Goal: Transaction & Acquisition: Purchase product/service

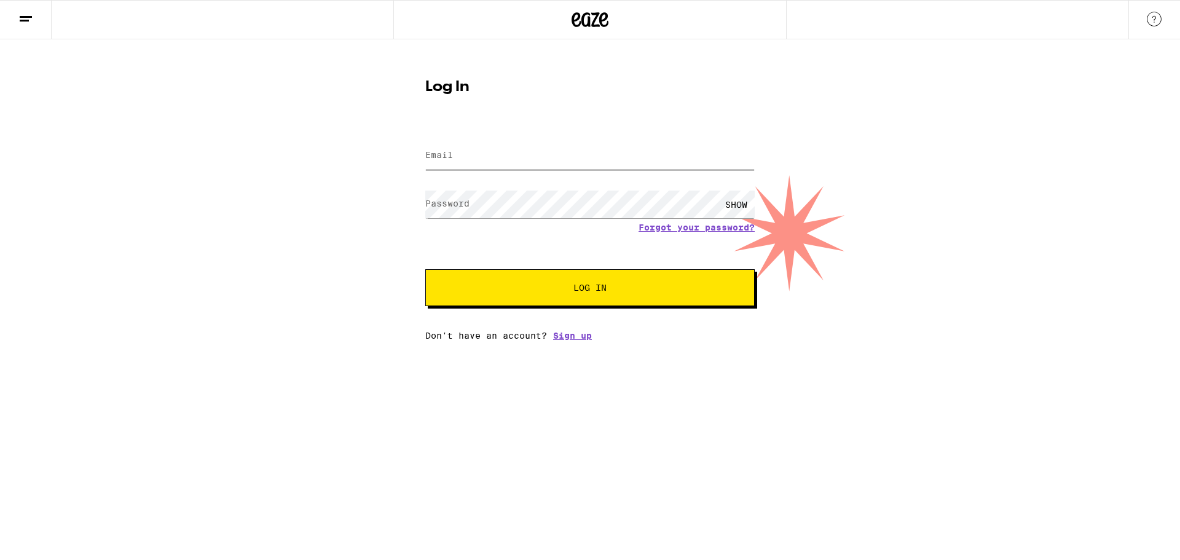
click at [438, 170] on input "Email" at bounding box center [589, 156] width 329 height 28
click at [435, 164] on input "Email" at bounding box center [589, 156] width 329 height 28
type input "[EMAIL_ADDRESS][DOMAIN_NAME]"
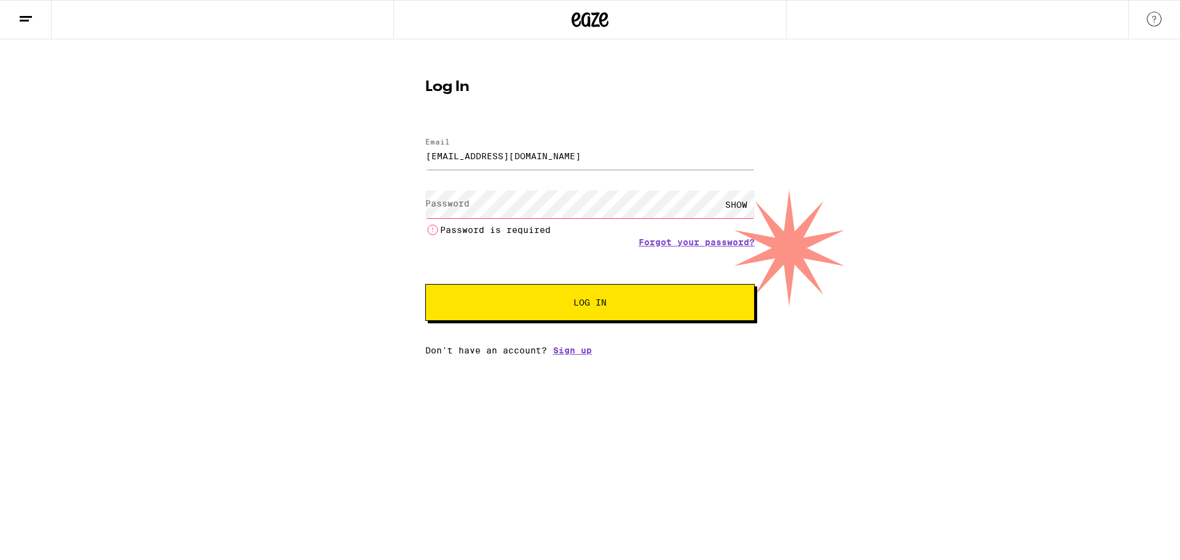
click at [439, 207] on label "Password" at bounding box center [447, 203] width 44 height 10
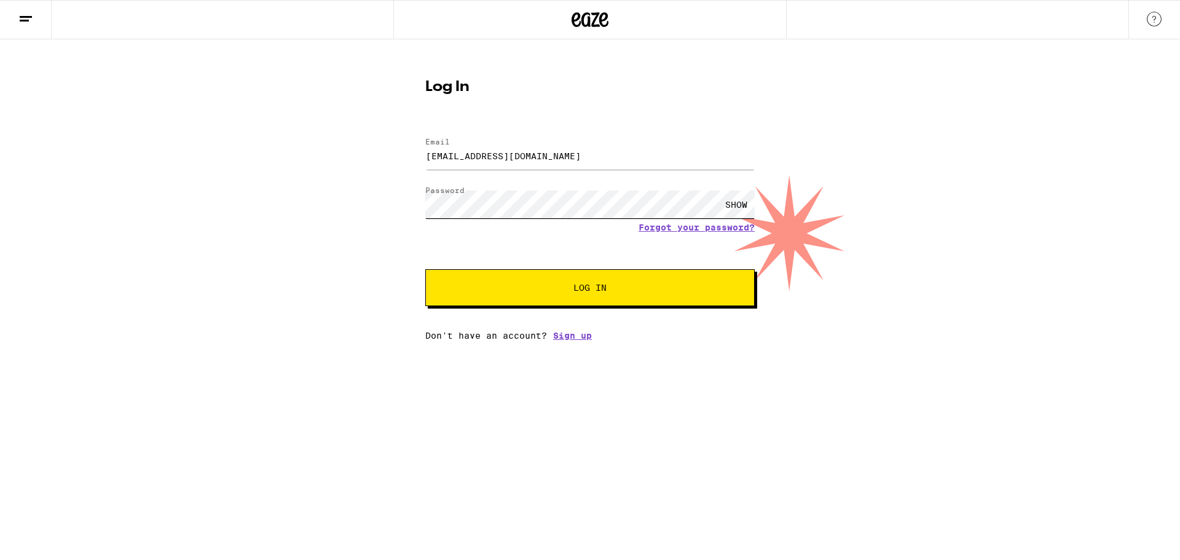
click at [425, 269] on button "Log In" at bounding box center [589, 287] width 329 height 37
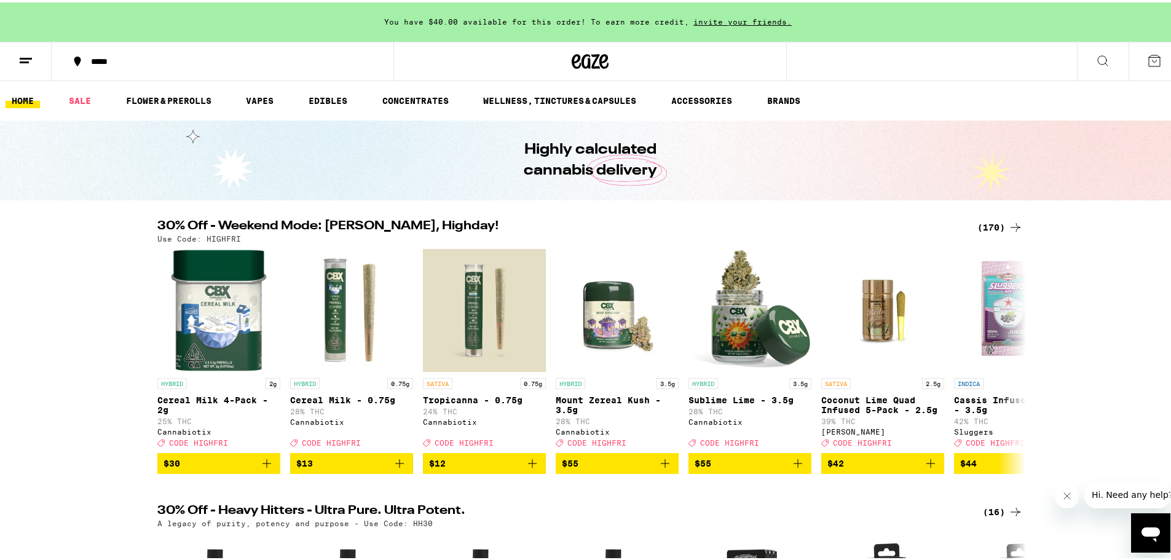
click at [1143, 66] on button at bounding box center [1154, 59] width 52 height 38
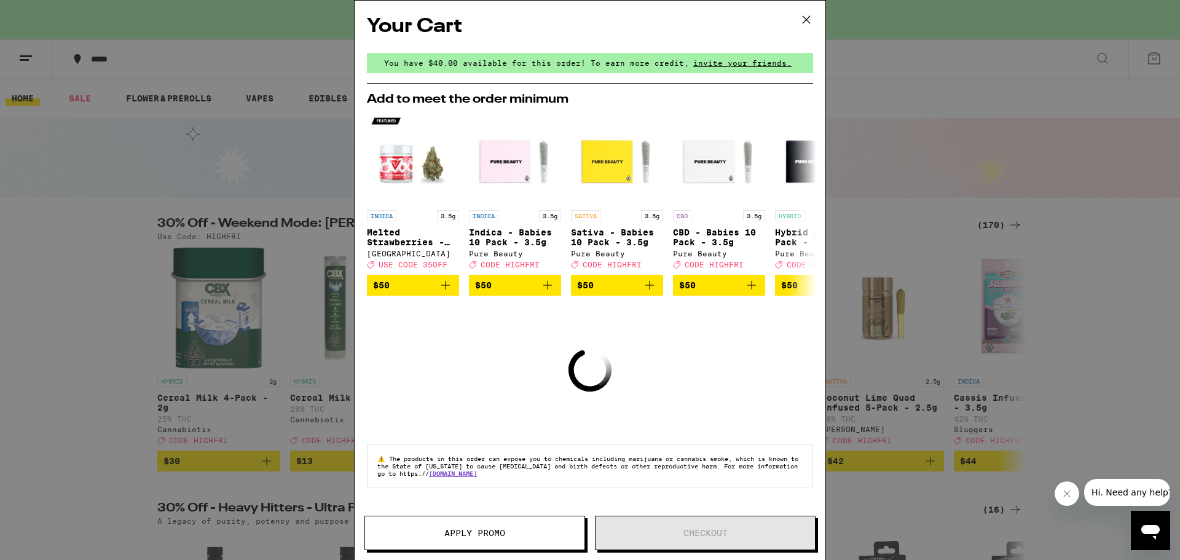
click at [814, 14] on icon at bounding box center [806, 19] width 18 height 18
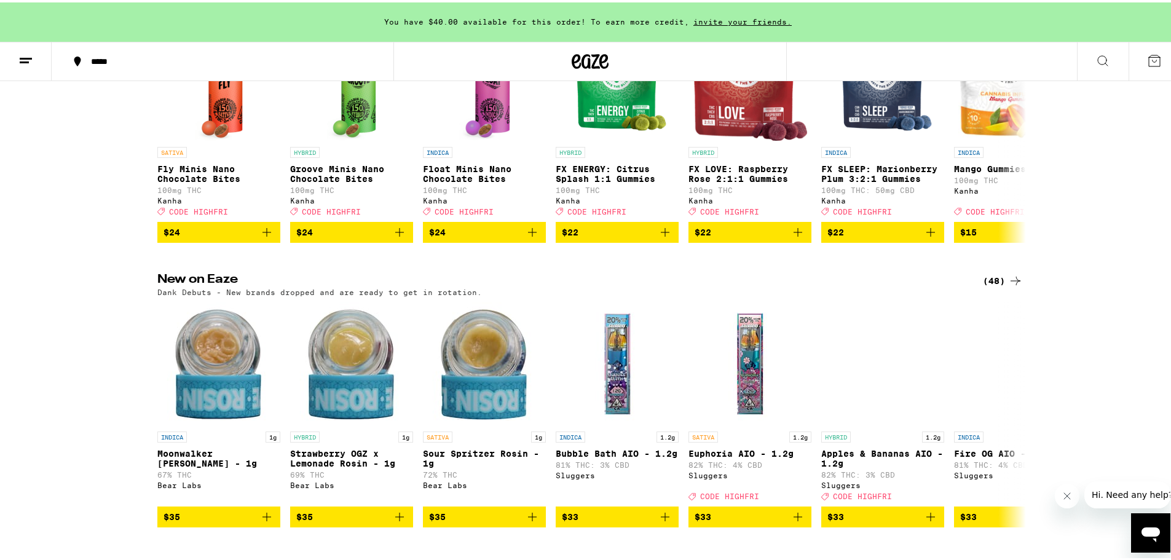
scroll to position [737, 0]
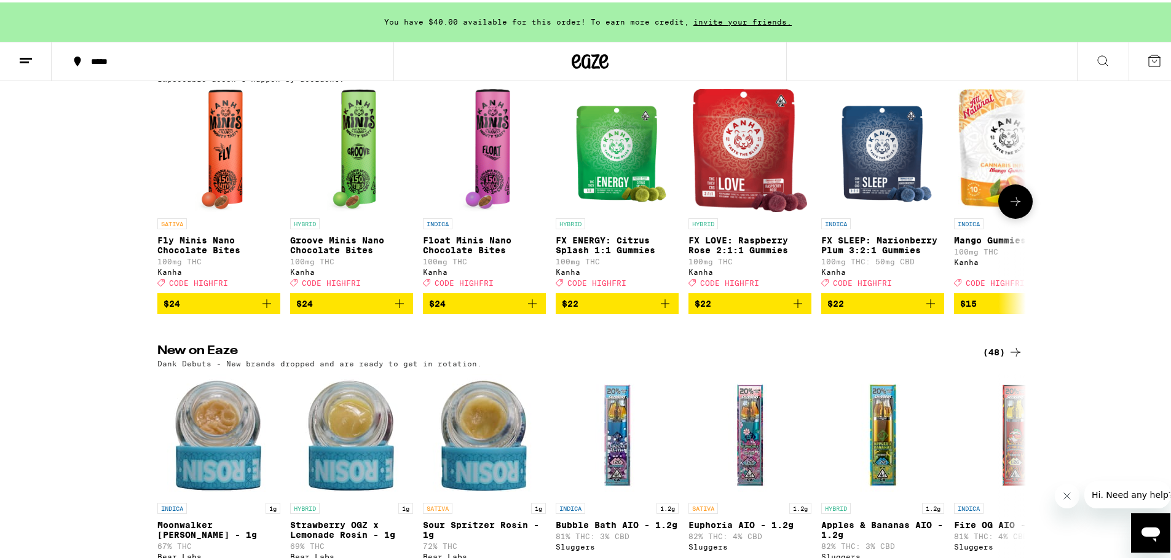
click at [880, 149] on img "Open page for FX SLEEP: Marionberry Plum 3:2:1 Gummies from Kanha" at bounding box center [882, 148] width 103 height 123
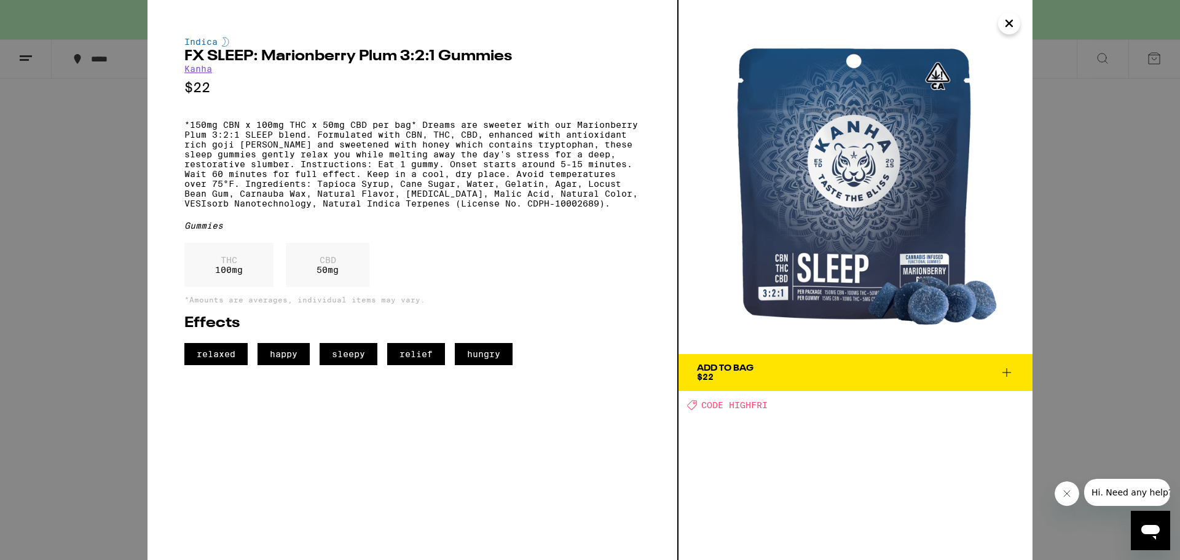
click at [1005, 28] on icon "Close" at bounding box center [1009, 23] width 15 height 18
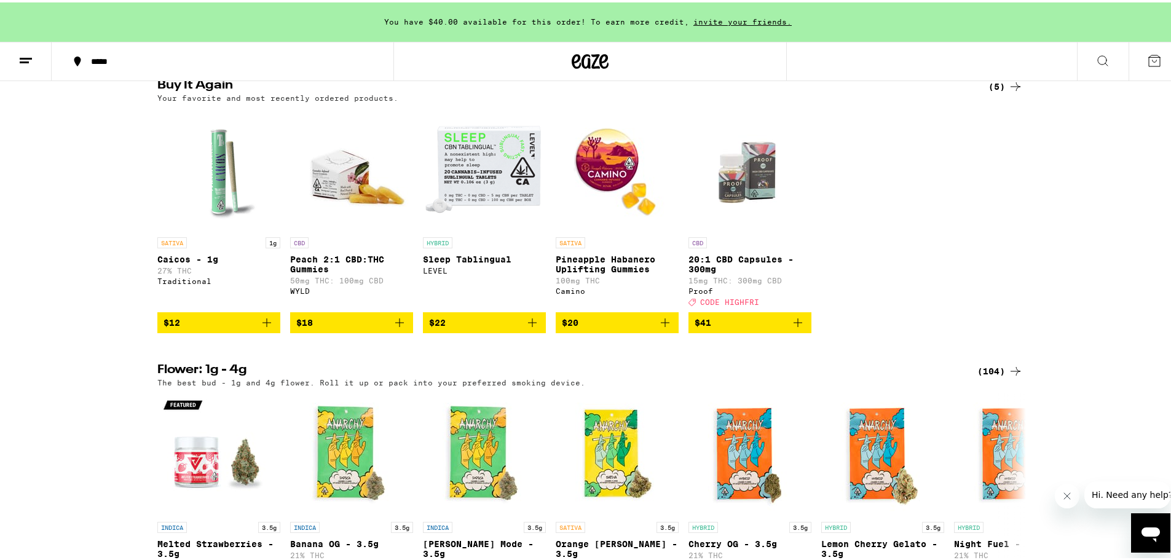
scroll to position [1352, 0]
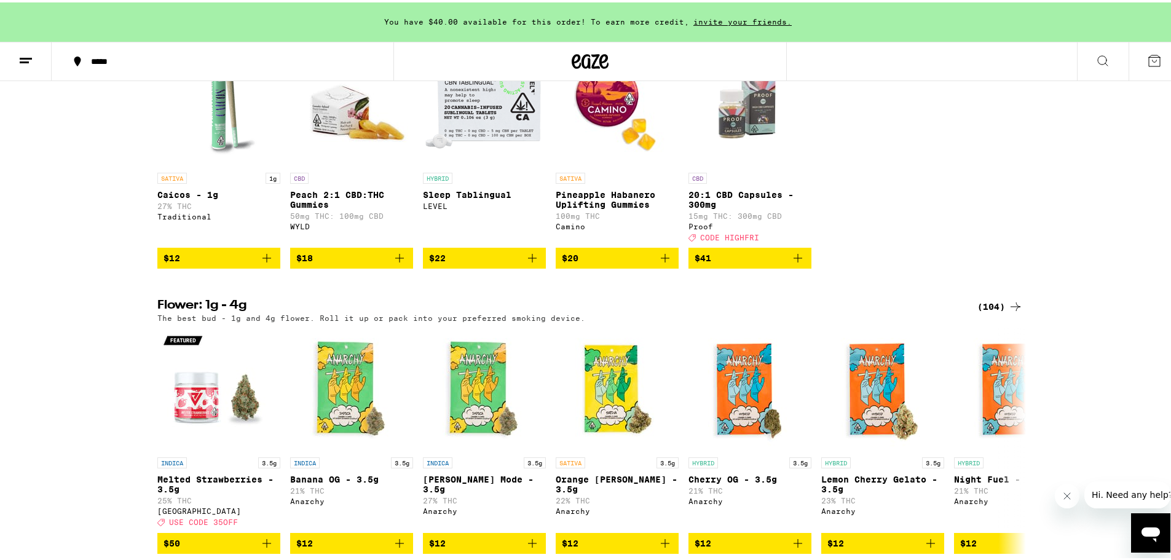
click at [794, 263] on icon "Add to bag" at bounding box center [797, 255] width 15 height 15
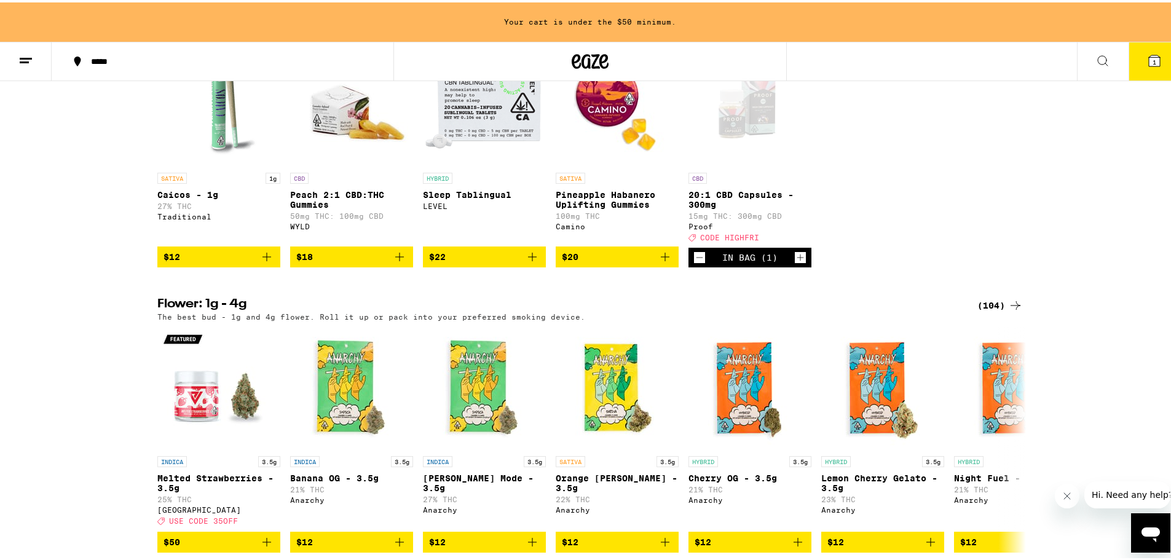
click at [952, 240] on div "SATIVA 1g Caicos - 1g 27% THC Traditional $12 CBD Peach 2:1 CBD:THC Gummies 50m…" at bounding box center [589, 153] width 885 height 224
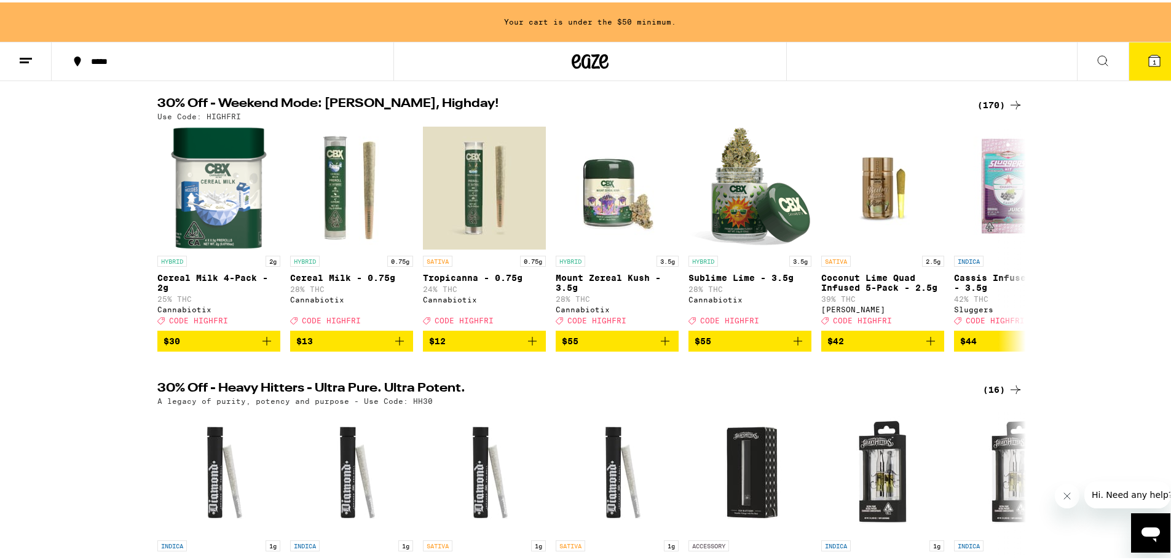
scroll to position [0, 0]
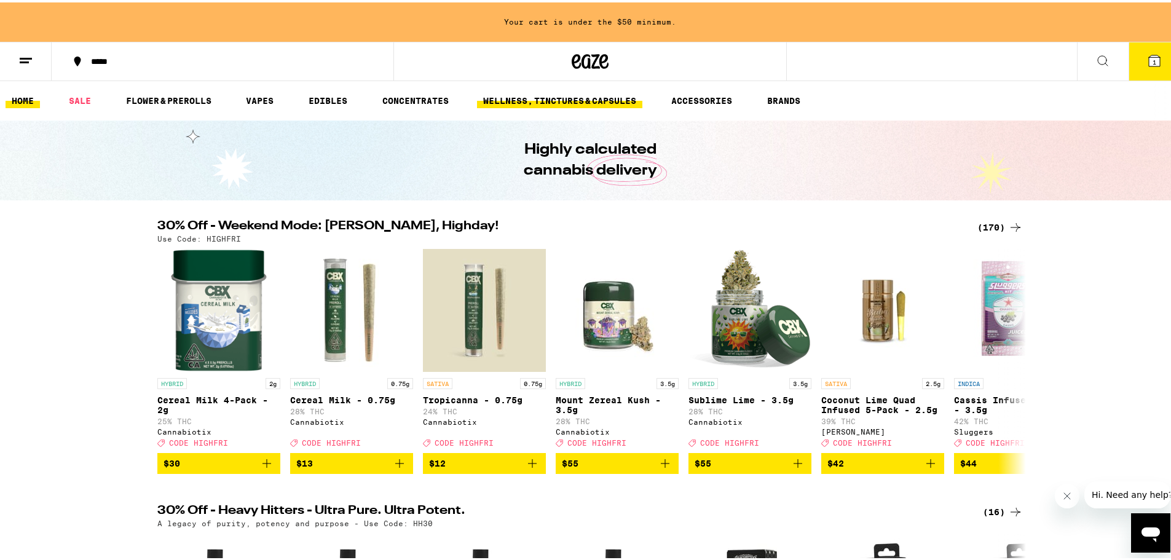
click at [538, 95] on link "WELLNESS, TINCTURES & CAPSULES" at bounding box center [559, 98] width 165 height 15
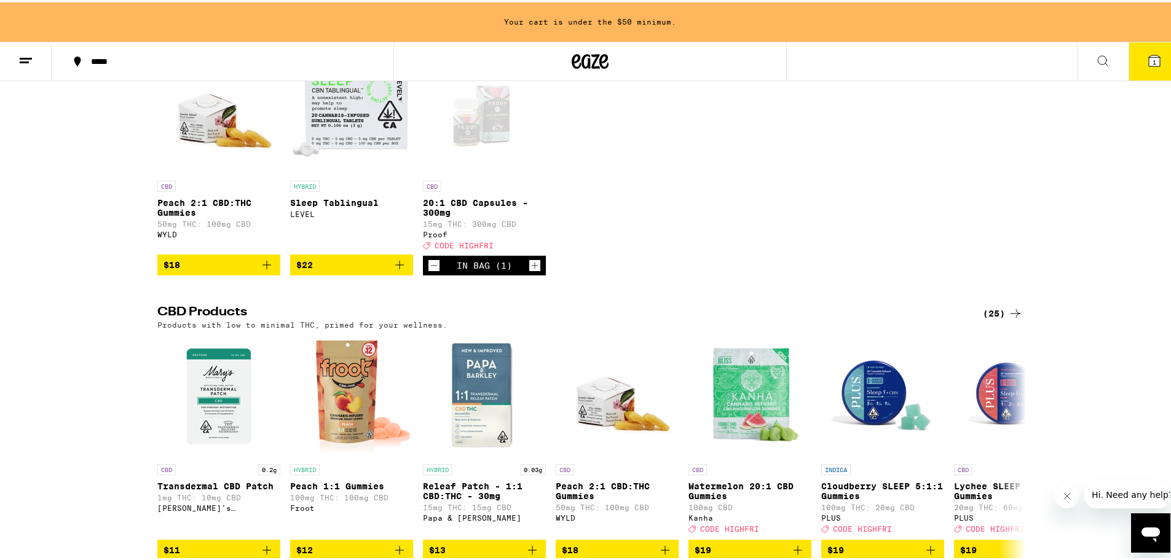
scroll to position [123, 0]
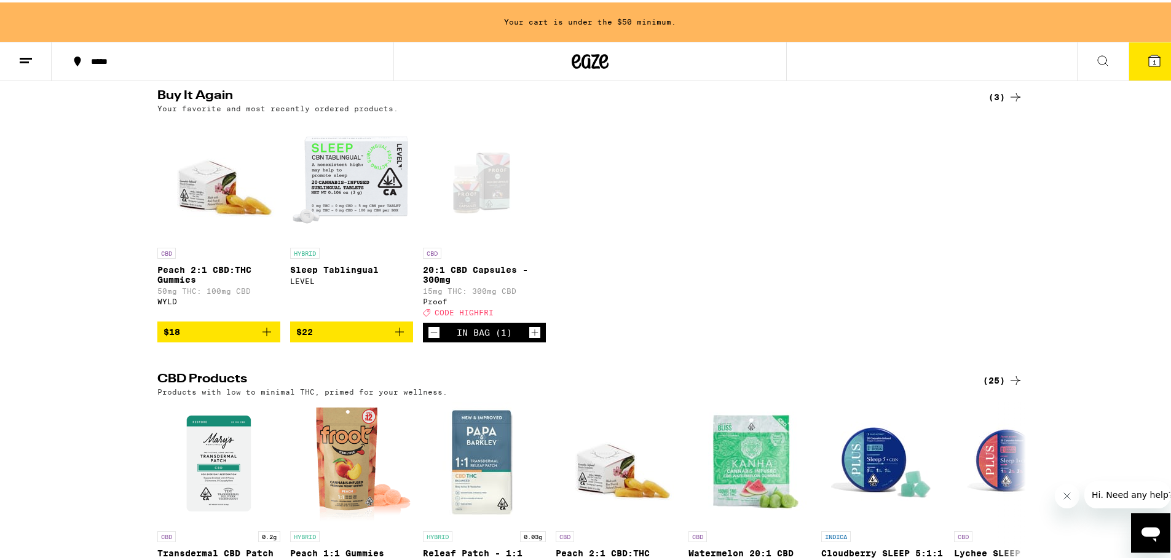
click at [393, 337] on icon "Add to bag" at bounding box center [399, 329] width 15 height 15
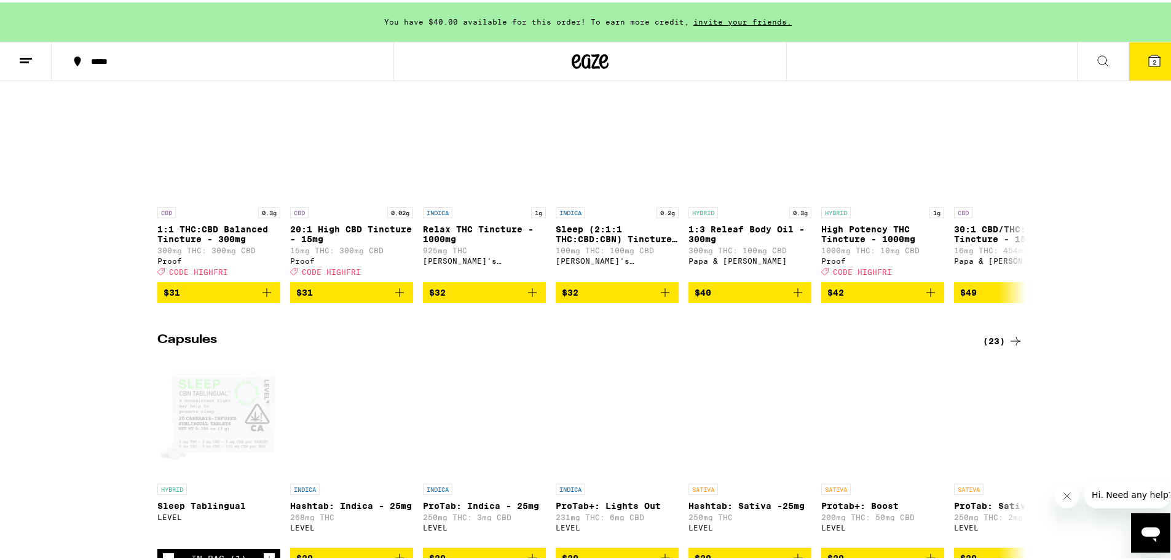
scroll to position [737, 0]
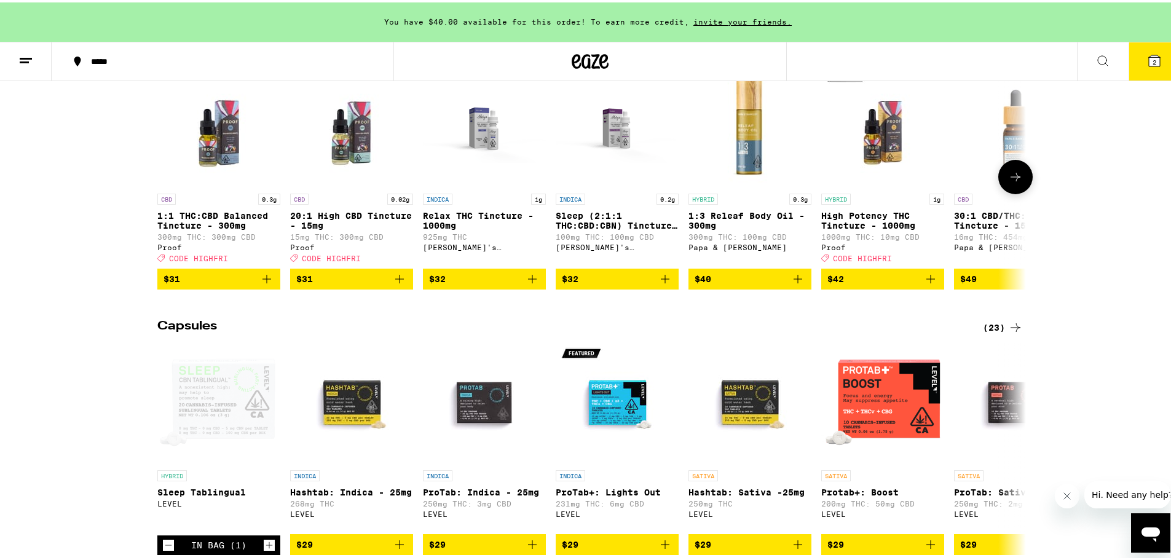
click at [392, 284] on icon "Add to bag" at bounding box center [399, 276] width 15 height 15
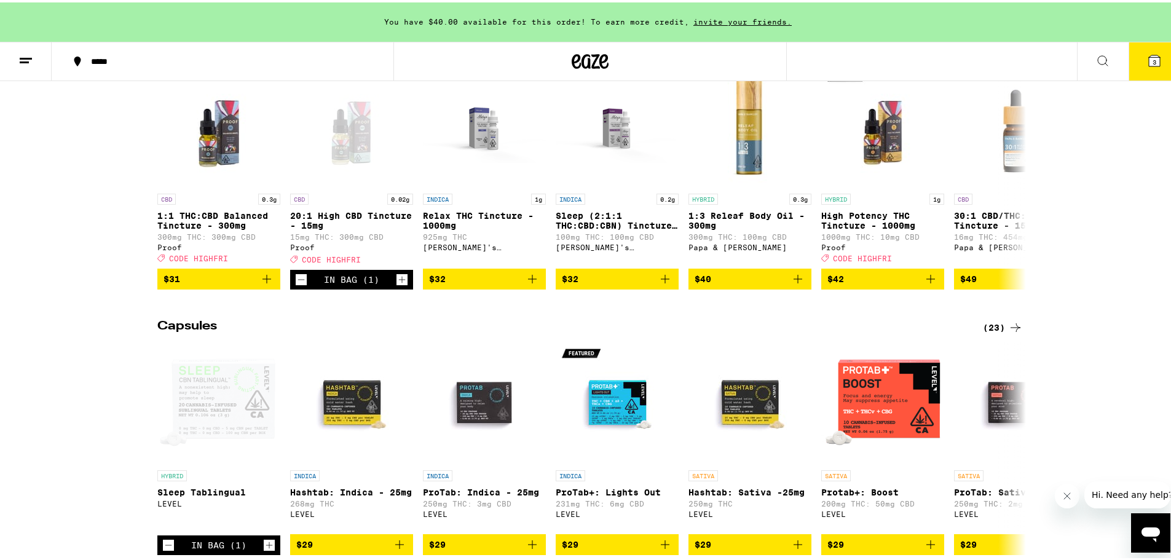
click at [1014, 332] on icon at bounding box center [1015, 325] width 15 height 15
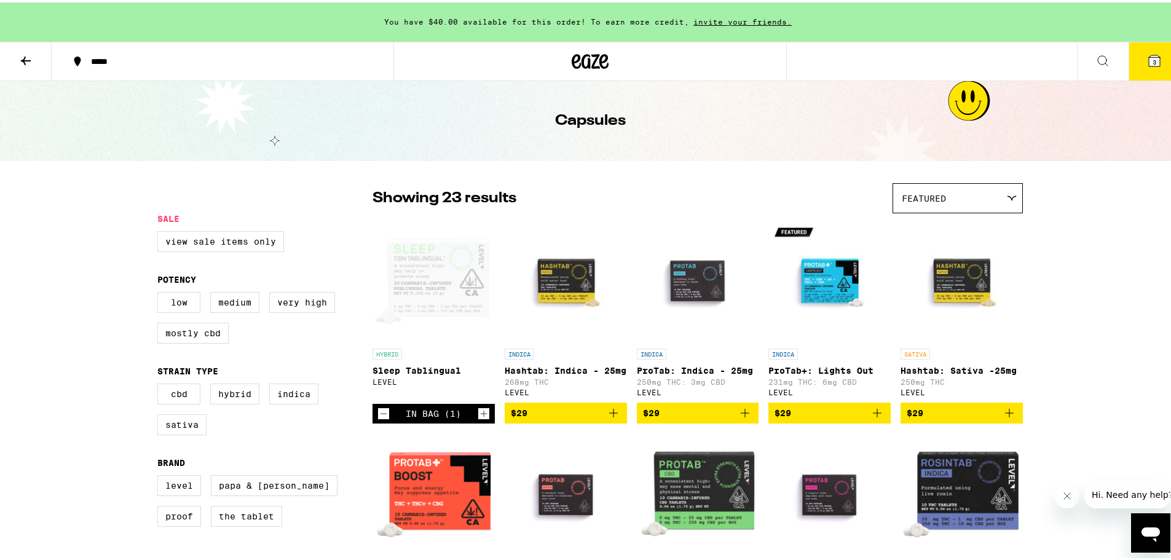
click at [17, 57] on button at bounding box center [26, 59] width 52 height 39
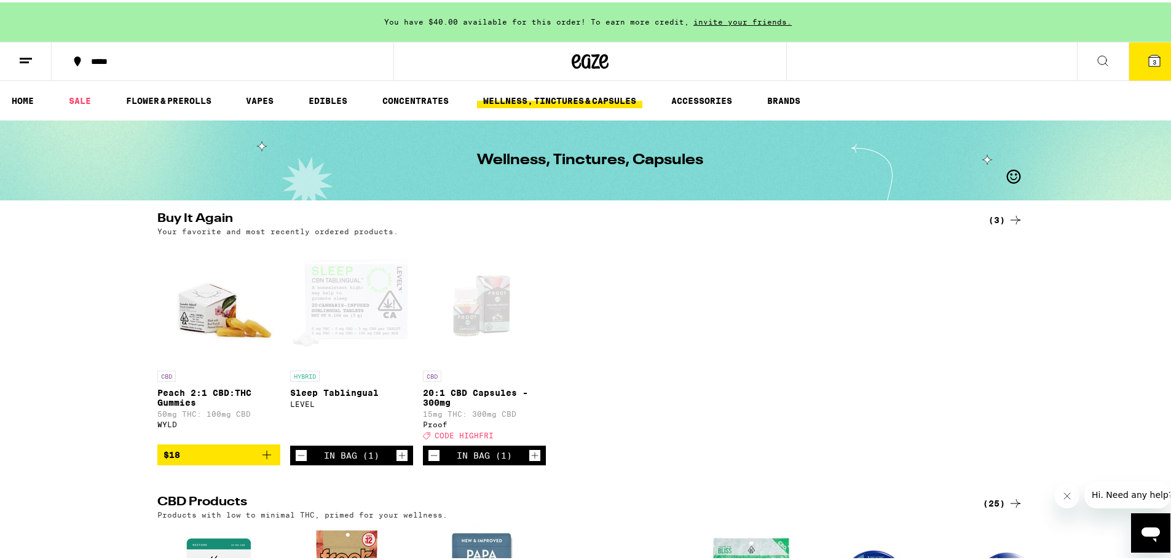
click at [118, 57] on div "*****" at bounding box center [229, 59] width 288 height 9
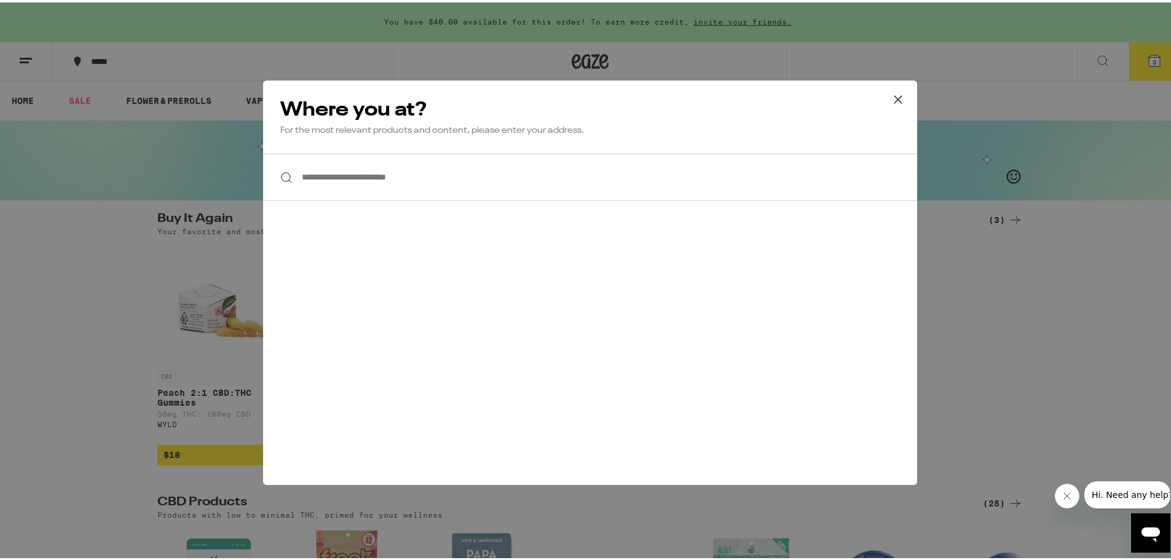
click at [315, 177] on input "**********" at bounding box center [590, 174] width 654 height 47
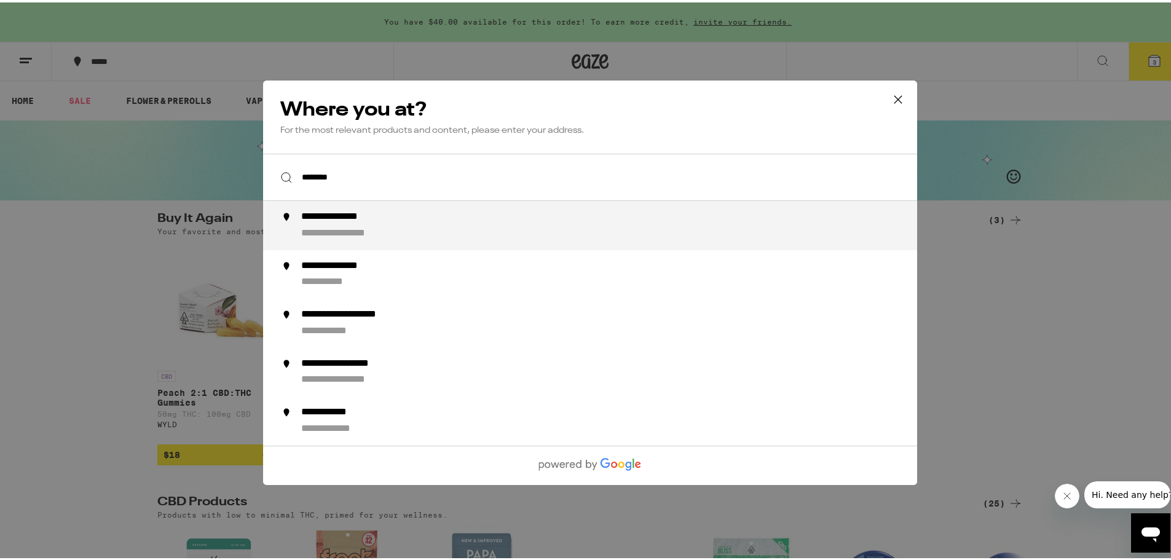
click at [309, 232] on div "**********" at bounding box center [355, 230] width 108 height 13
type input "**********"
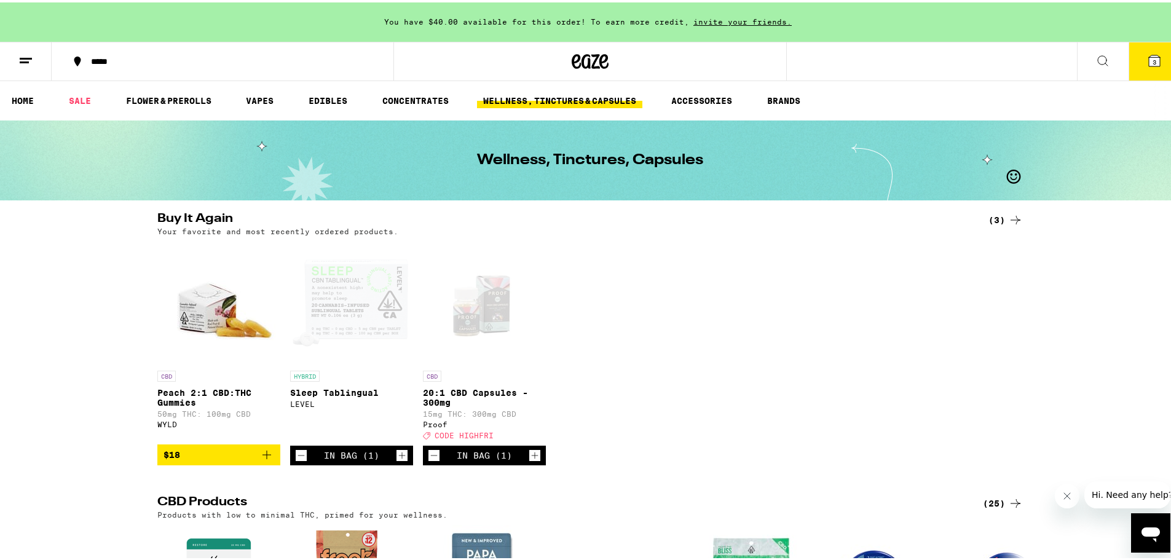
click at [152, 64] on button "*****" at bounding box center [223, 59] width 342 height 37
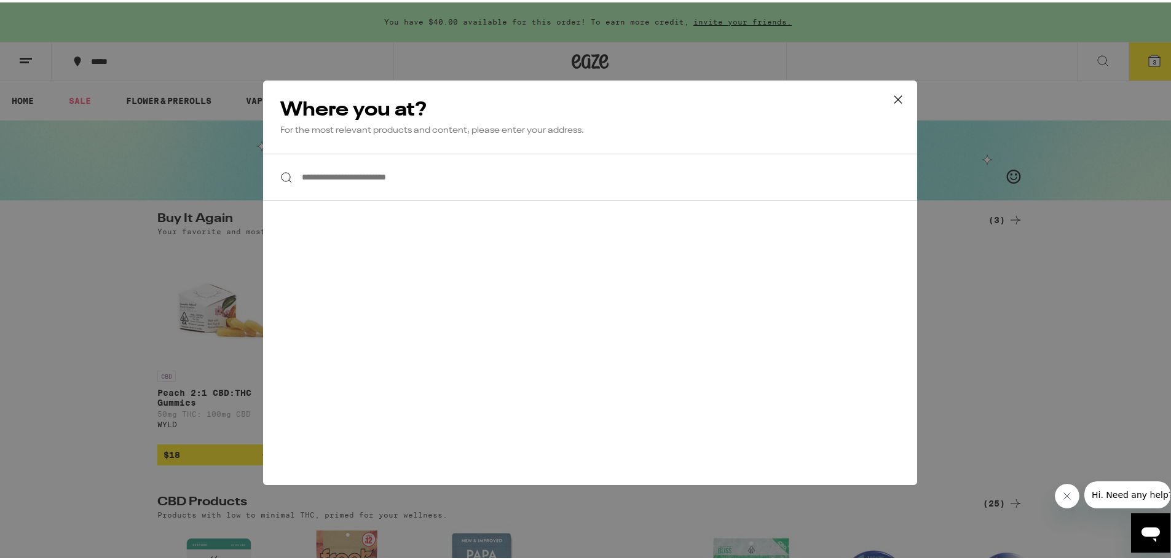
click at [421, 186] on input "**********" at bounding box center [590, 174] width 654 height 47
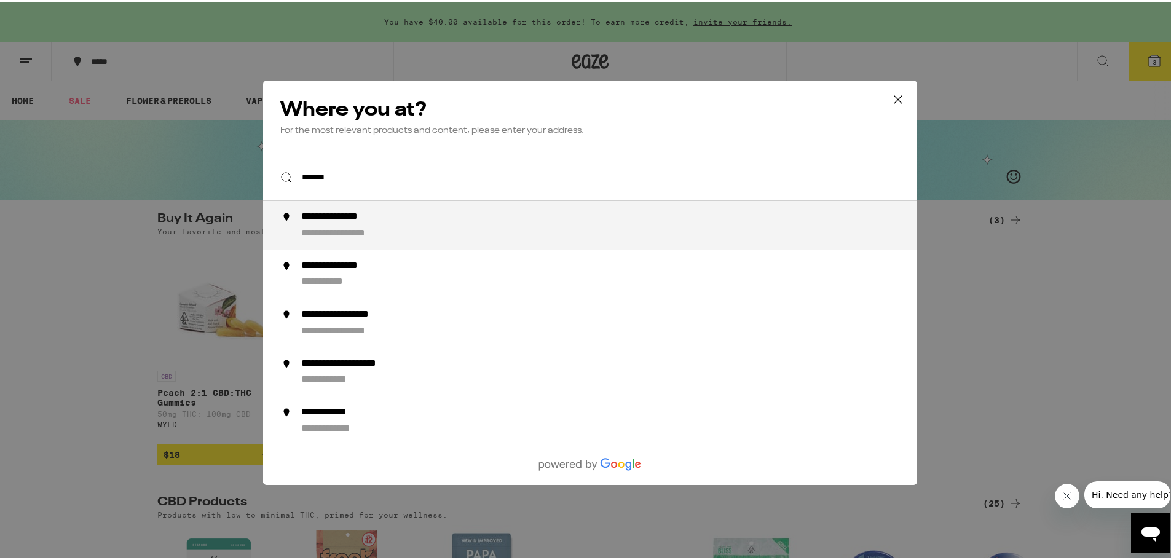
click at [341, 218] on div "**********" at bounding box center [348, 214] width 95 height 13
type input "**********"
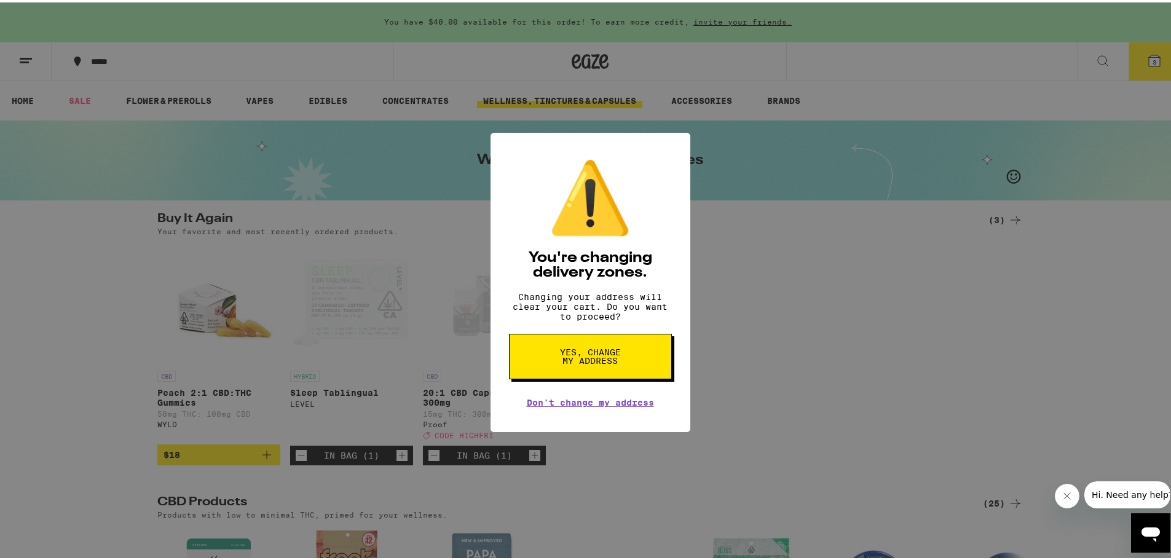
click at [641, 357] on button "Yes, change my address" at bounding box center [590, 353] width 163 height 45
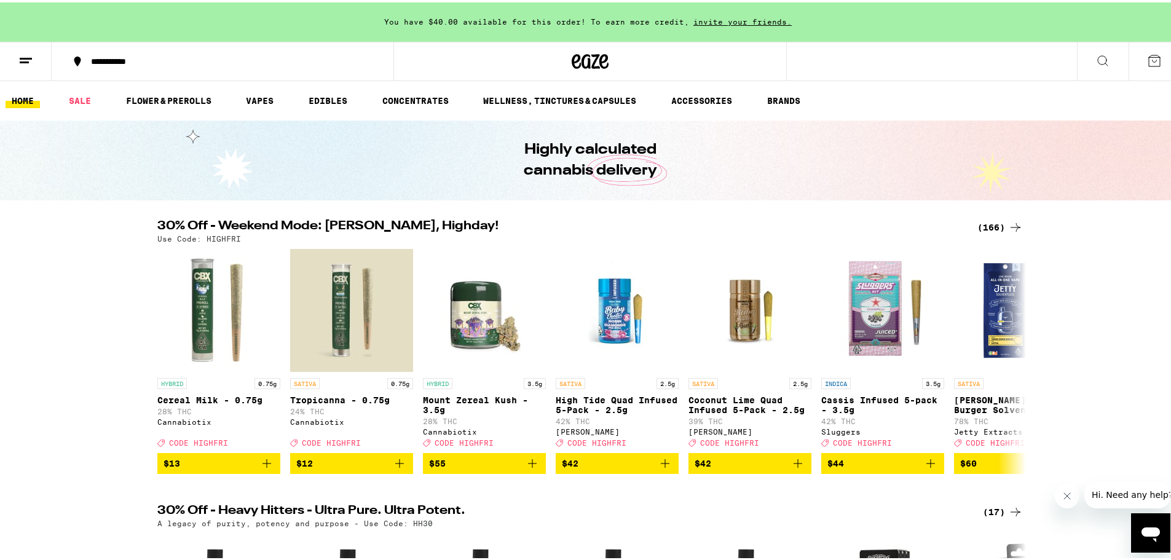
click at [1159, 63] on button at bounding box center [1154, 59] width 52 height 38
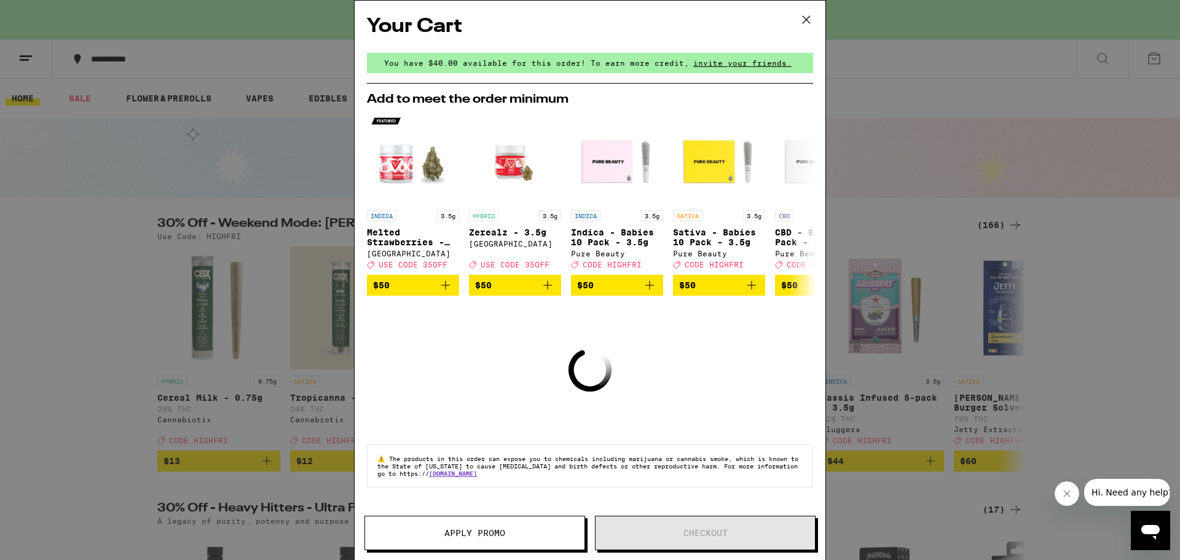
click at [812, 26] on icon at bounding box center [806, 19] width 18 height 18
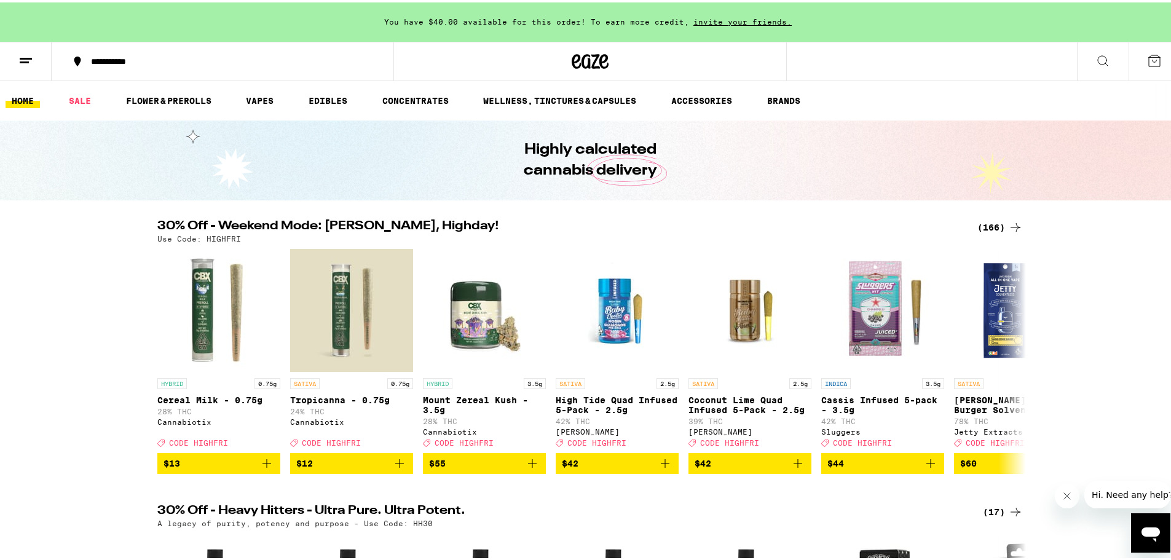
click at [1147, 61] on icon at bounding box center [1154, 58] width 15 height 15
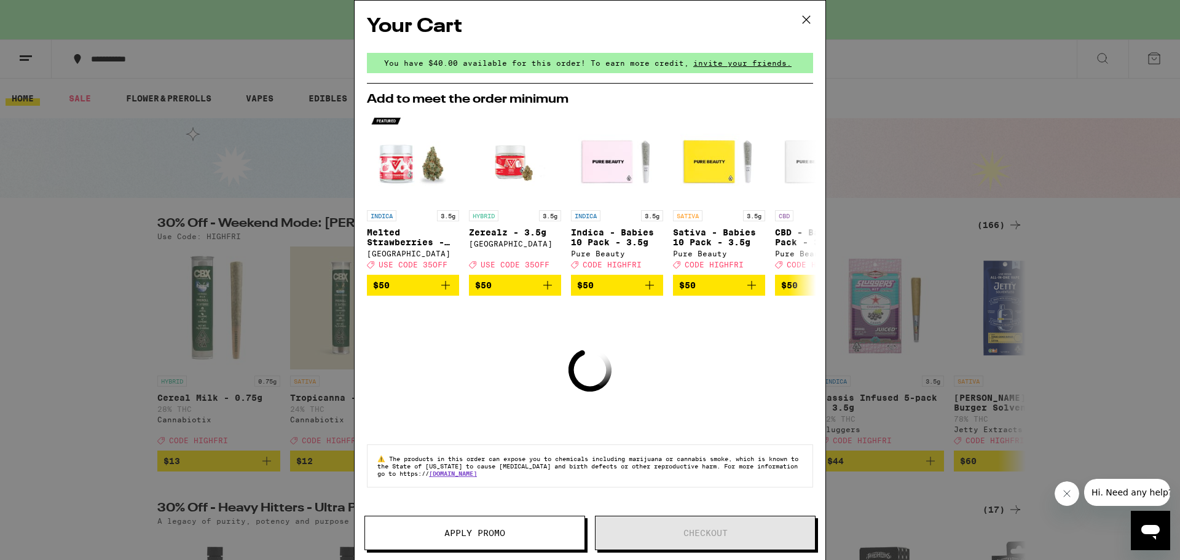
click at [809, 14] on icon at bounding box center [806, 19] width 18 height 18
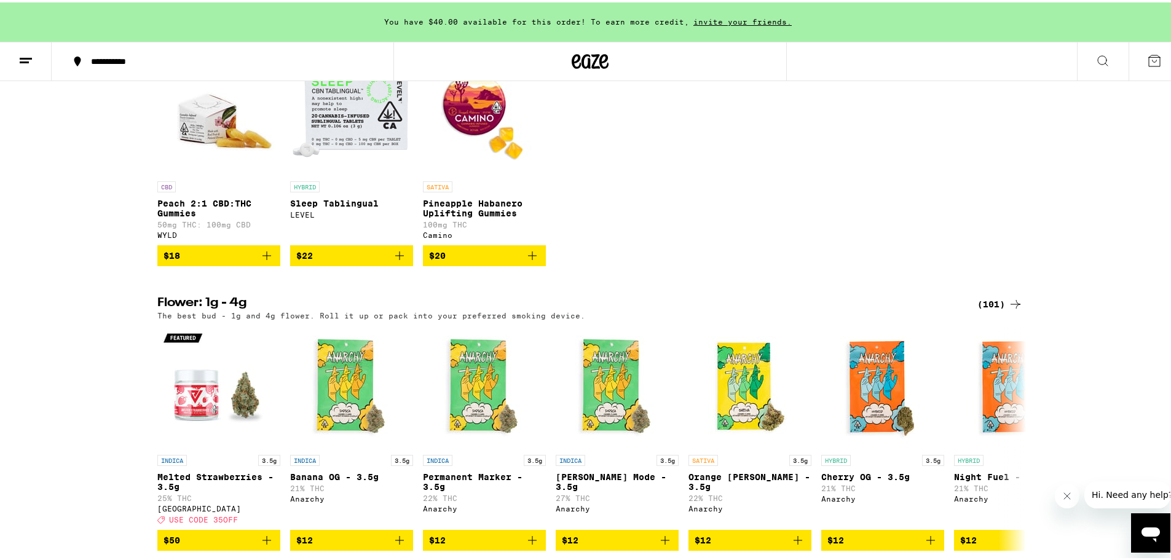
scroll to position [1352, 0]
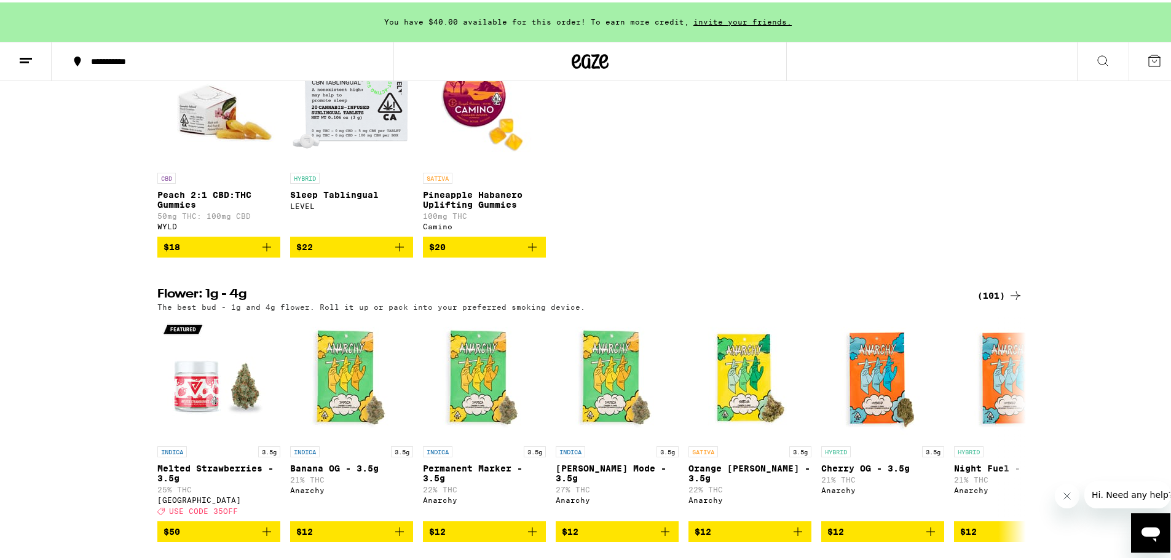
click at [399, 252] on icon "Add to bag" at bounding box center [399, 244] width 15 height 15
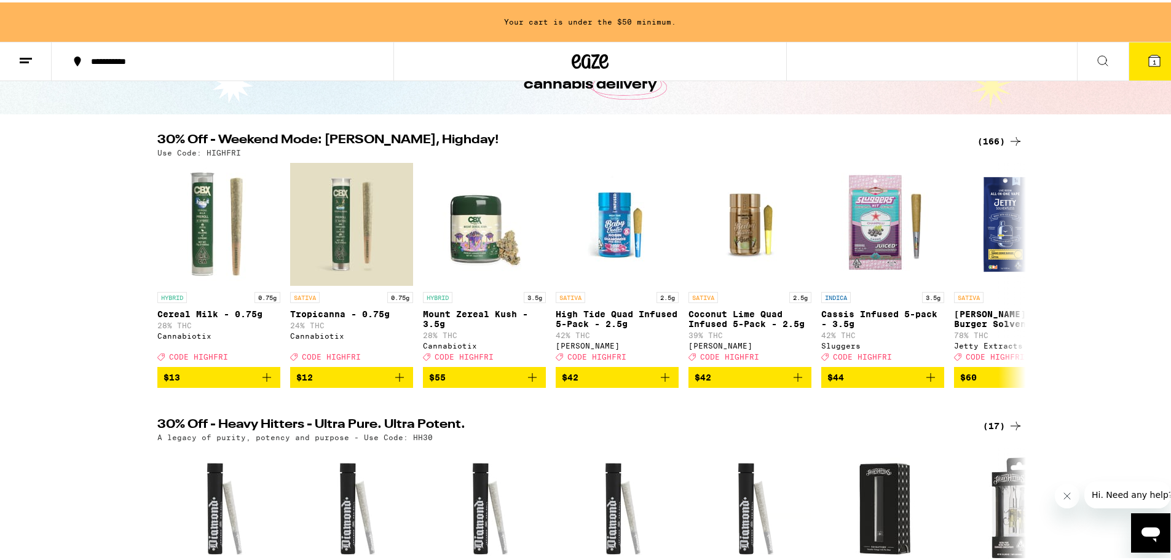
scroll to position [0, 0]
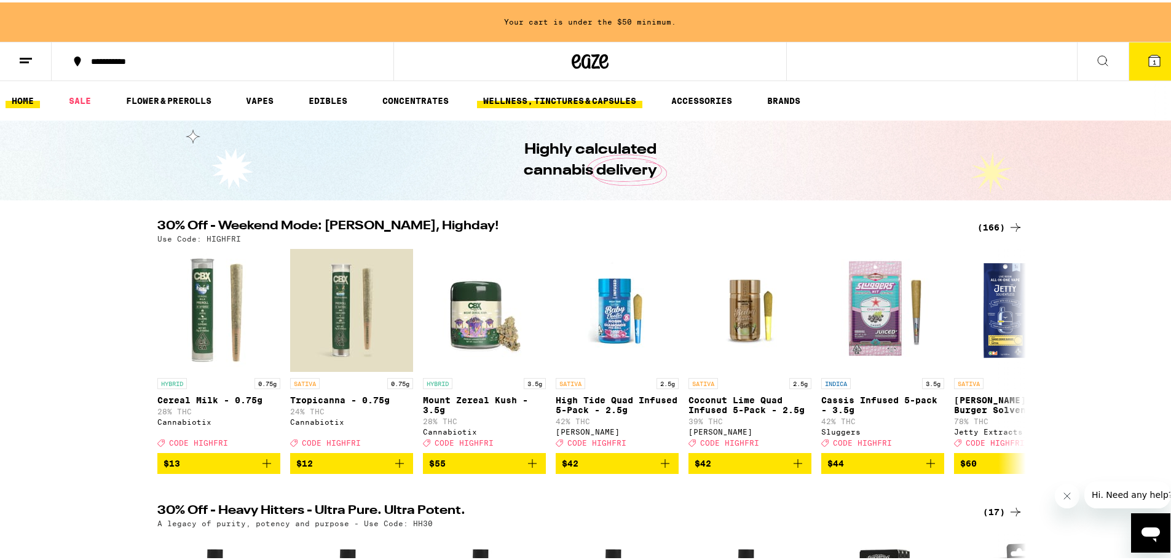
click at [600, 101] on link "WELLNESS, TINCTURES & CAPSULES" at bounding box center [559, 98] width 165 height 15
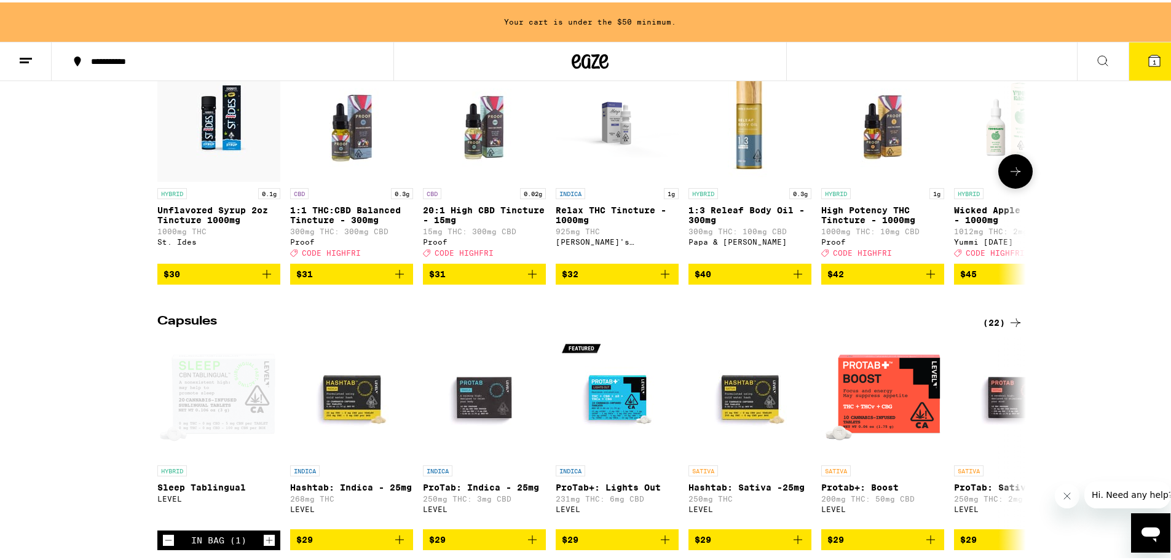
scroll to position [737, 0]
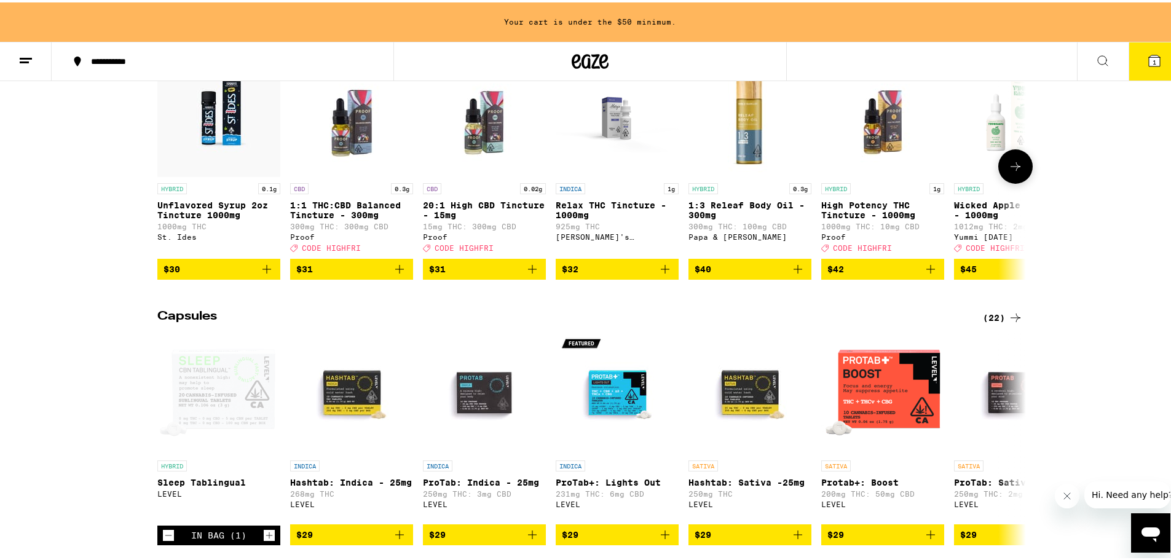
click at [1021, 181] on button at bounding box center [1015, 164] width 34 height 34
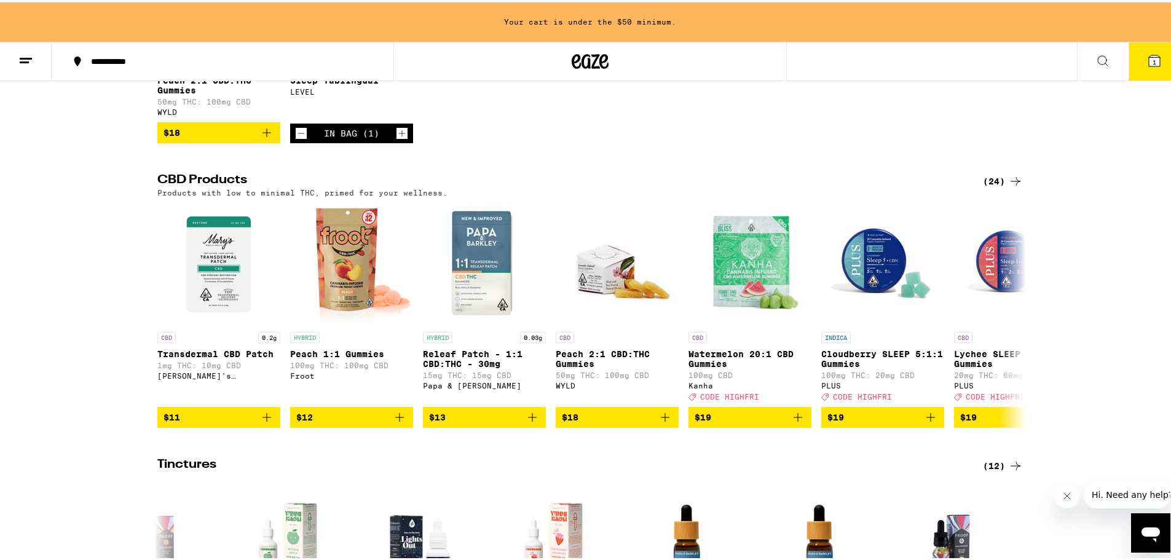
scroll to position [285, 0]
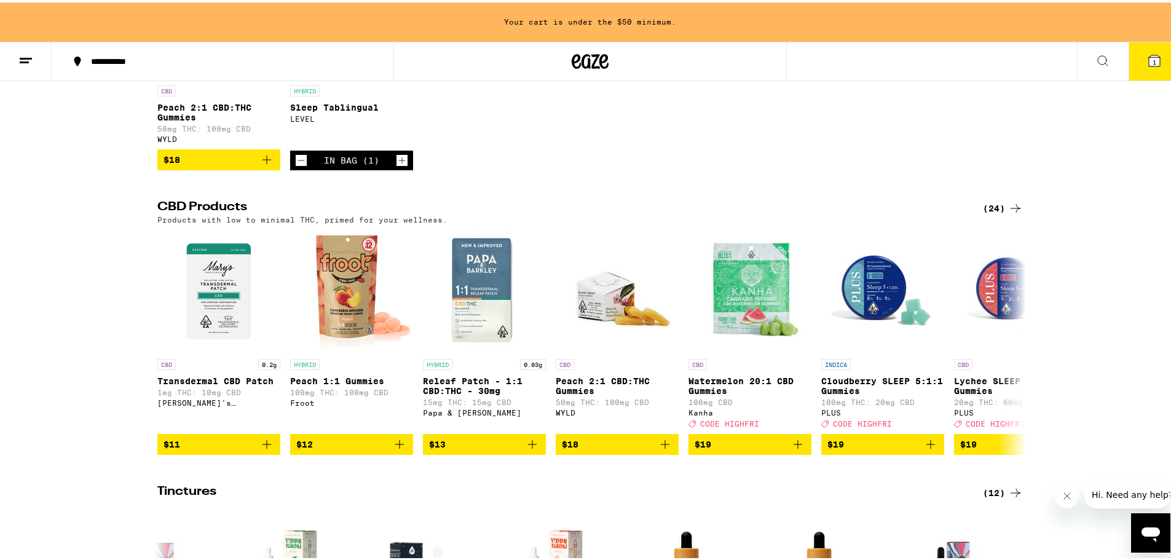
click at [1015, 213] on icon at bounding box center [1015, 205] width 15 height 15
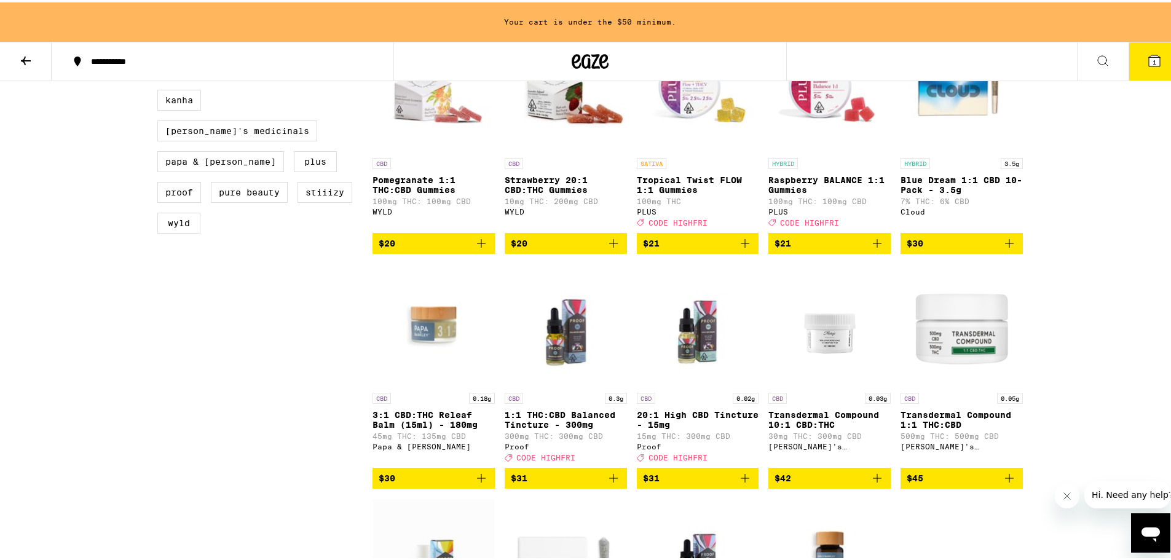
scroll to position [354, 0]
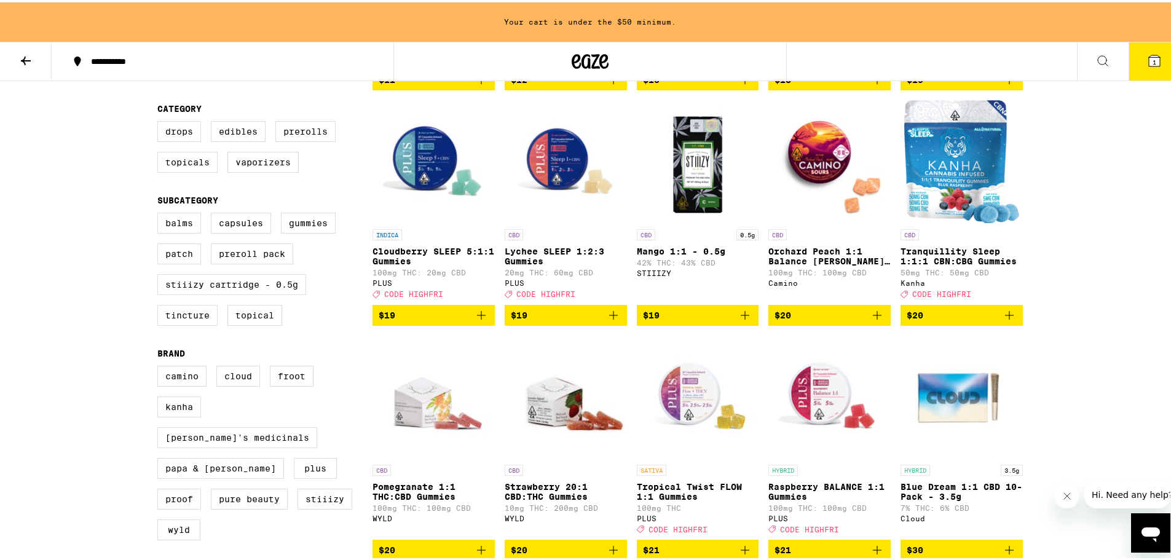
click at [31, 55] on icon at bounding box center [25, 58] width 15 height 15
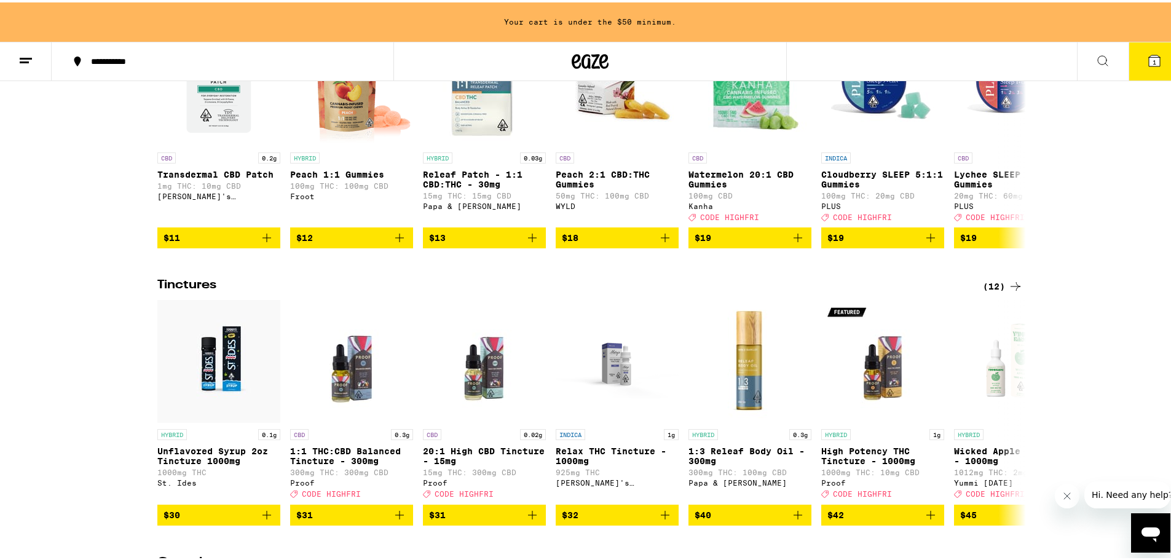
scroll to position [614, 0]
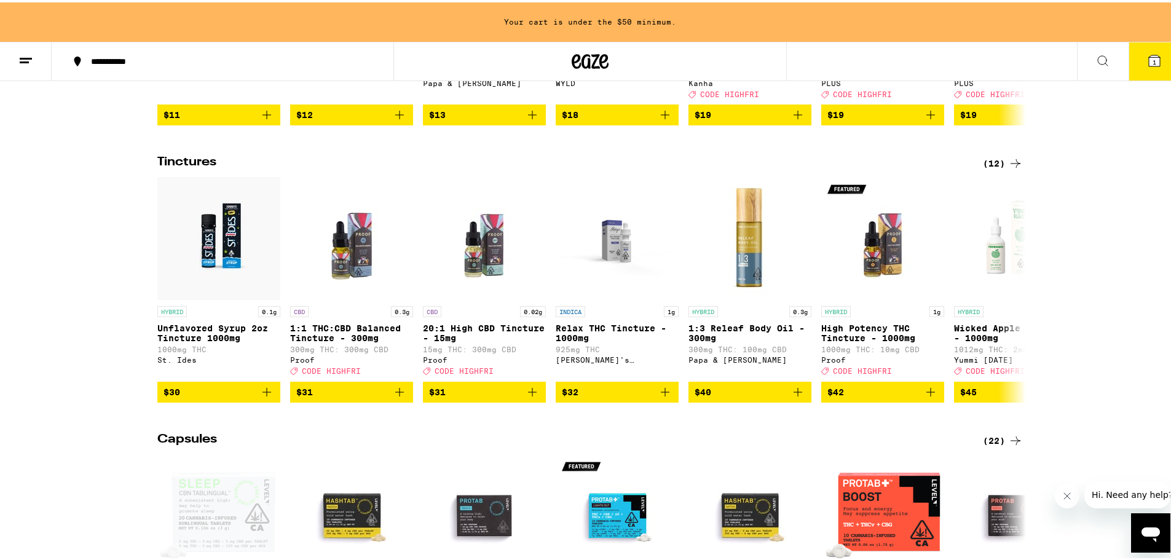
click at [992, 168] on div "(12)" at bounding box center [1002, 161] width 40 height 15
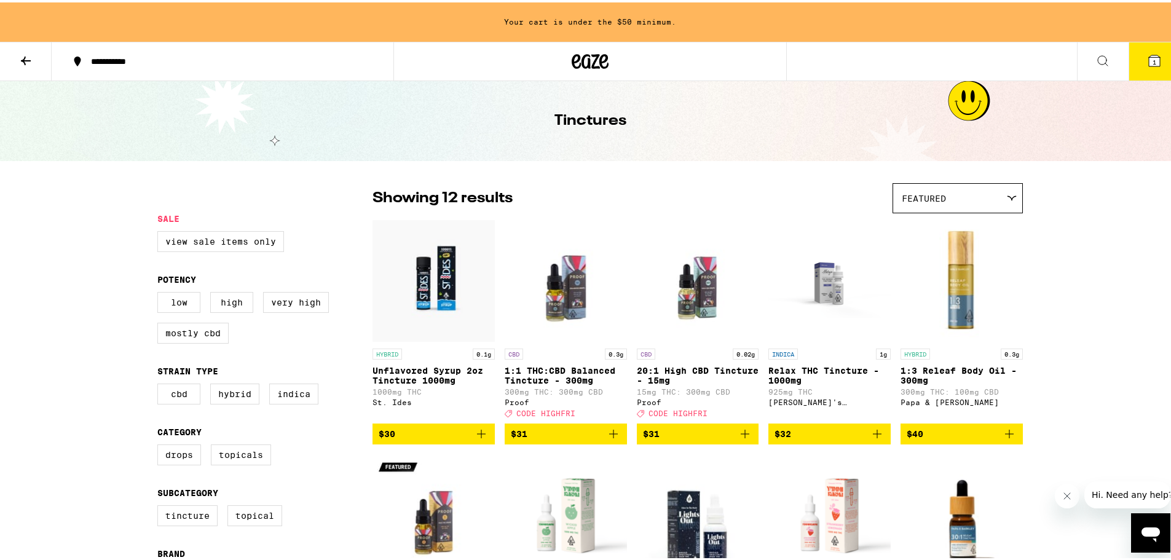
click at [29, 54] on icon at bounding box center [25, 58] width 15 height 15
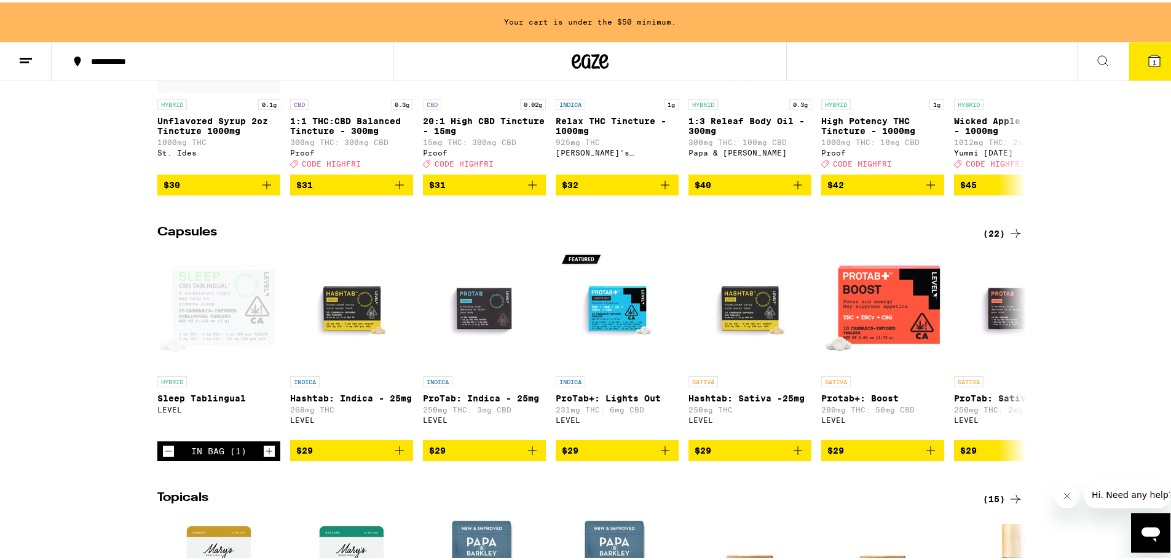
scroll to position [838, 0]
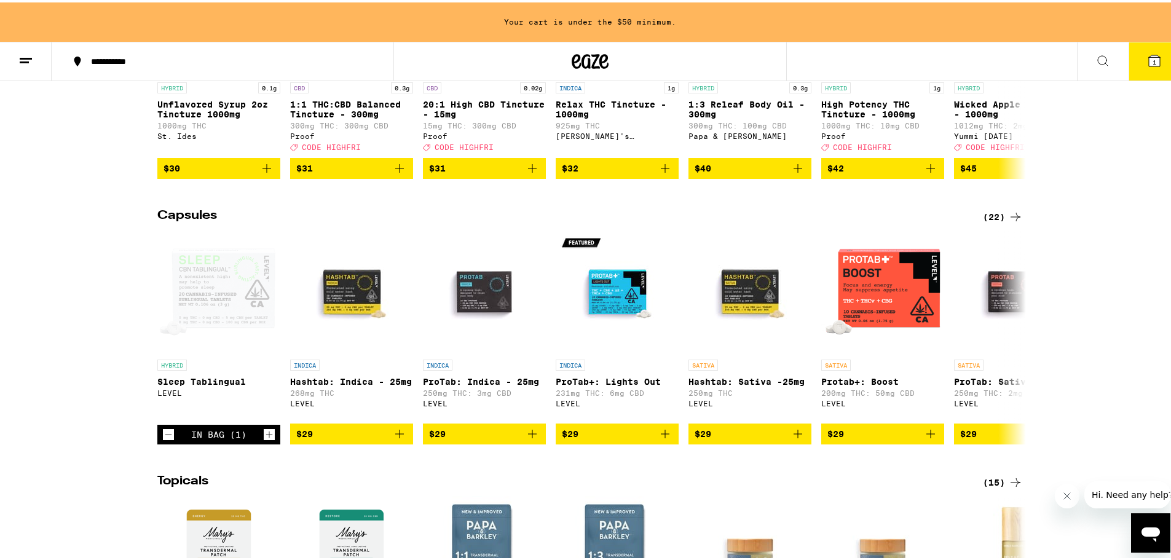
click at [996, 222] on div "(22)" at bounding box center [1002, 214] width 40 height 15
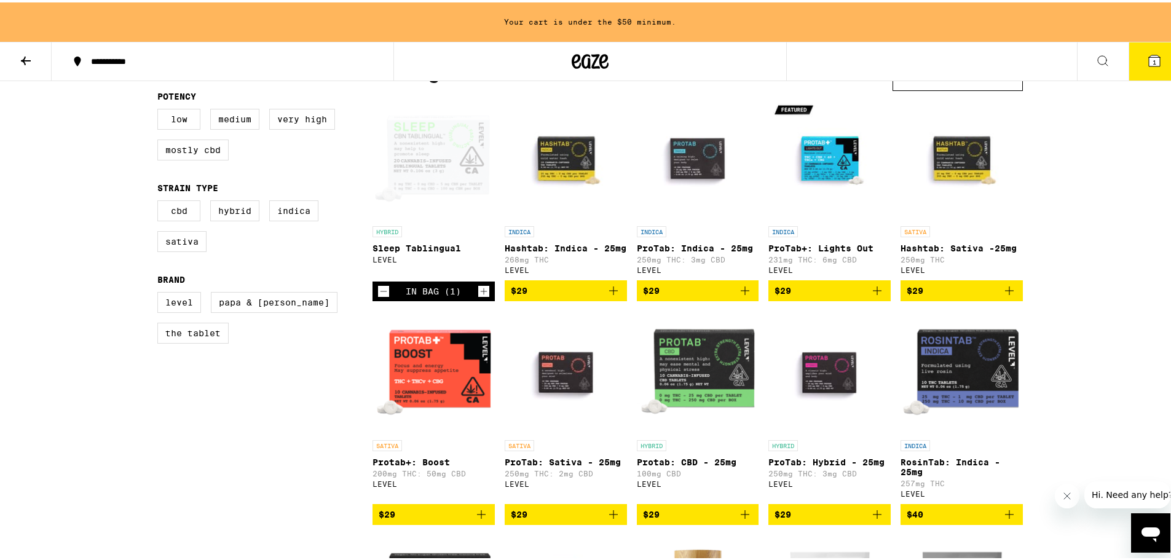
scroll to position [61, 0]
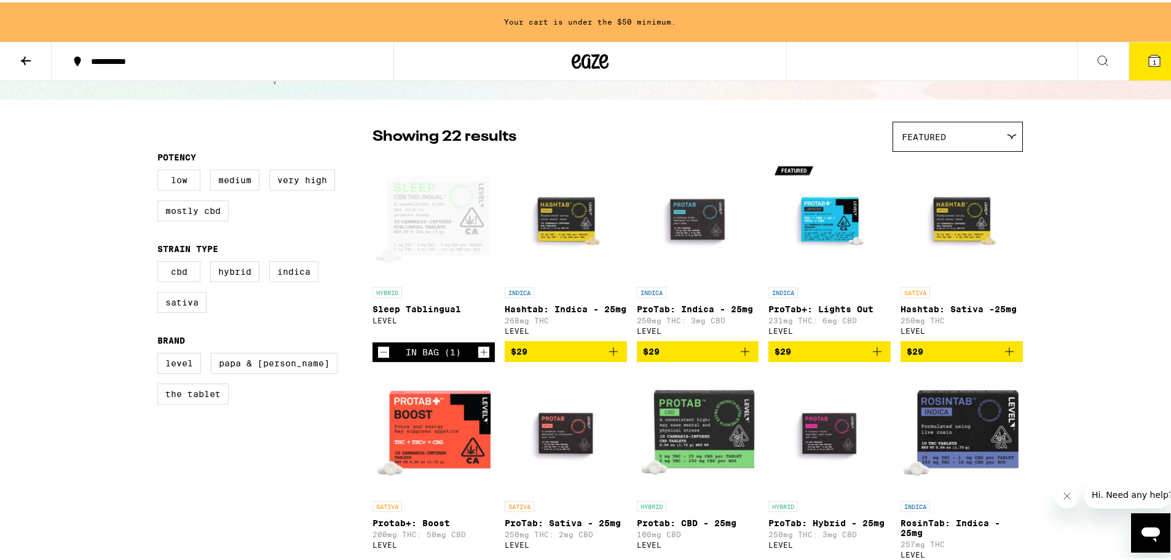
click at [25, 57] on icon at bounding box center [26, 58] width 10 height 9
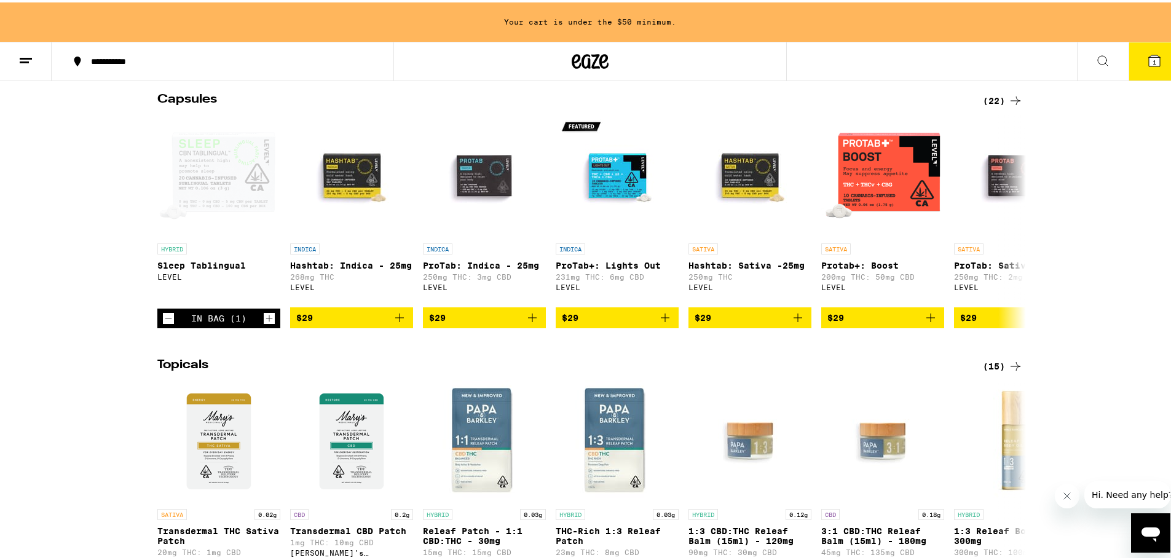
scroll to position [922, 0]
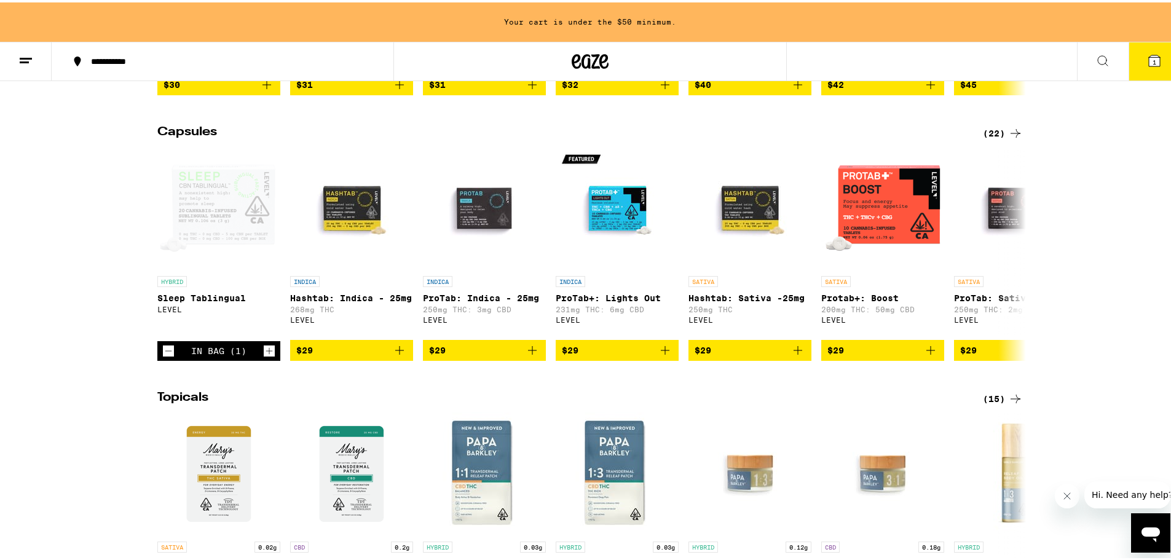
drag, startPoint x: 1069, startPoint y: 495, endPoint x: 2130, endPoint y: 951, distance: 1154.9
click at [1069, 495] on icon "Close message from company" at bounding box center [1066, 495] width 10 height 10
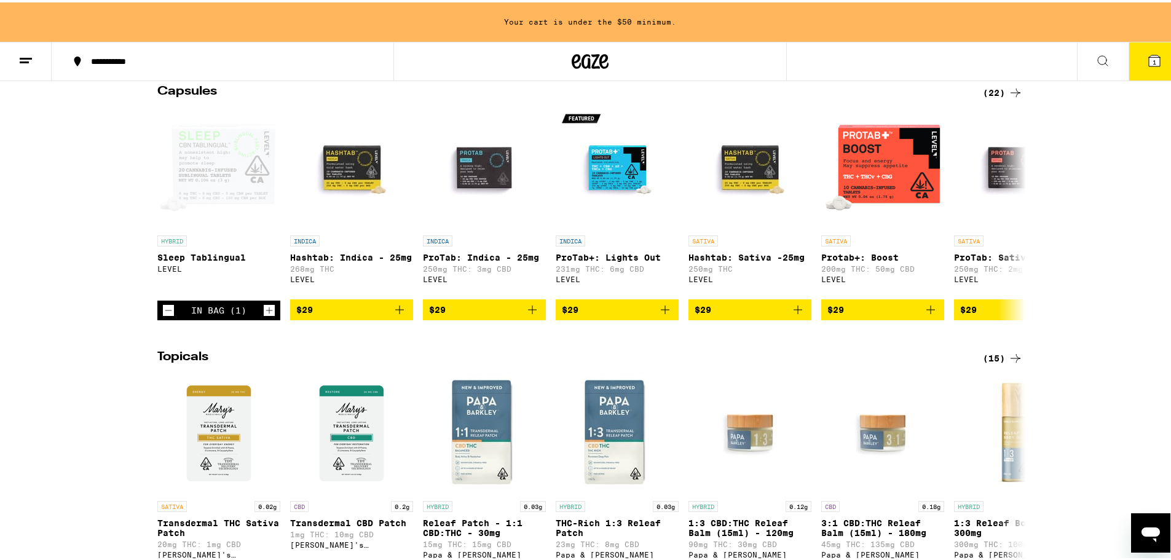
scroll to position [1045, 0]
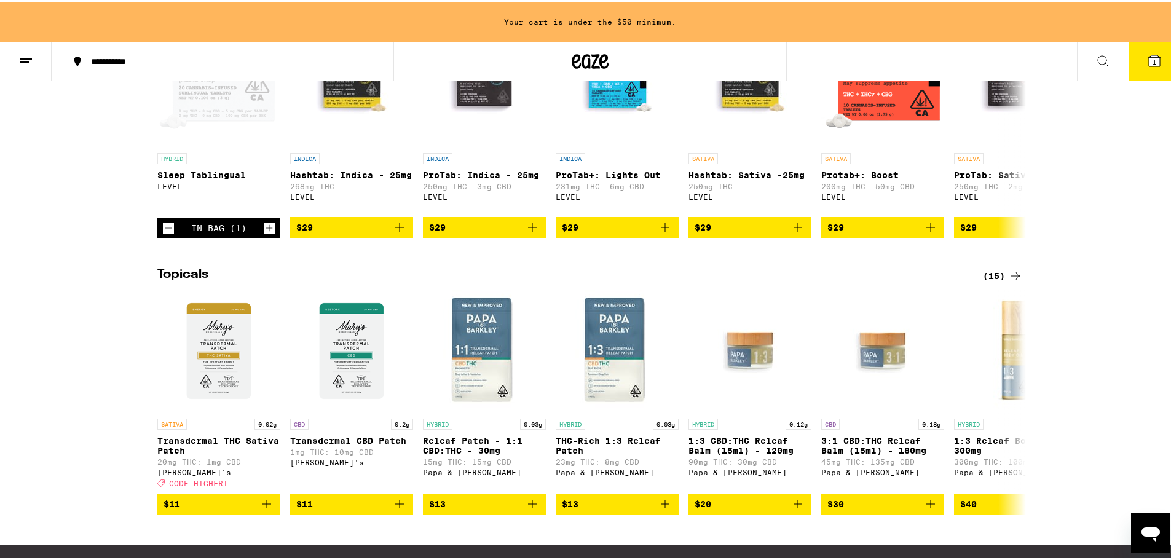
click at [993, 281] on div "(15)" at bounding box center [1002, 273] width 40 height 15
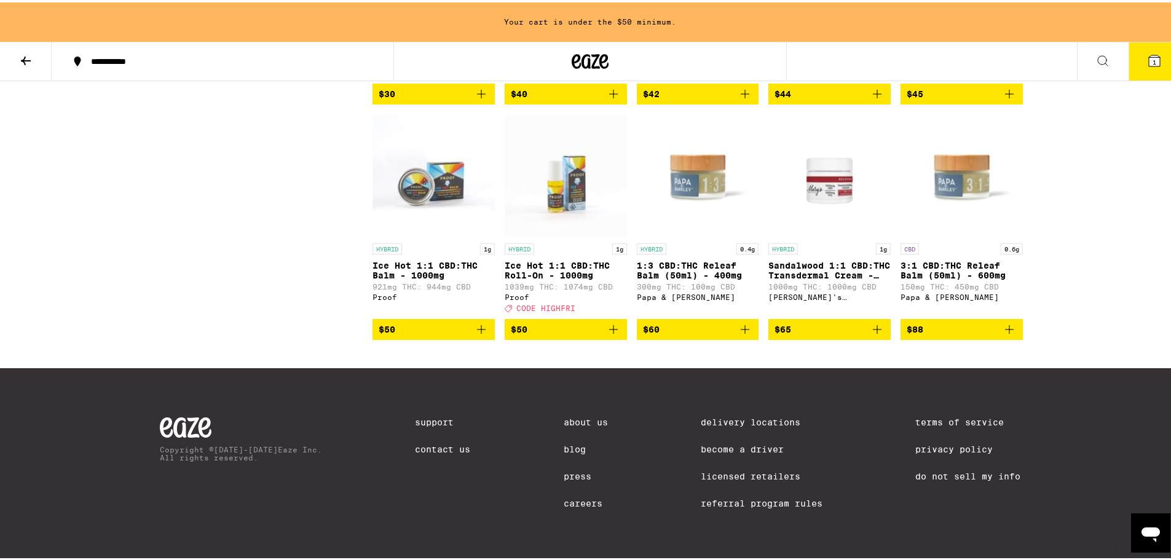
scroll to position [224, 0]
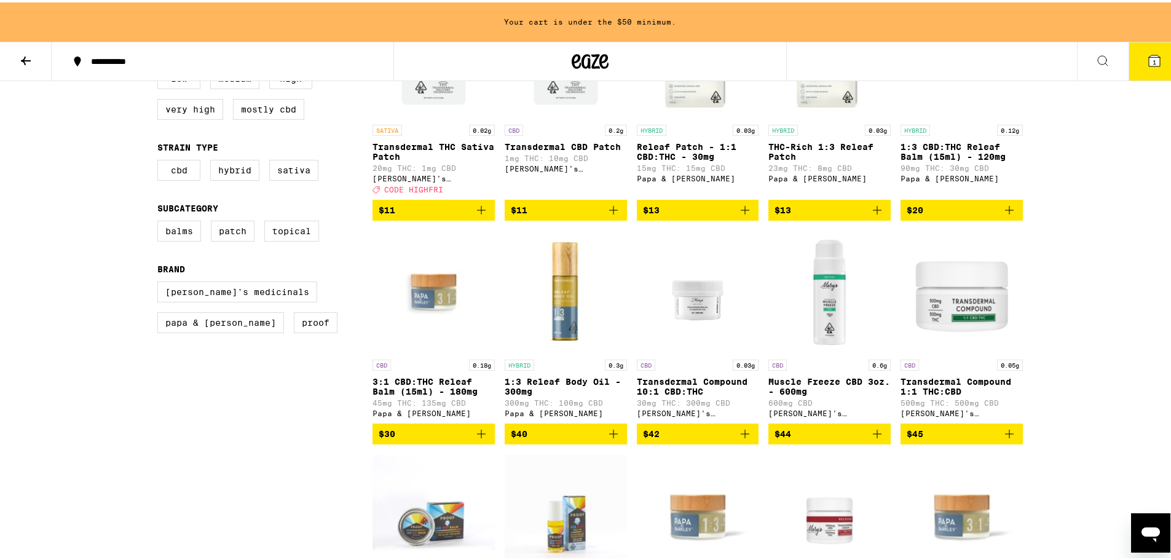
drag, startPoint x: 21, startPoint y: 60, endPoint x: 28, endPoint y: 60, distance: 7.4
click at [22, 60] on icon at bounding box center [25, 58] width 15 height 15
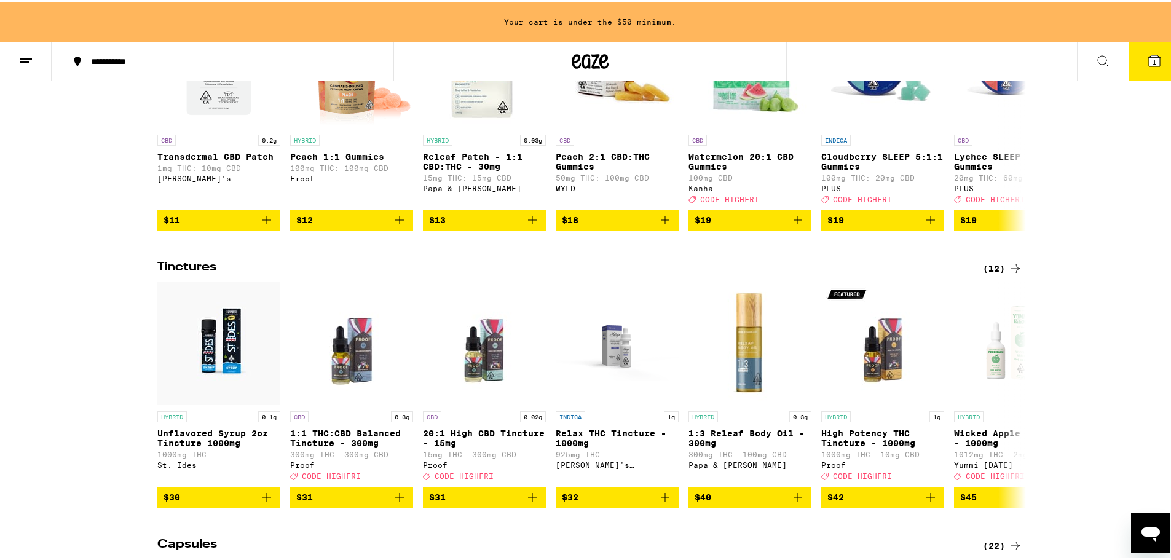
scroll to position [531, 0]
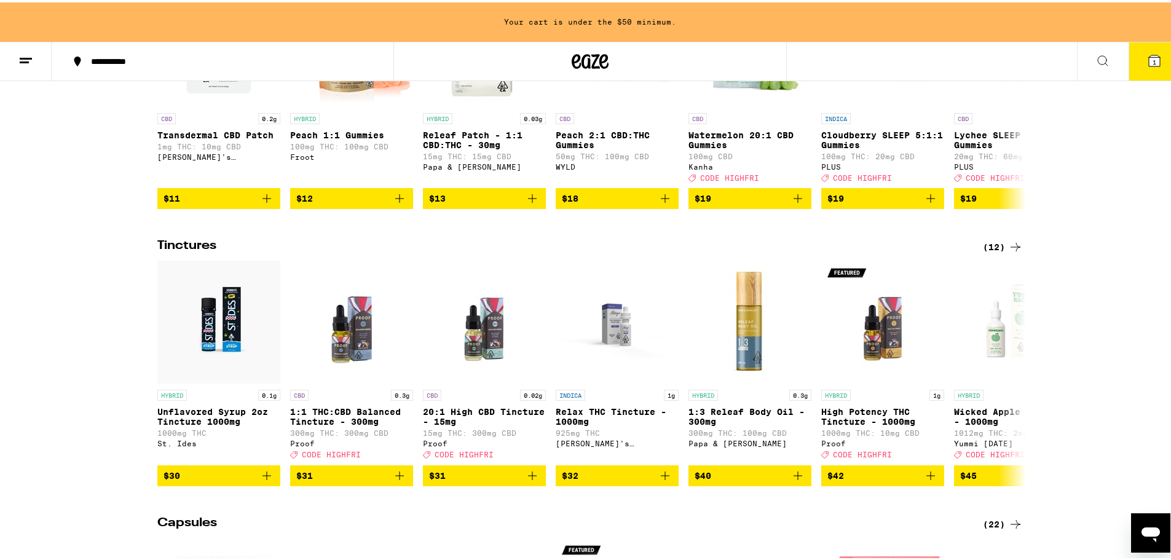
click at [988, 252] on div "(12)" at bounding box center [1002, 244] width 40 height 15
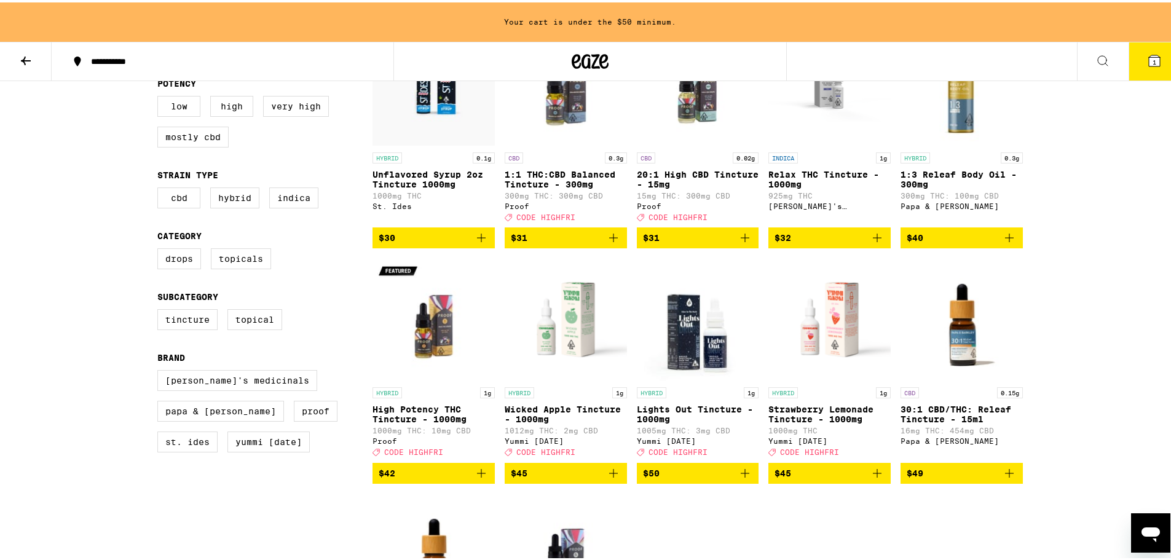
scroll to position [184, 0]
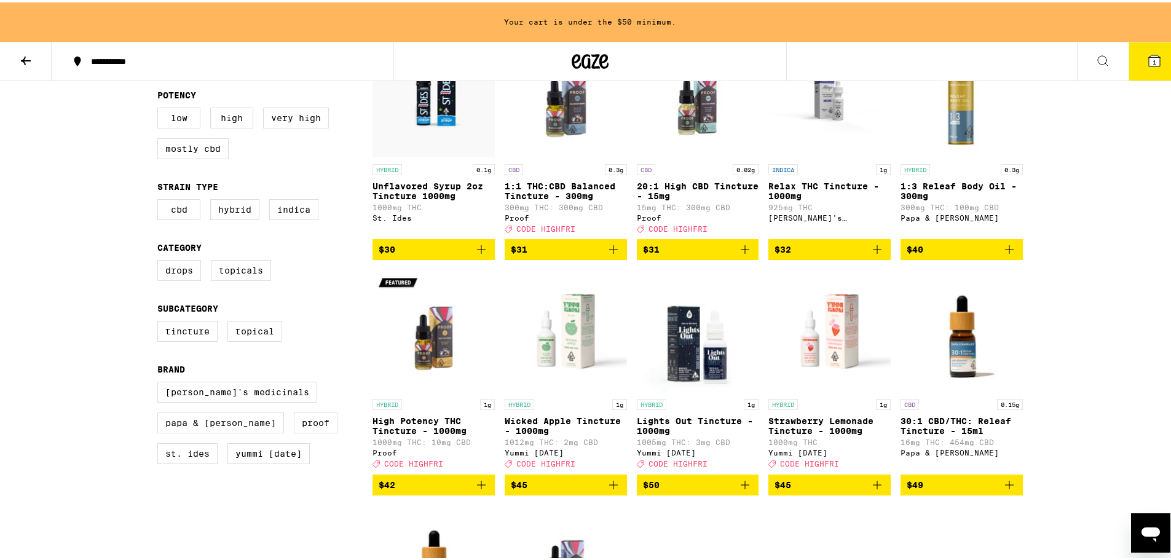
drag, startPoint x: 26, startPoint y: 59, endPoint x: 58, endPoint y: 57, distance: 32.6
click at [26, 59] on icon at bounding box center [25, 58] width 15 height 15
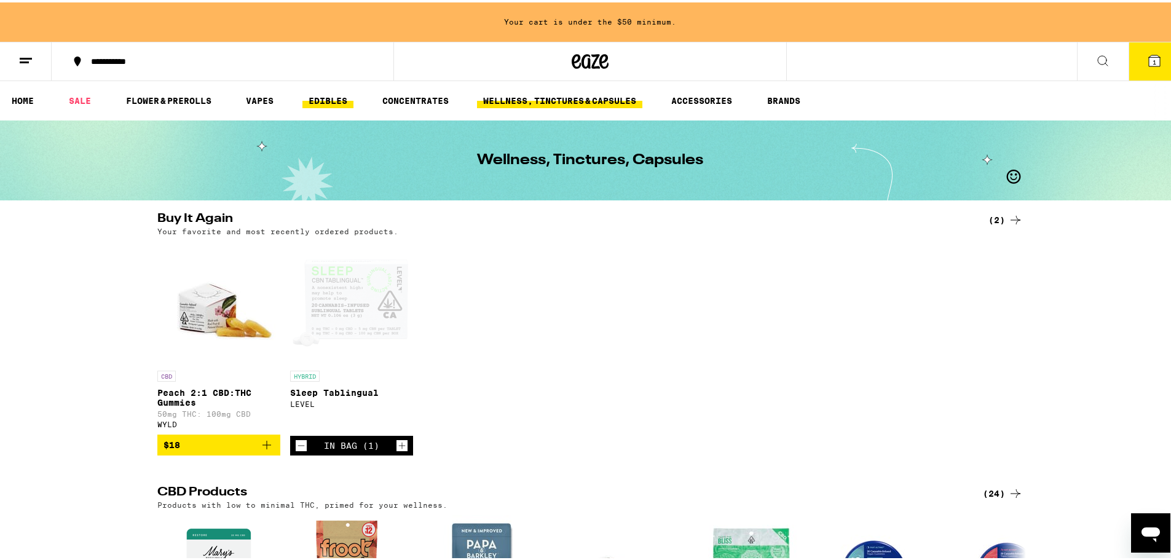
click at [331, 96] on link "EDIBLES" at bounding box center [327, 98] width 51 height 15
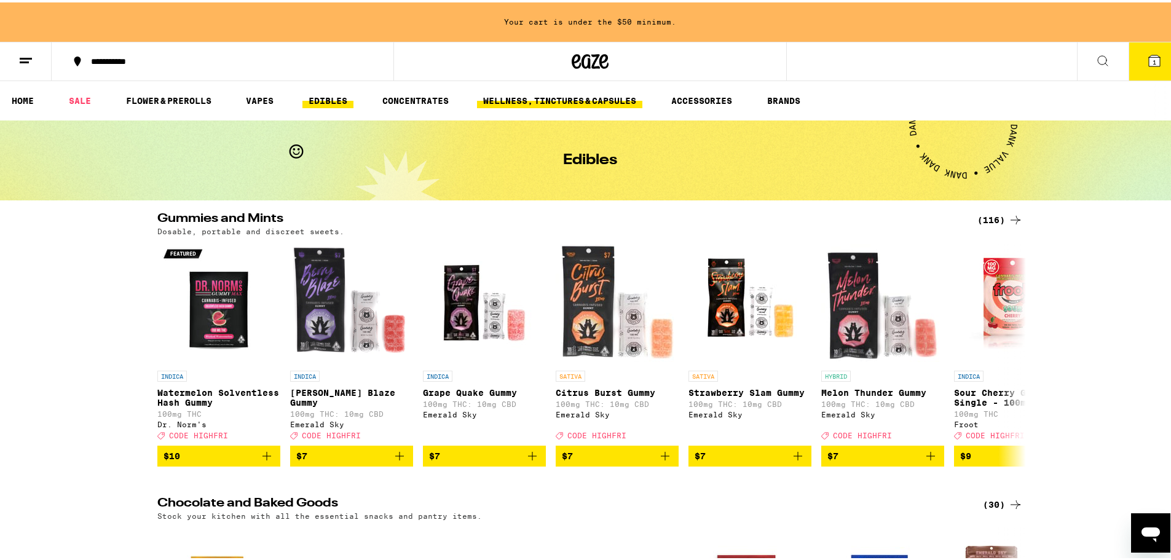
click at [587, 95] on link "WELLNESS, TINCTURES & CAPSULES" at bounding box center [559, 98] width 165 height 15
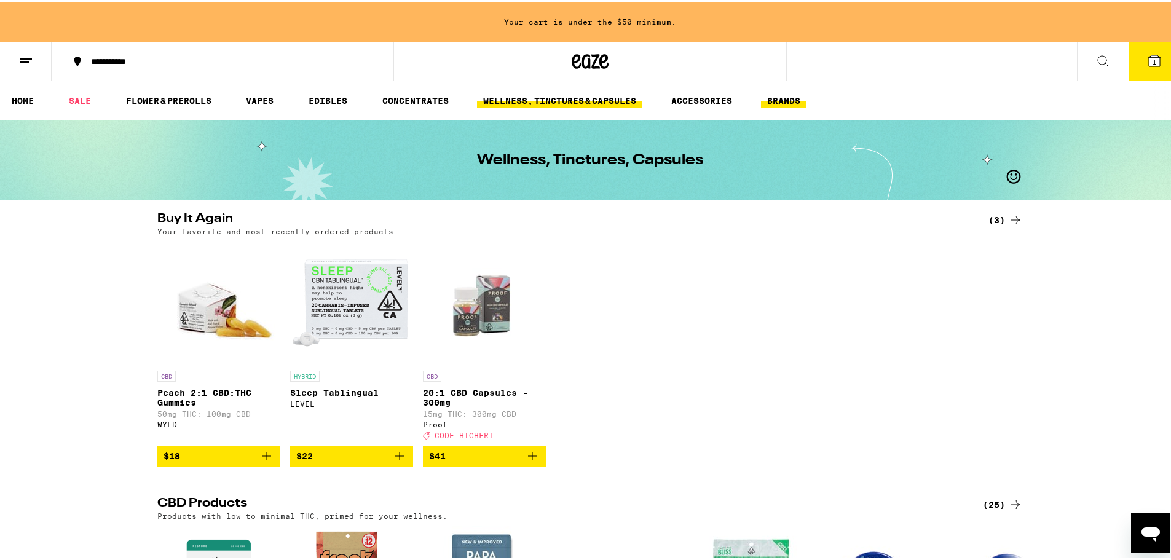
click at [783, 102] on link "BRANDS" at bounding box center [783, 98] width 45 height 15
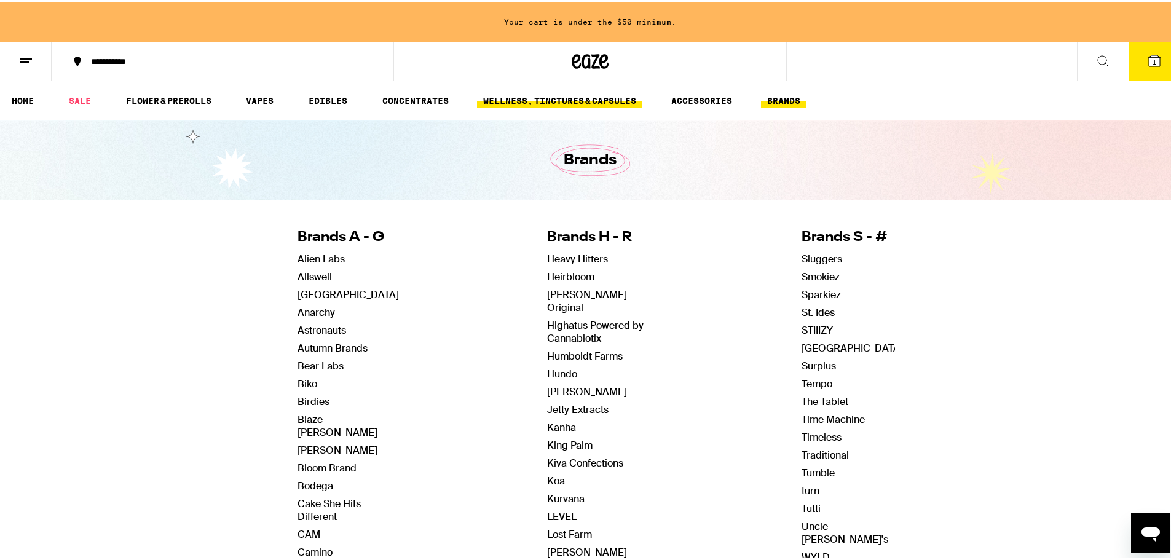
click at [557, 104] on link "WELLNESS, TINCTURES & CAPSULES" at bounding box center [559, 98] width 165 height 15
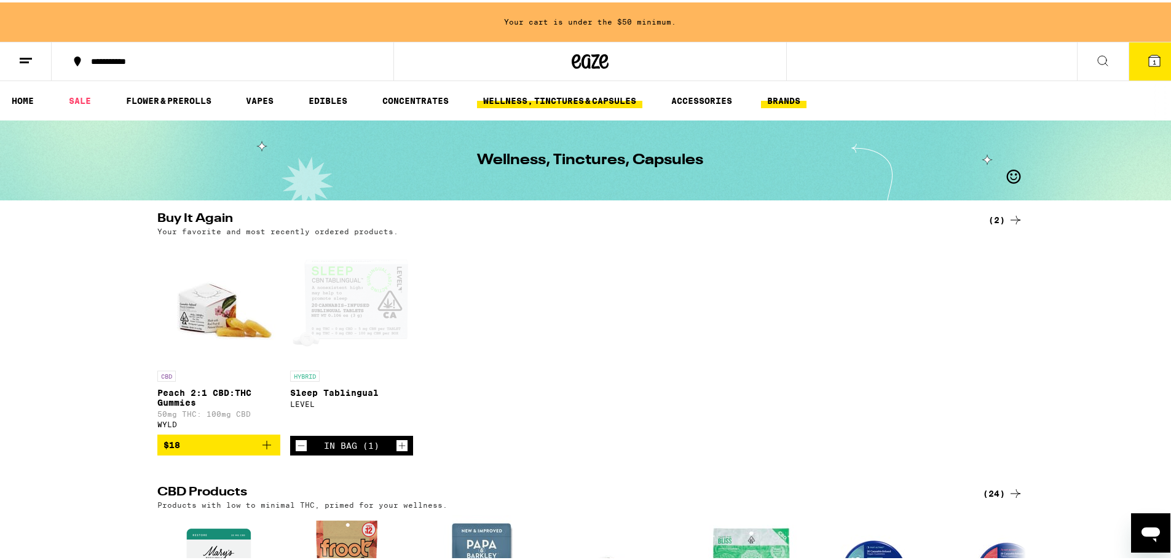
click at [786, 93] on link "BRANDS" at bounding box center [783, 98] width 45 height 15
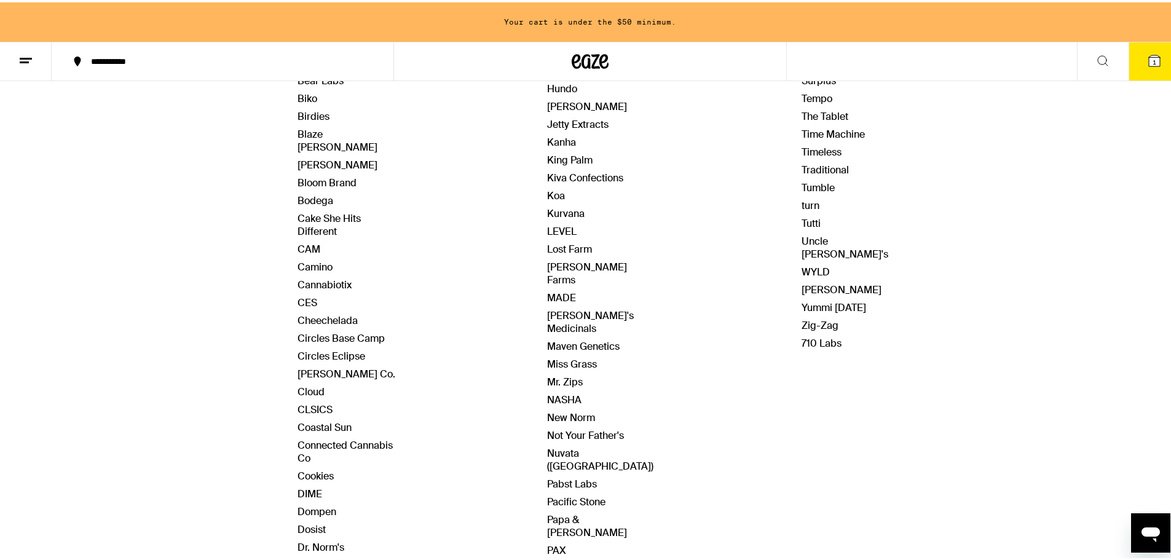
scroll to position [307, 0]
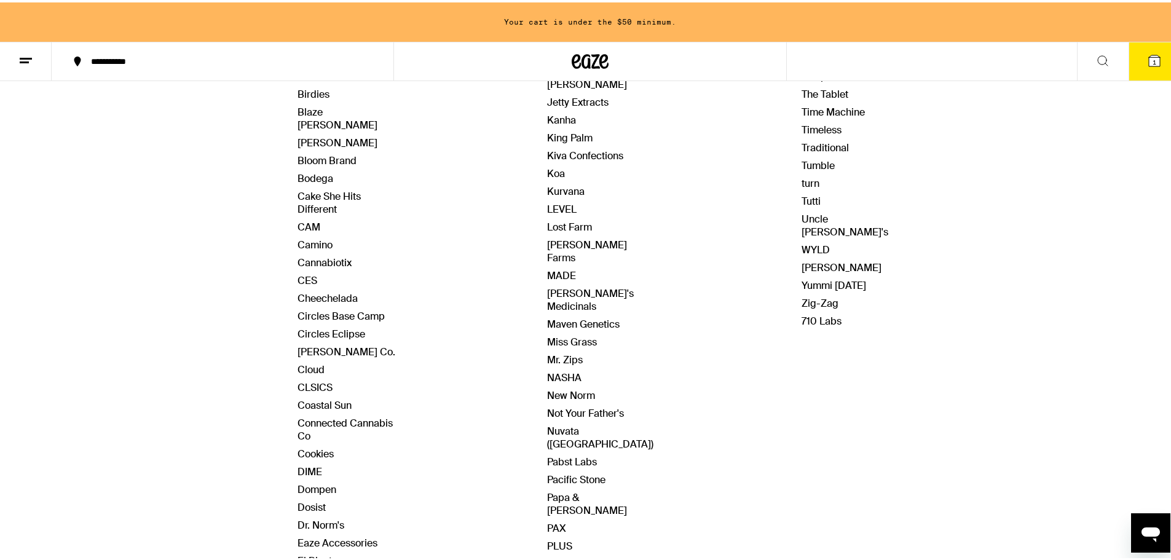
click at [555, 555] on link "Proof" at bounding box center [559, 561] width 24 height 13
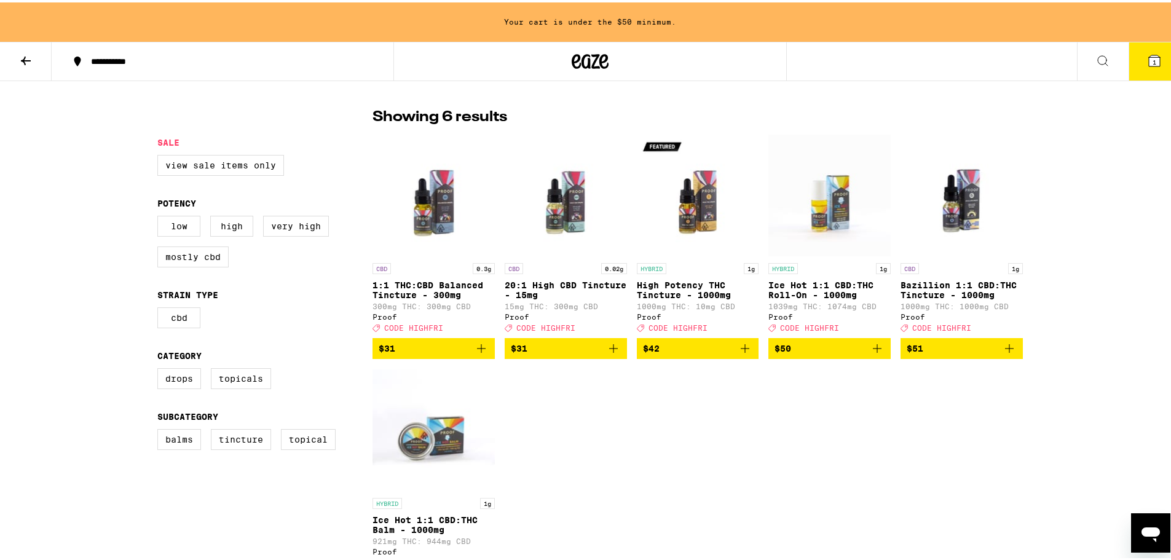
scroll to position [307, 0]
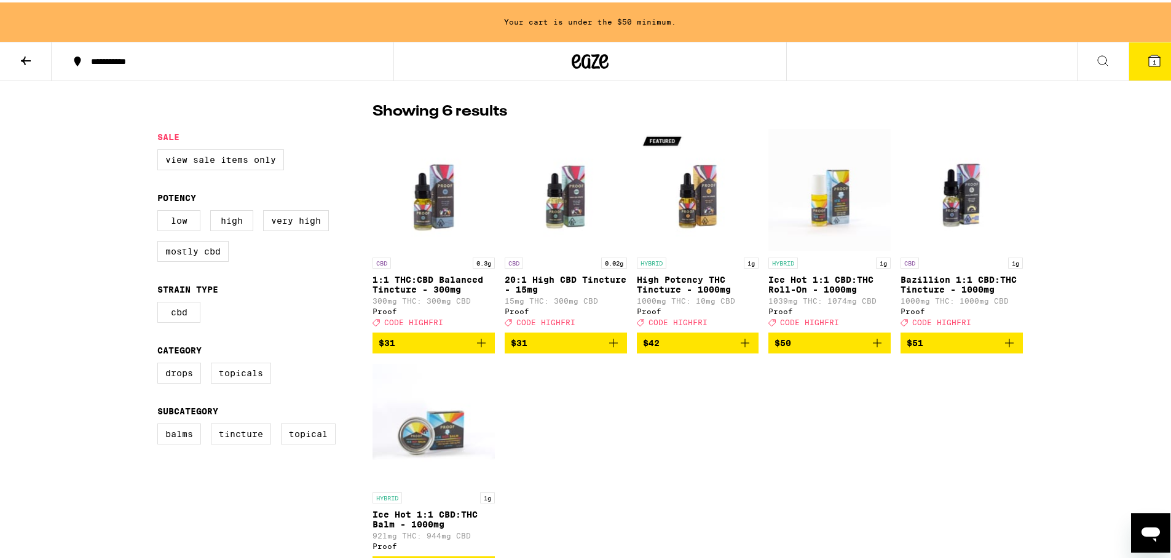
click at [18, 55] on icon at bounding box center [25, 58] width 15 height 15
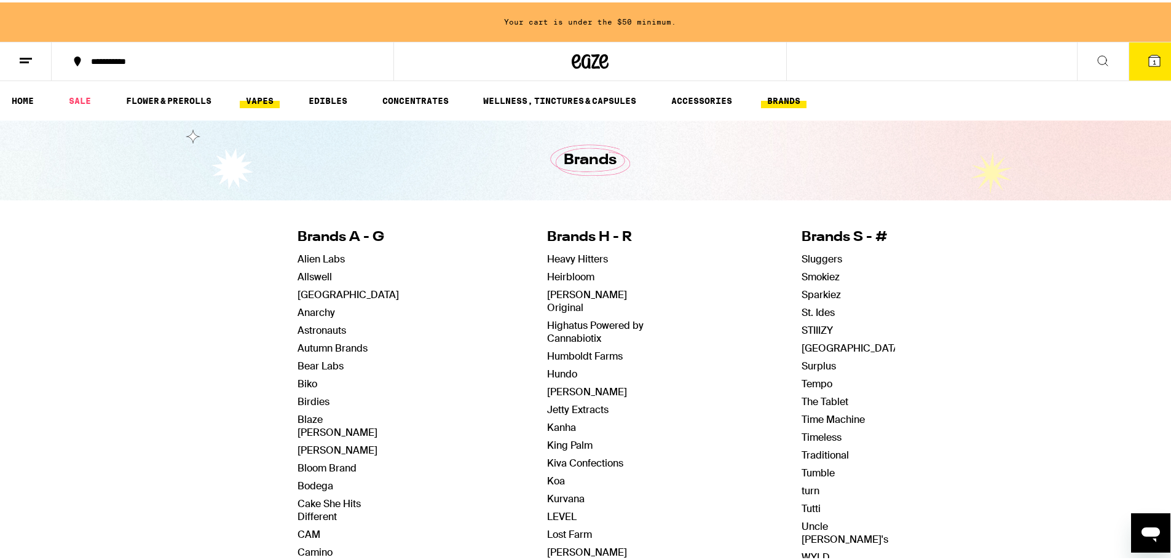
click at [268, 101] on link "VAPES" at bounding box center [260, 98] width 40 height 15
click at [425, 92] on link "CONCENTRATES" at bounding box center [415, 98] width 79 height 15
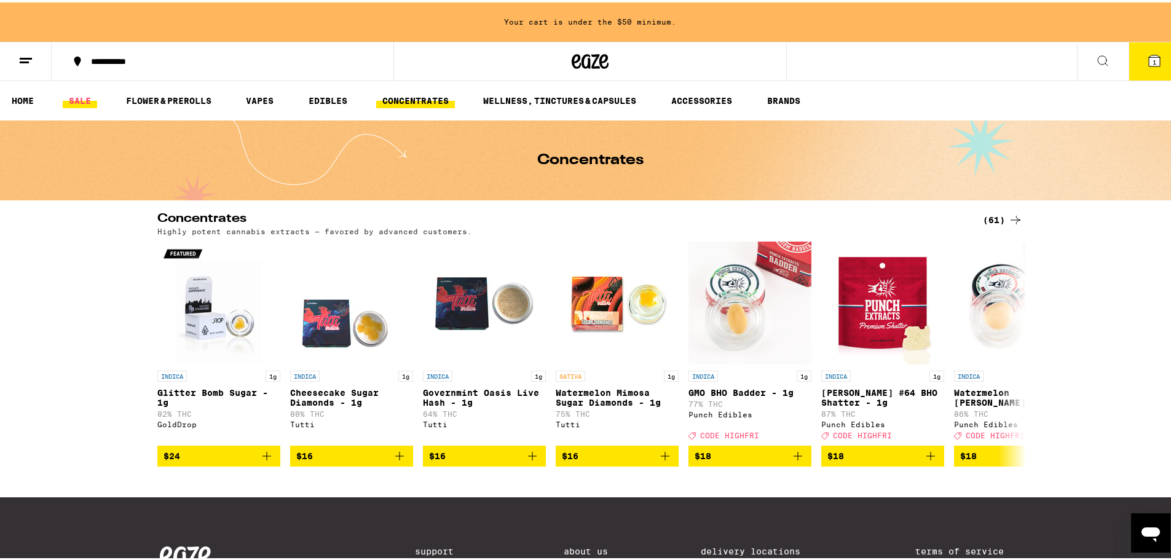
click at [70, 98] on link "SALE" at bounding box center [80, 98] width 34 height 15
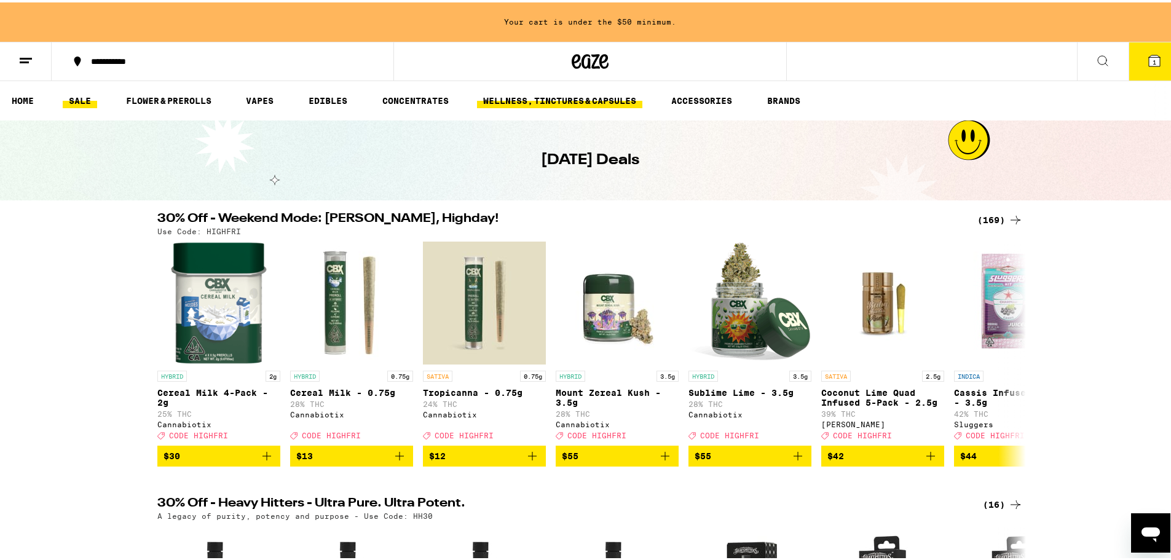
click at [577, 100] on link "WELLNESS, TINCTURES & CAPSULES" at bounding box center [559, 98] width 165 height 15
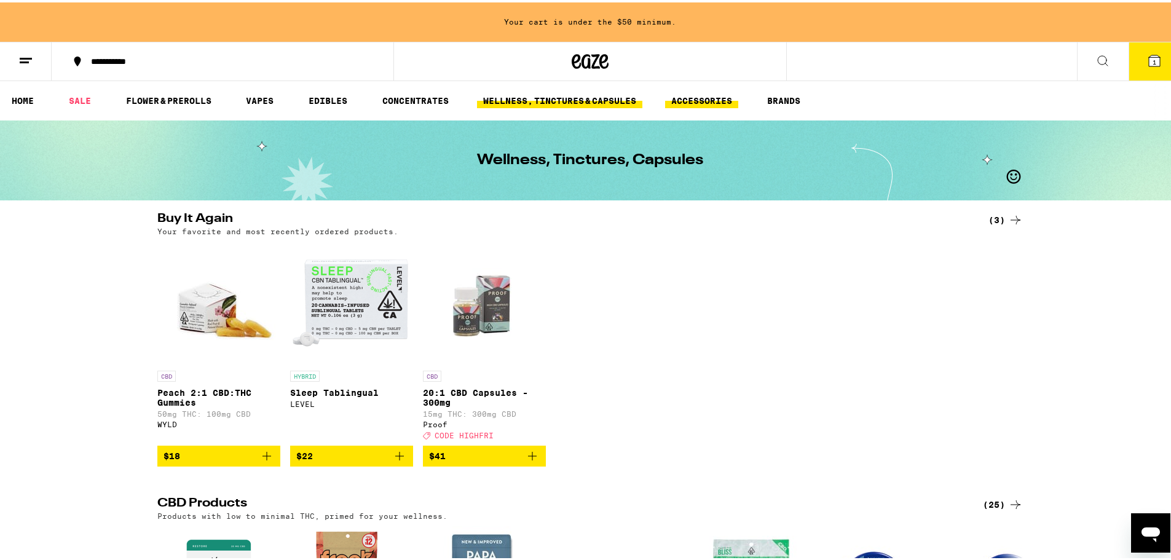
click at [698, 96] on link "ACCESSORIES" at bounding box center [701, 98] width 73 height 15
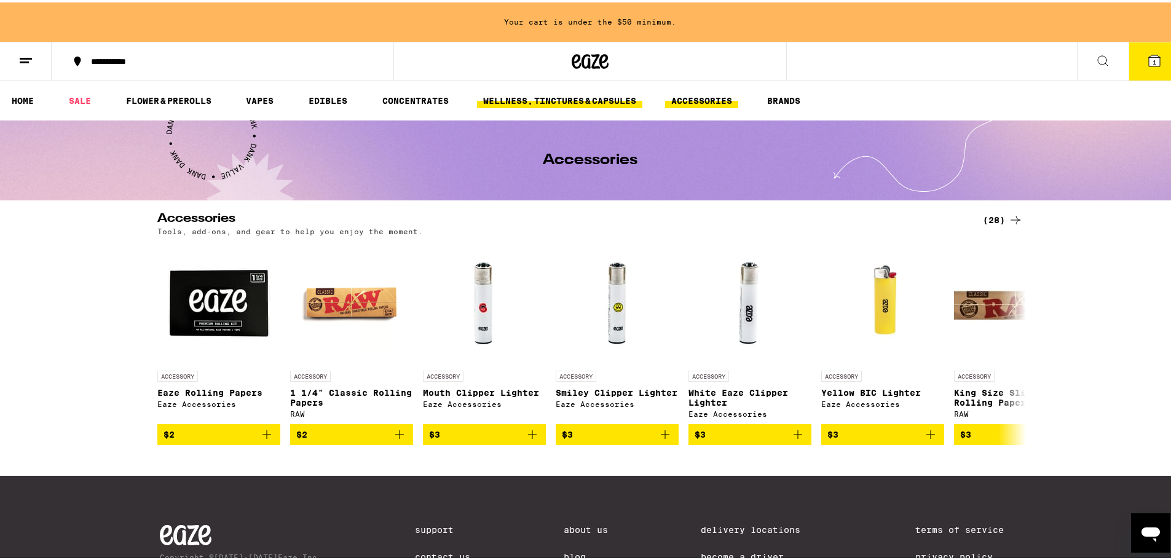
click at [615, 94] on link "WELLNESS, TINCTURES & CAPSULES" at bounding box center [559, 98] width 165 height 15
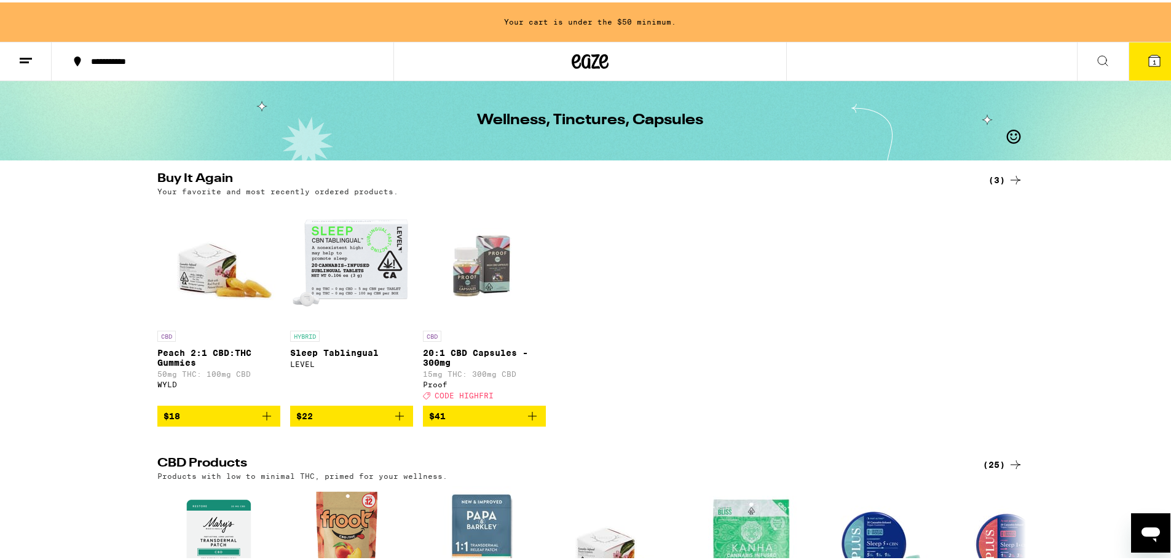
scroll to position [61, 0]
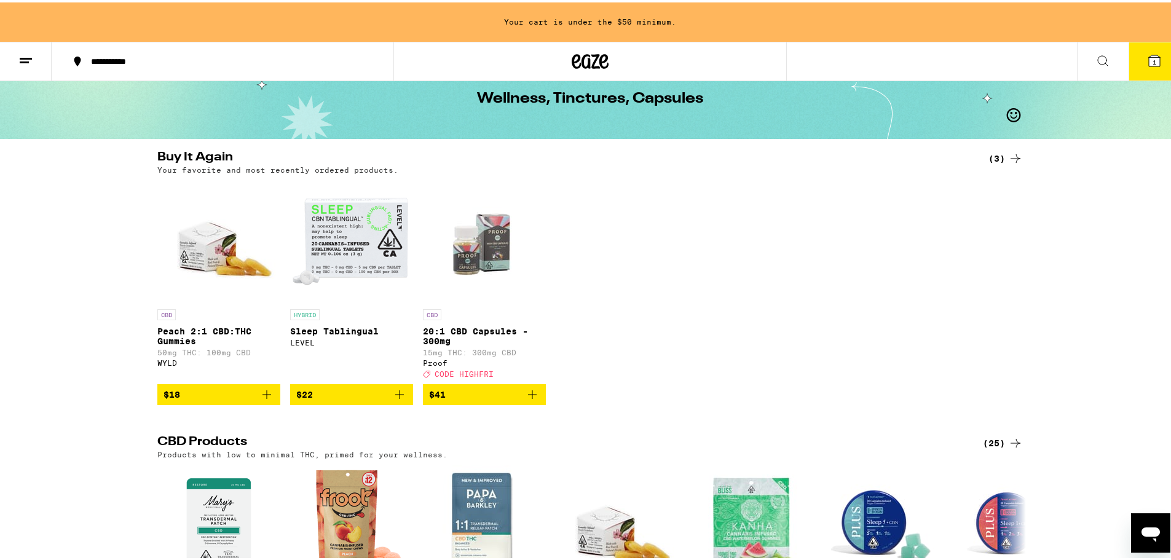
click at [528, 399] on icon "Add to bag" at bounding box center [532, 392] width 15 height 15
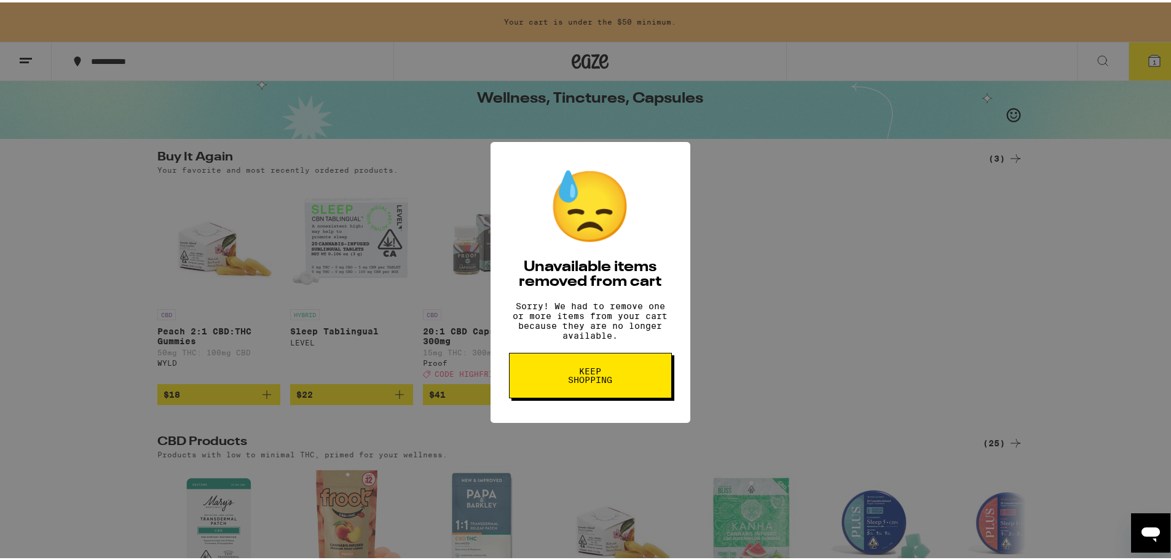
click at [743, 210] on div "😓 Unavailable items removed from cart Sorry! We had to remove one or more items…" at bounding box center [590, 280] width 1180 height 560
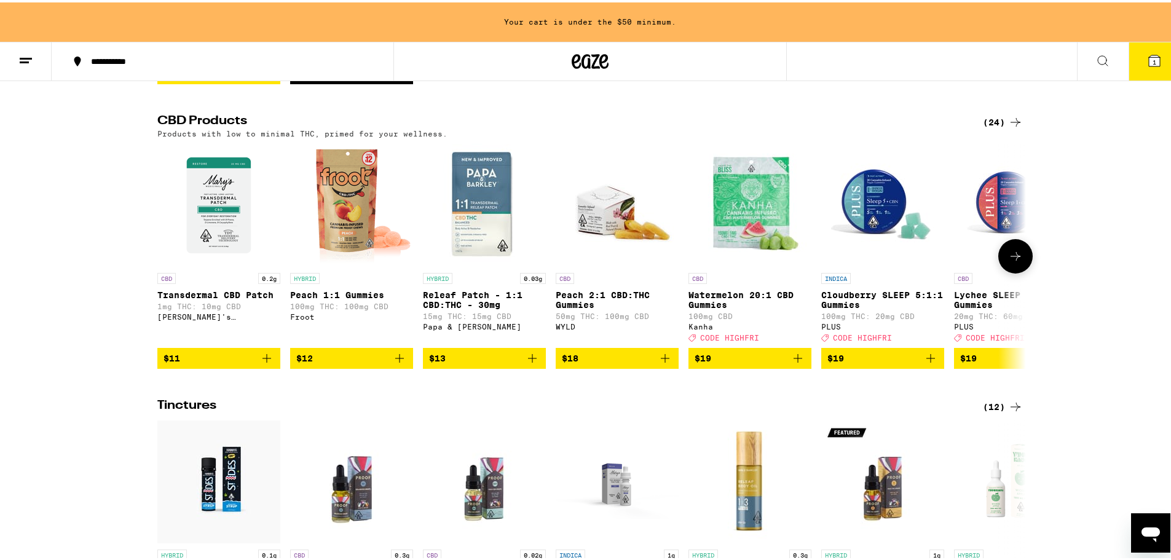
scroll to position [369, 0]
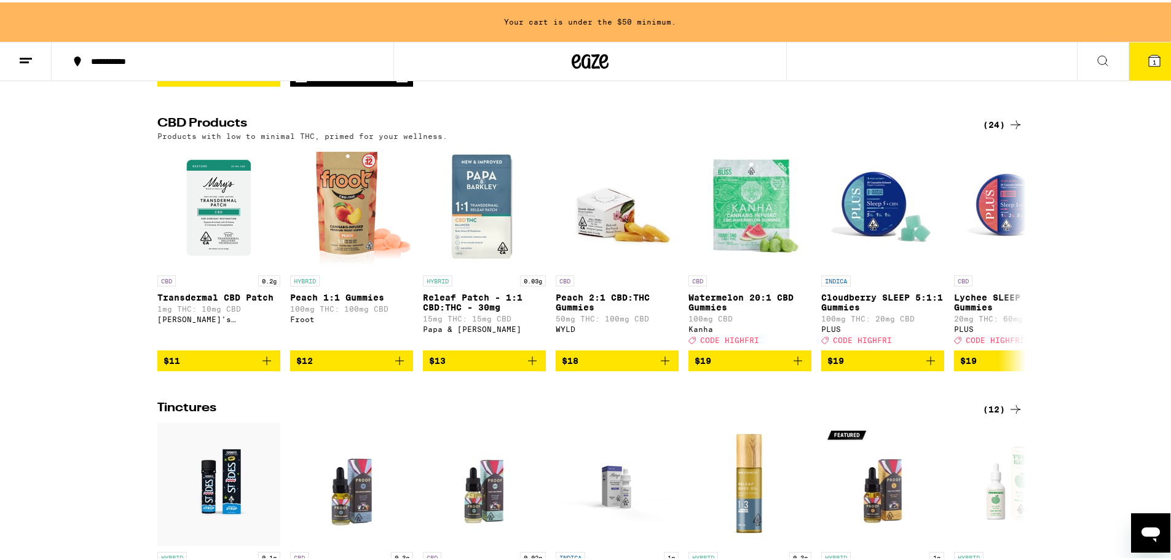
click at [991, 129] on div "(24)" at bounding box center [1002, 122] width 40 height 15
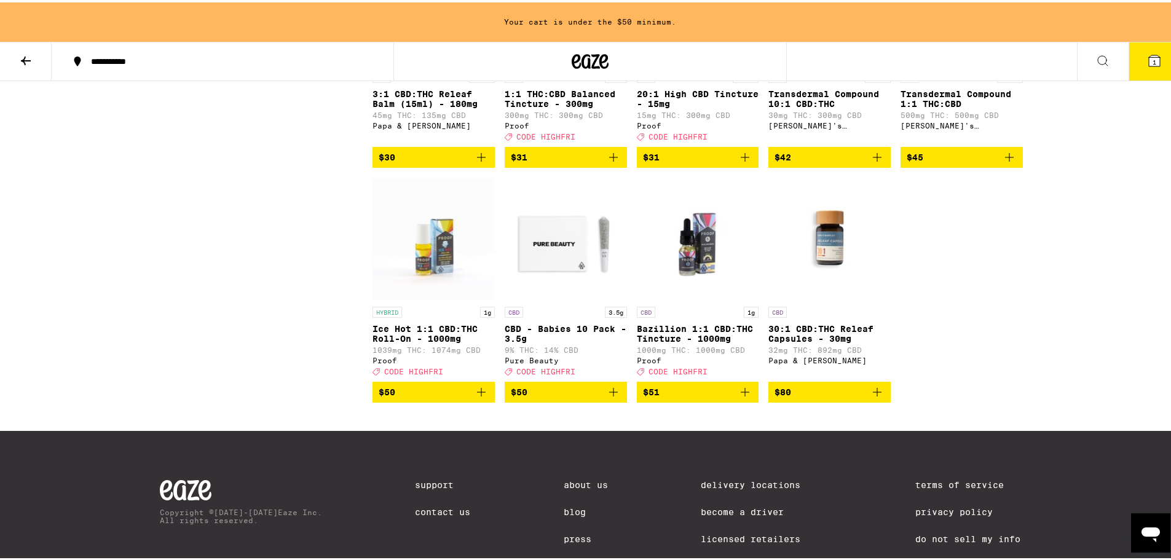
scroll to position [983, 0]
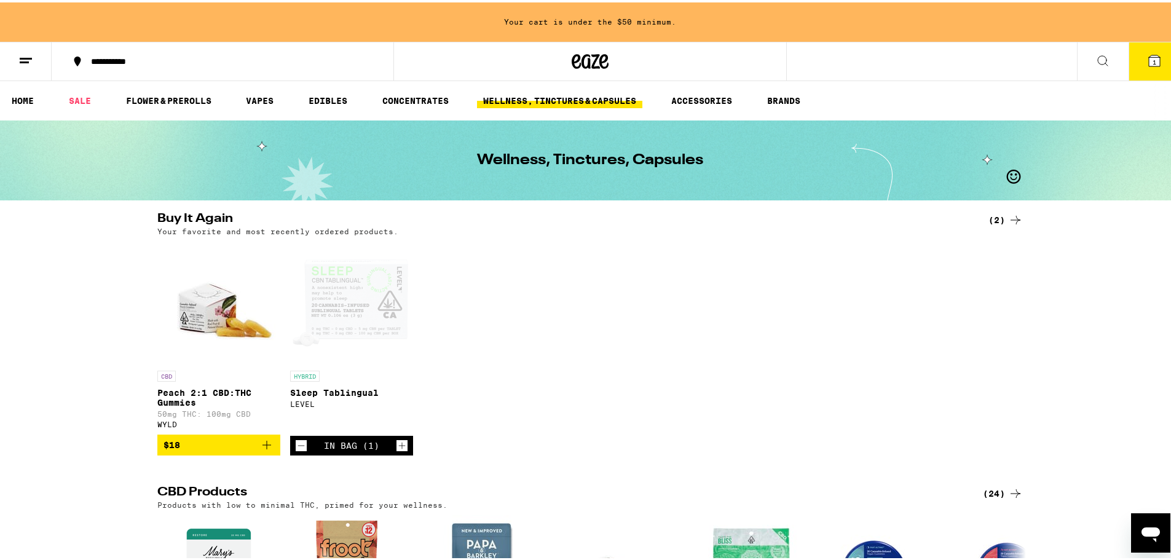
click at [1152, 60] on span "1" at bounding box center [1154, 59] width 4 height 7
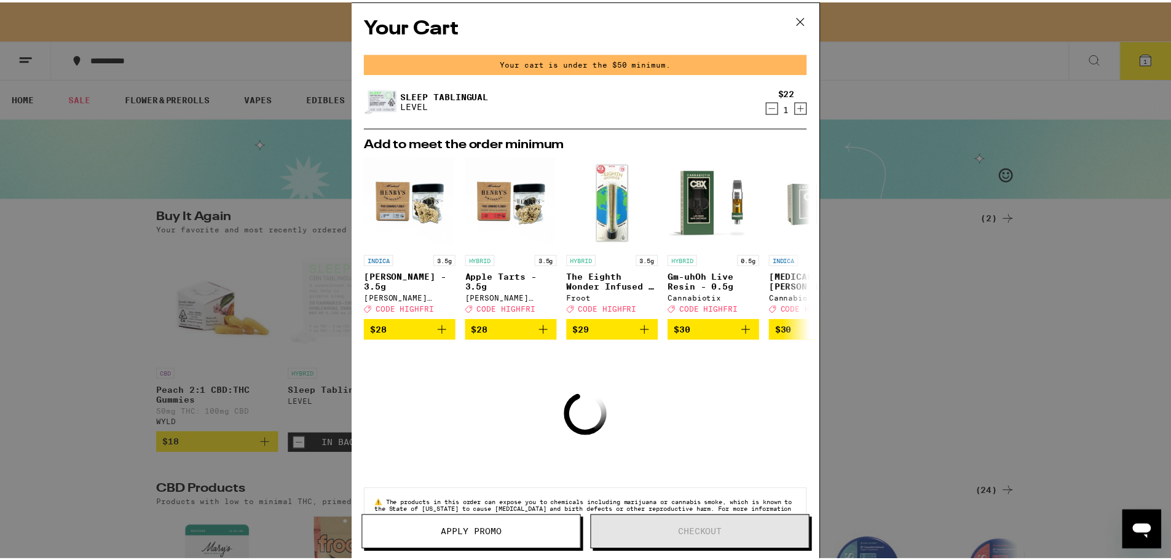
scroll to position [40, 0]
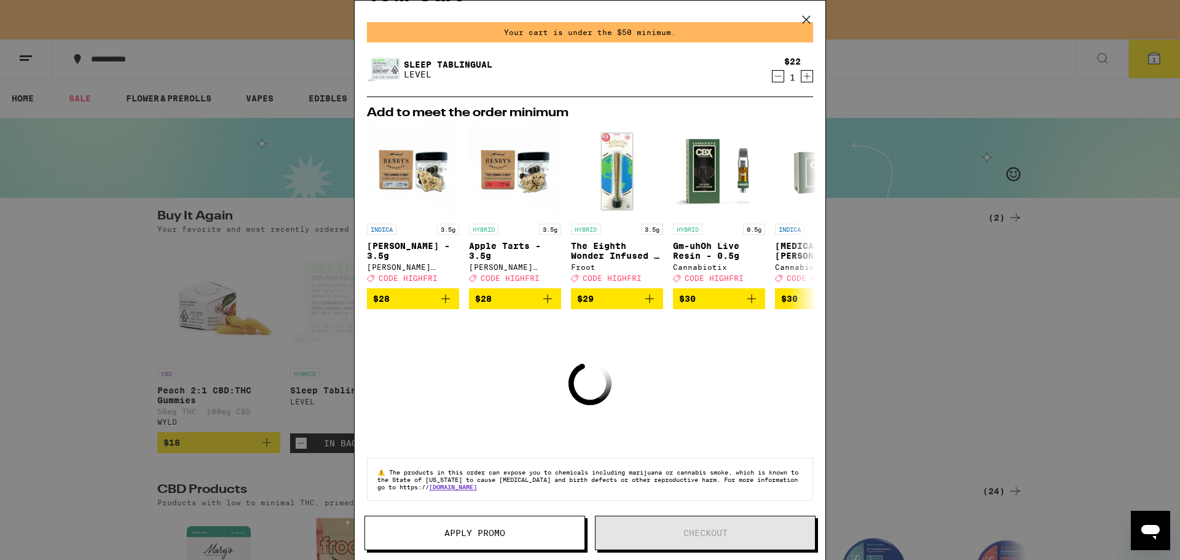
click at [810, 19] on icon at bounding box center [806, 19] width 18 height 18
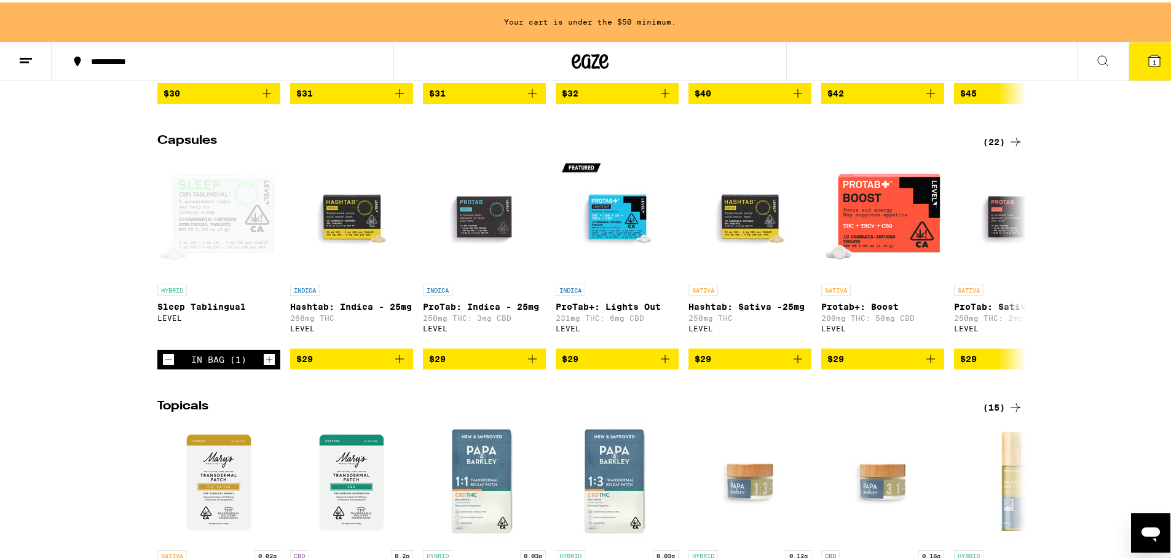
scroll to position [922, 0]
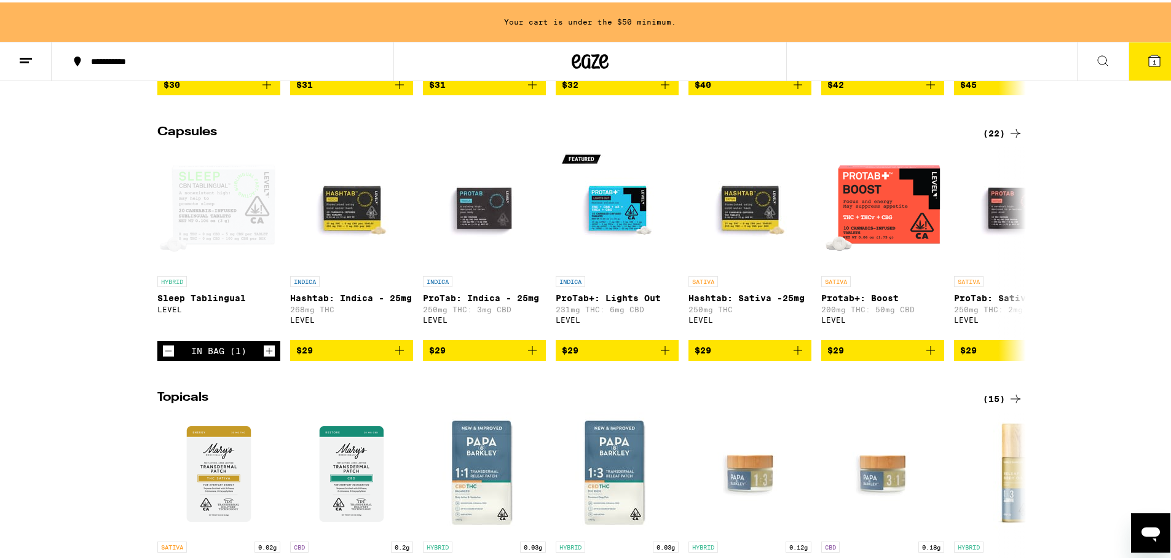
click at [988, 138] on div "(22)" at bounding box center [1002, 131] width 40 height 15
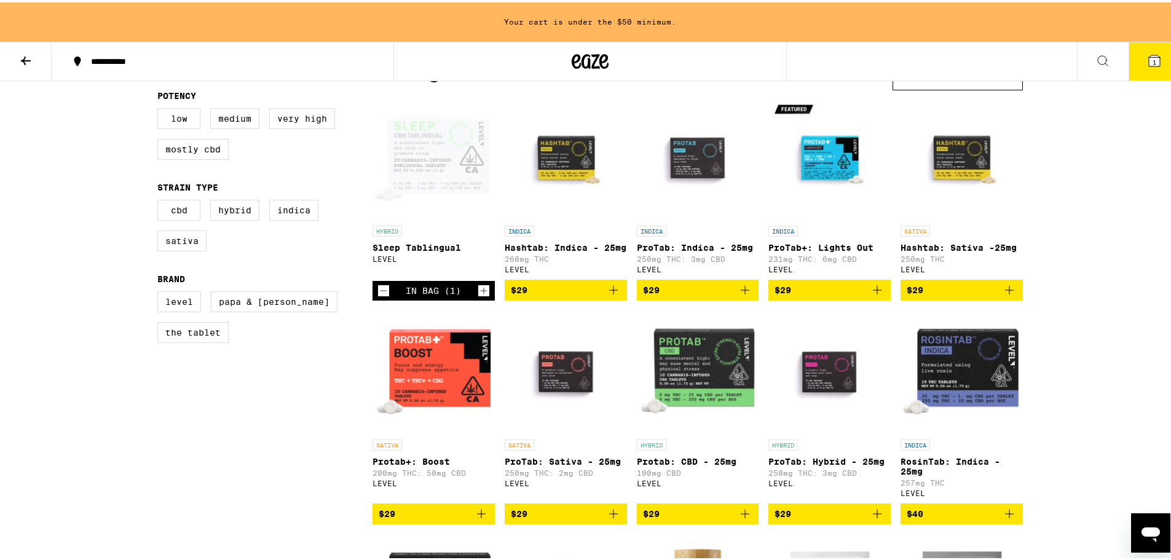
scroll to position [61, 0]
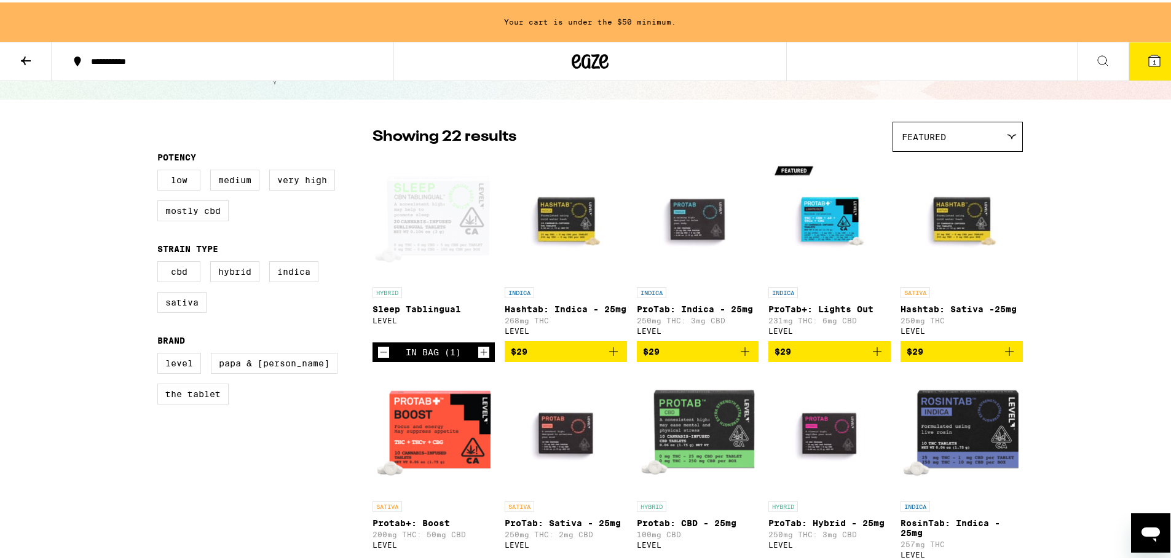
click at [15, 55] on button at bounding box center [26, 59] width 52 height 39
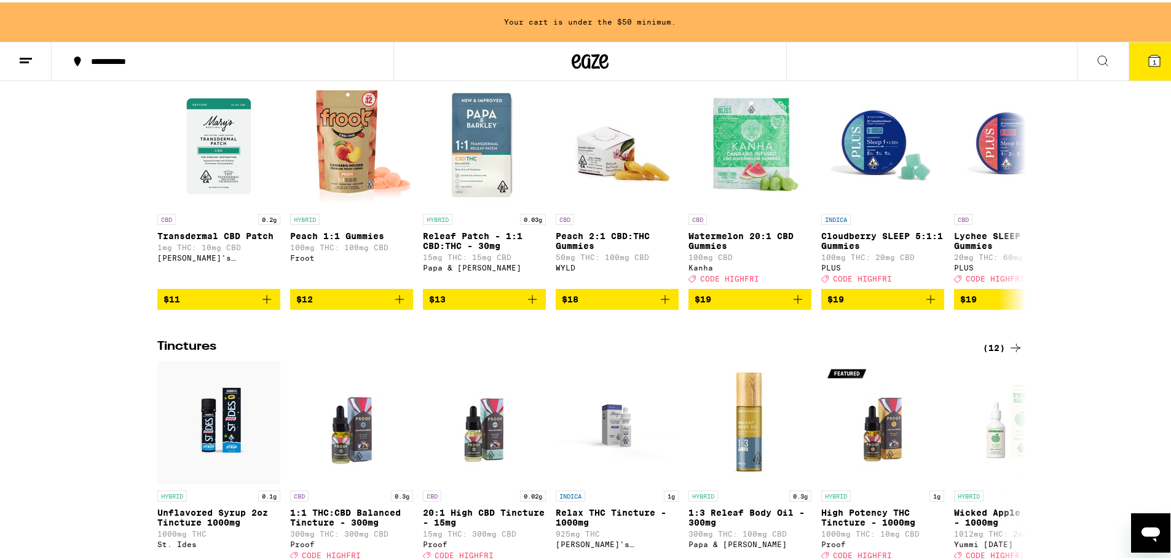
scroll to position [553, 0]
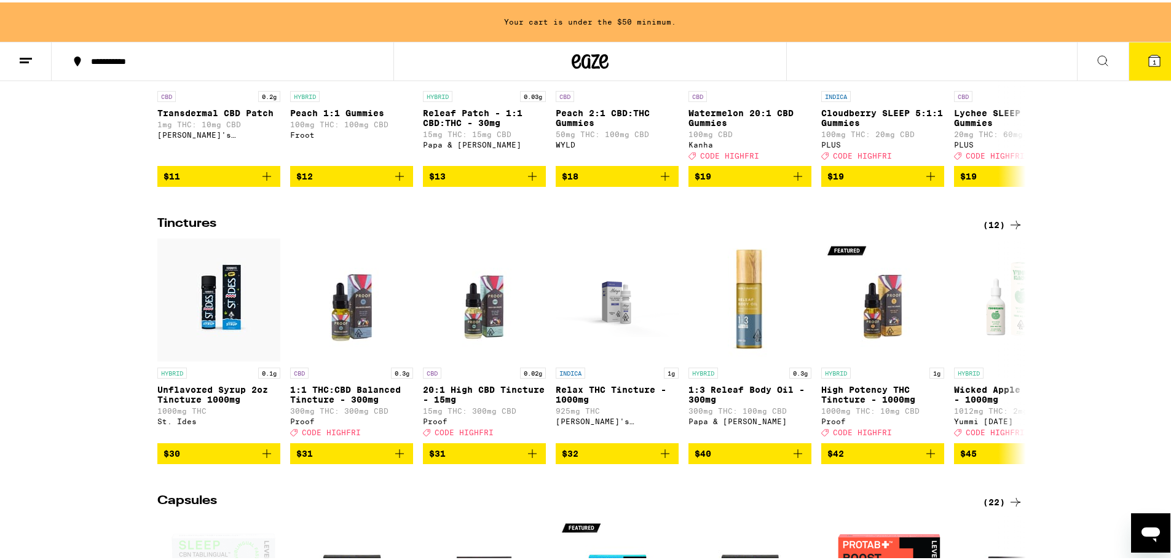
click at [987, 230] on div "(12)" at bounding box center [1002, 222] width 40 height 15
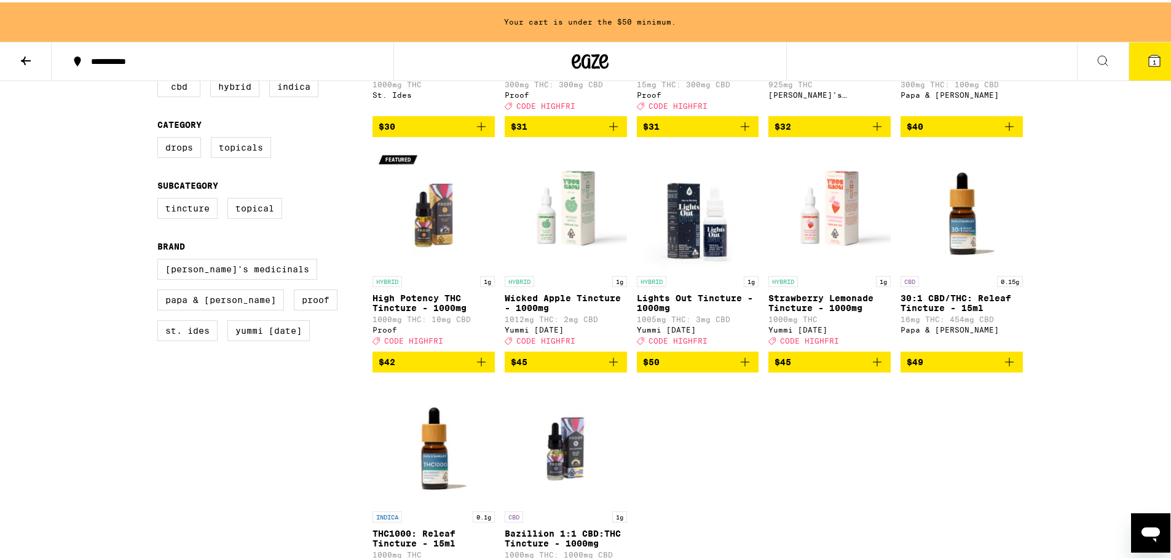
scroll to position [430, 0]
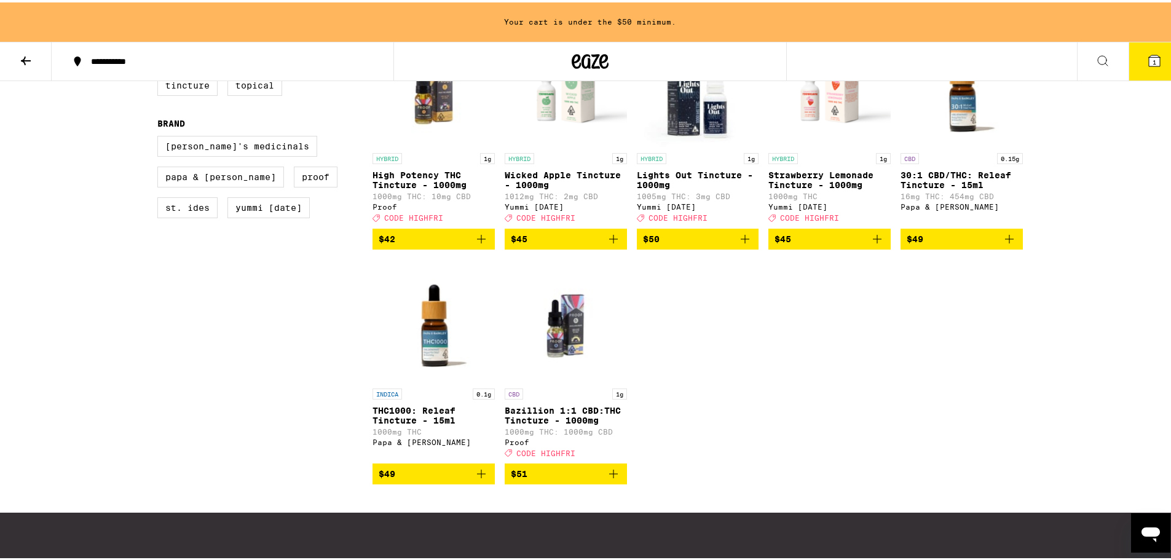
click at [606, 479] on icon "Add to bag" at bounding box center [613, 471] width 15 height 15
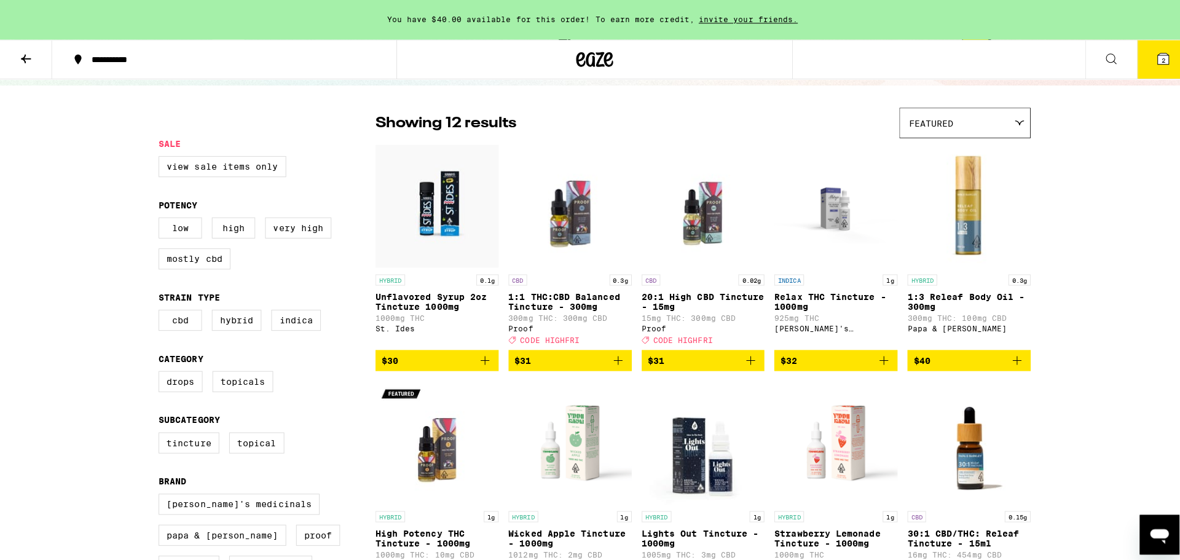
scroll to position [0, 0]
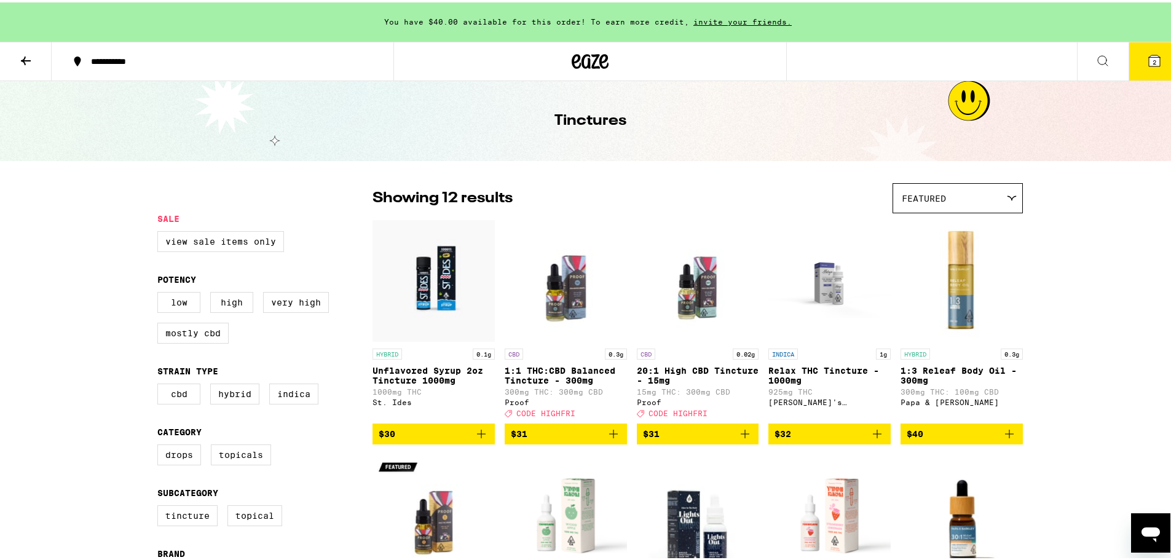
click at [1152, 58] on span "2" at bounding box center [1154, 59] width 4 height 7
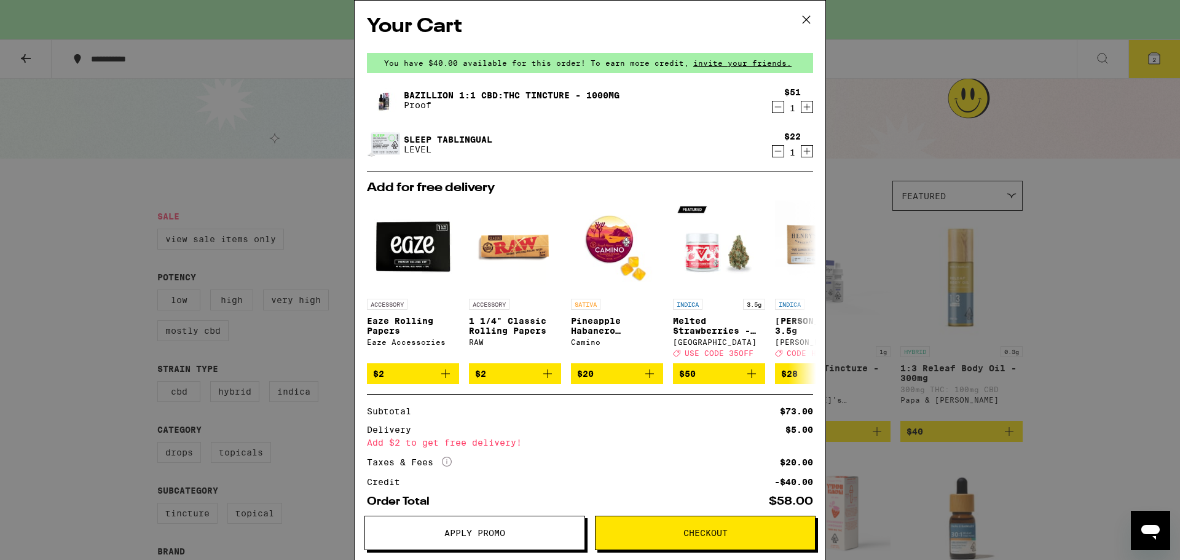
click at [716, 525] on button "Checkout" at bounding box center [705, 533] width 221 height 34
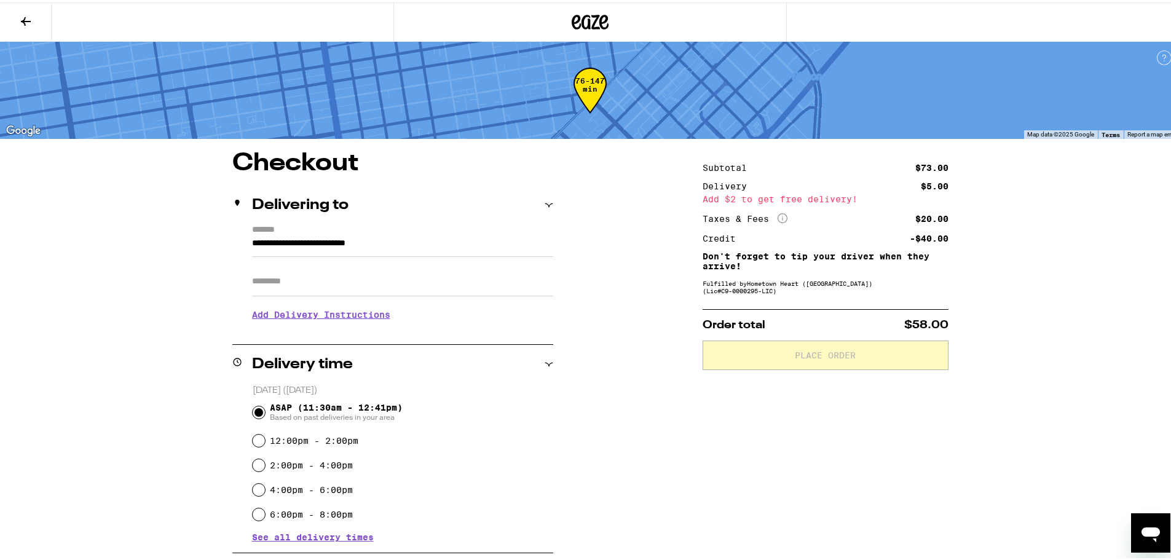
click at [23, 18] on icon at bounding box center [26, 19] width 10 height 9
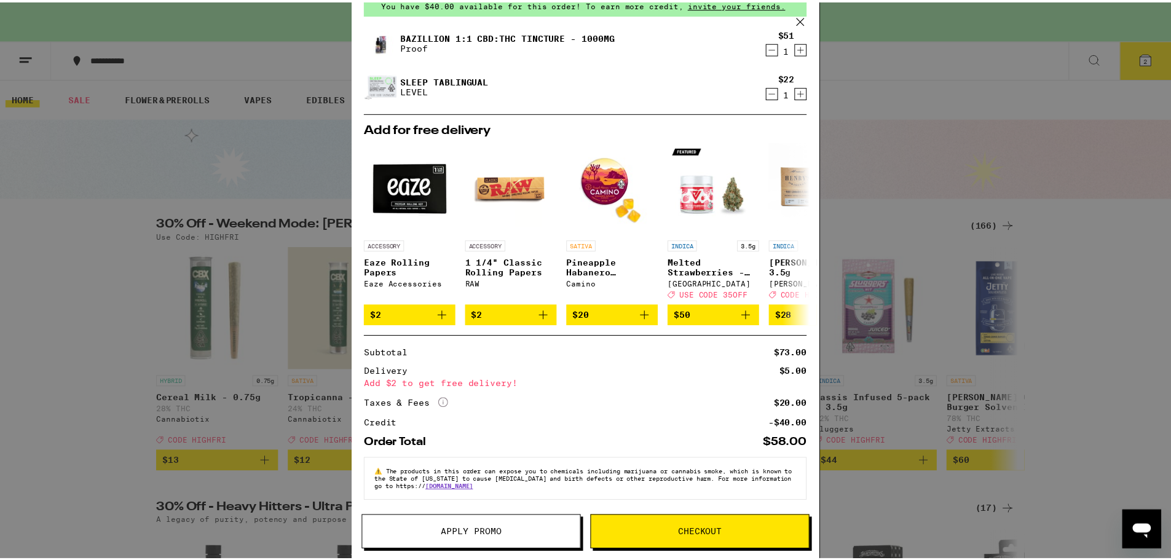
scroll to position [68, 0]
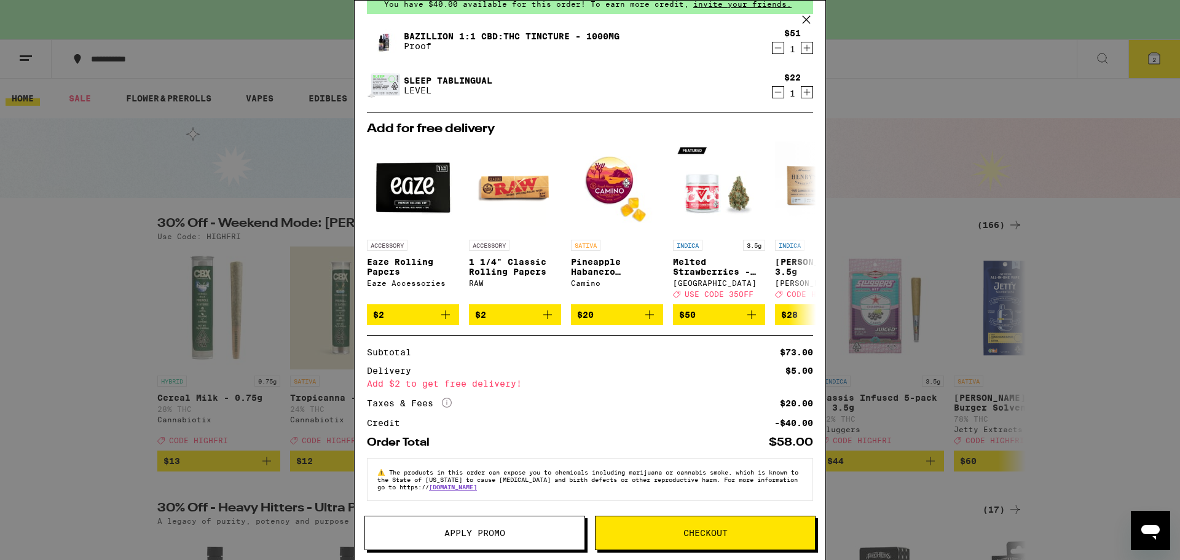
click at [734, 530] on span "Checkout" at bounding box center [704, 532] width 219 height 9
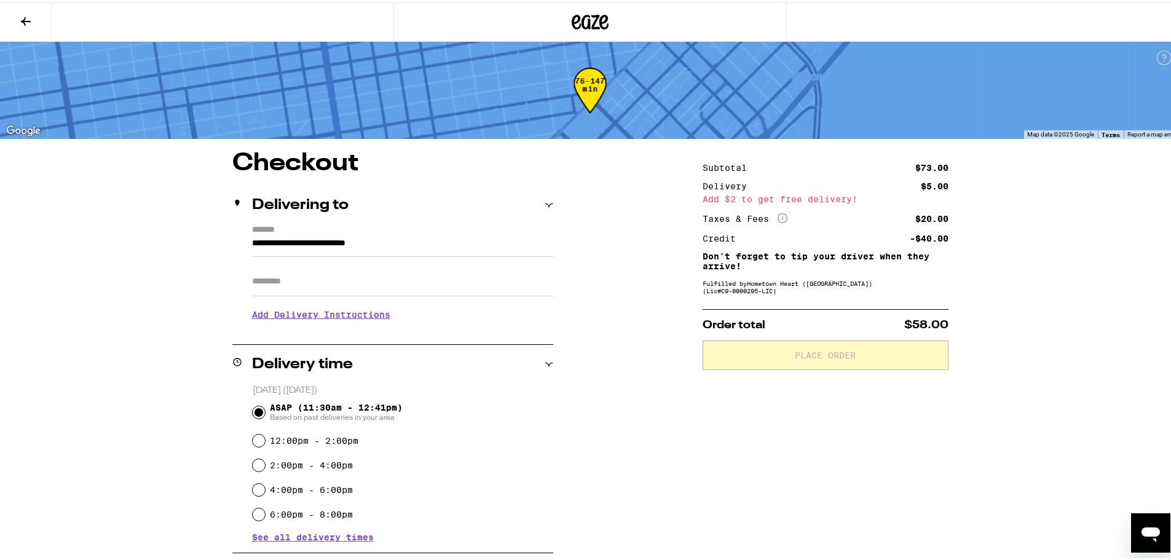
click at [26, 16] on icon at bounding box center [25, 19] width 15 height 15
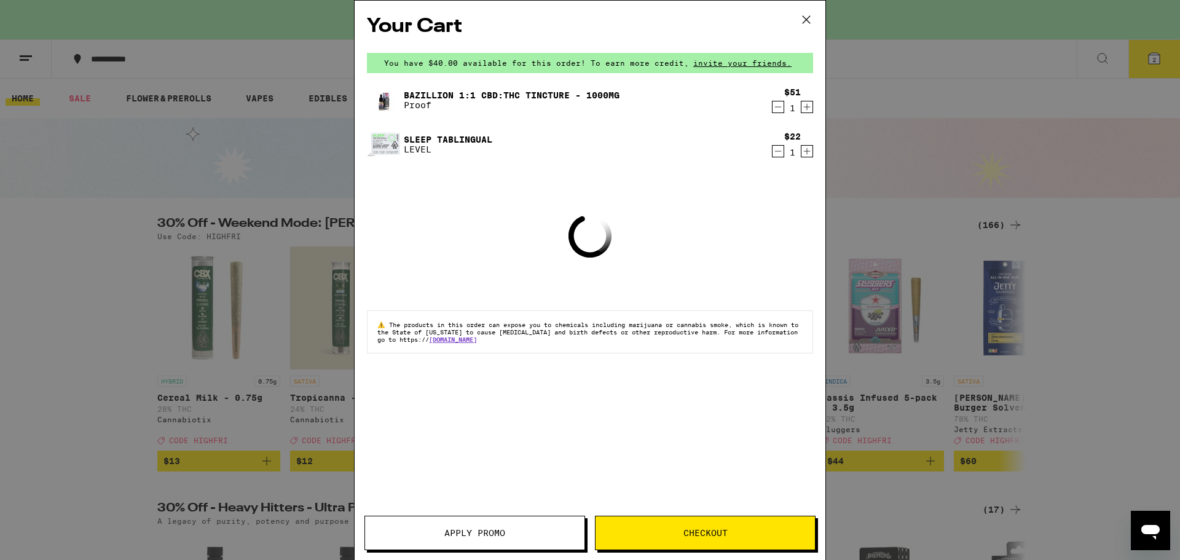
click at [444, 524] on button "Apply Promo" at bounding box center [474, 533] width 221 height 34
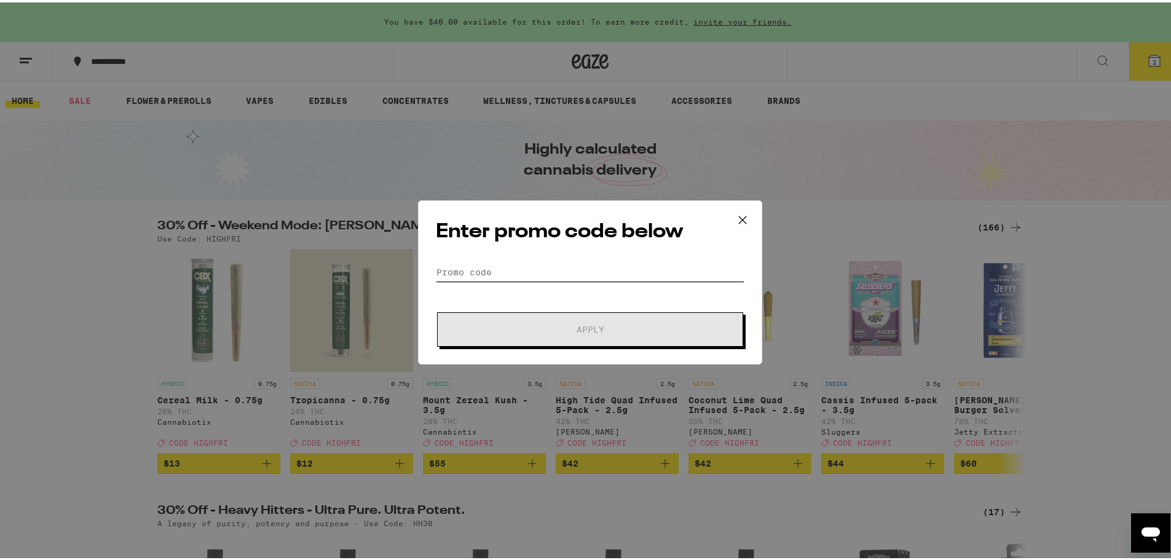
click at [504, 267] on input "Promo Code" at bounding box center [590, 270] width 308 height 18
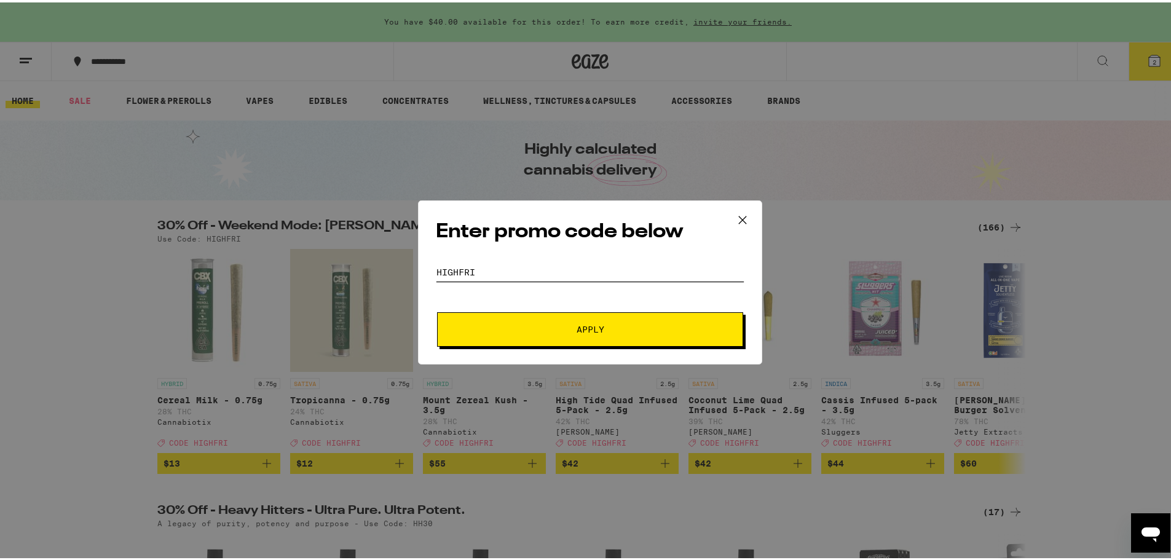
type input "HIGHFRI"
click at [581, 328] on span "Apply" at bounding box center [590, 327] width 28 height 9
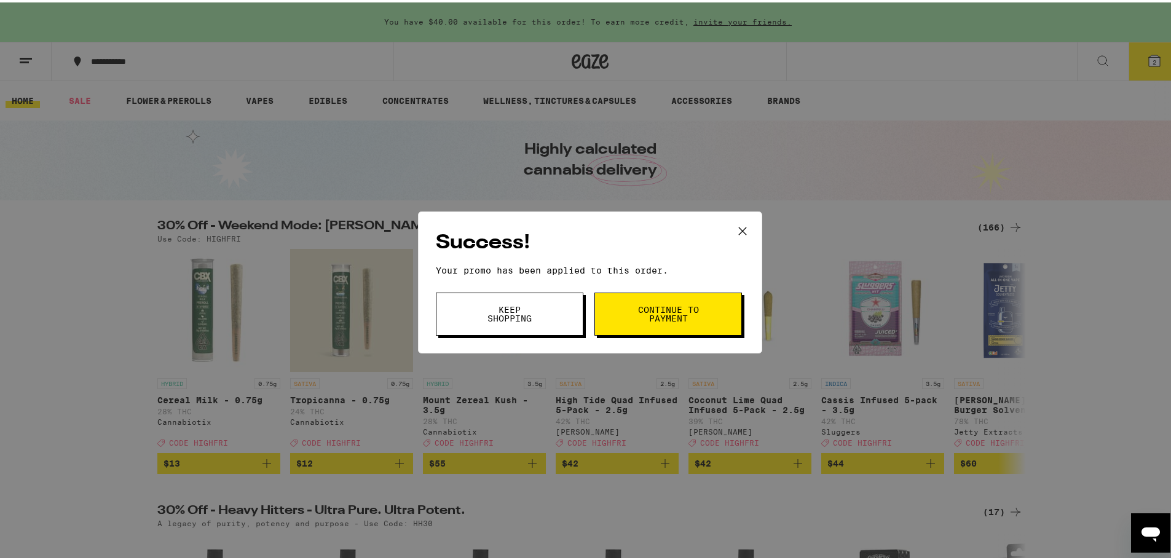
click at [733, 325] on button "Continue to payment" at bounding box center [667, 311] width 147 height 43
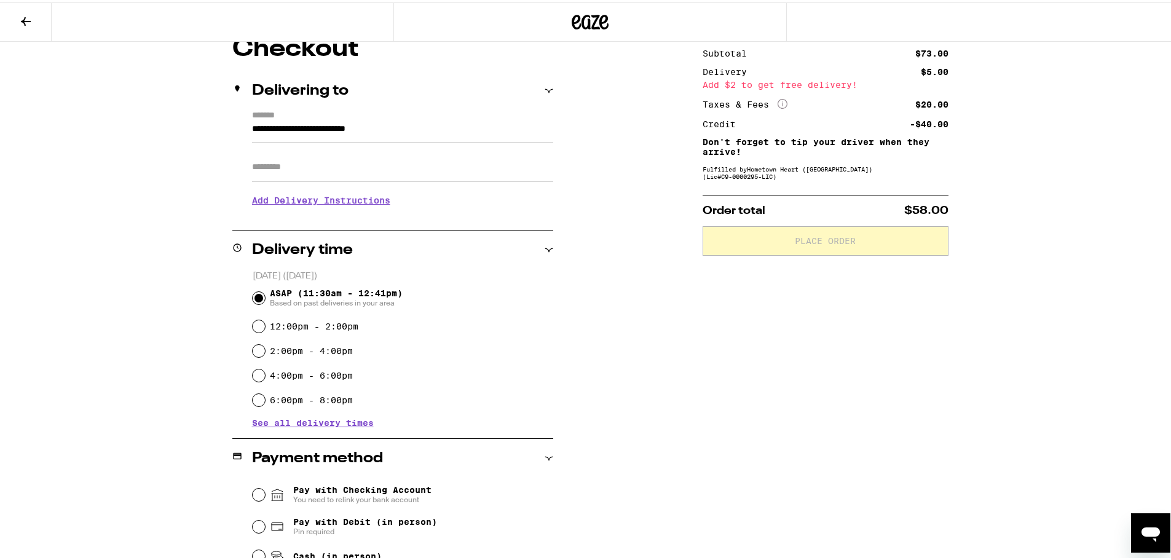
scroll to position [123, 0]
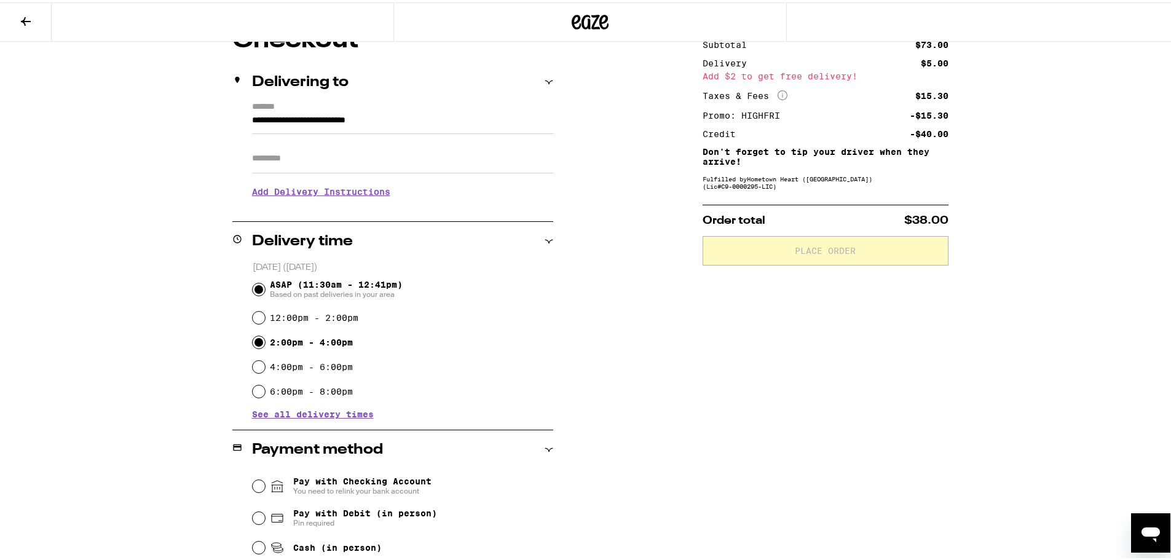
click at [254, 346] on input "2:00pm - 4:00pm" at bounding box center [259, 340] width 12 height 12
radio input "true"
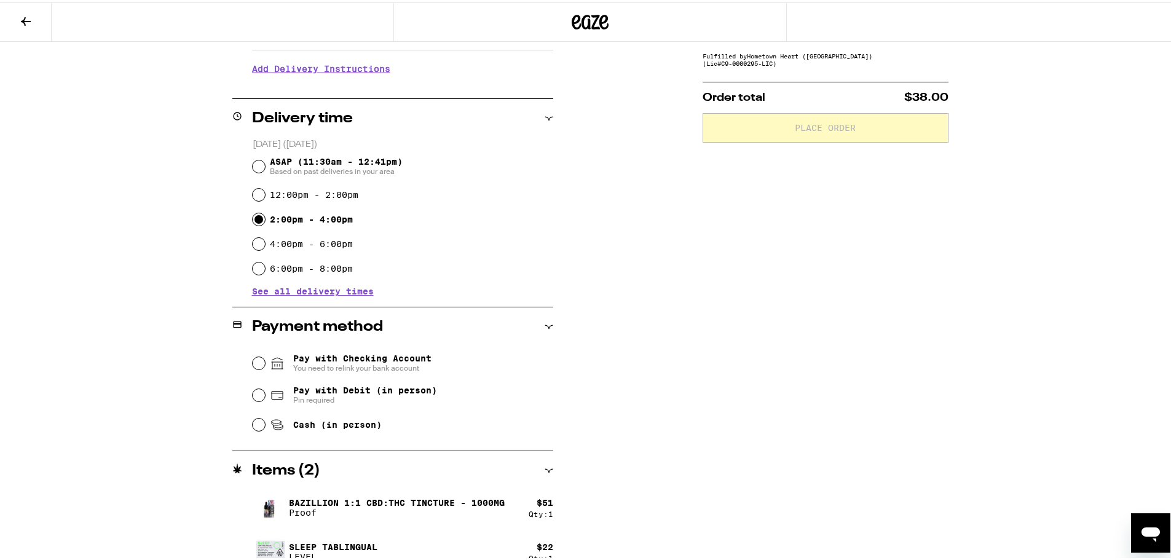
scroll to position [263, 0]
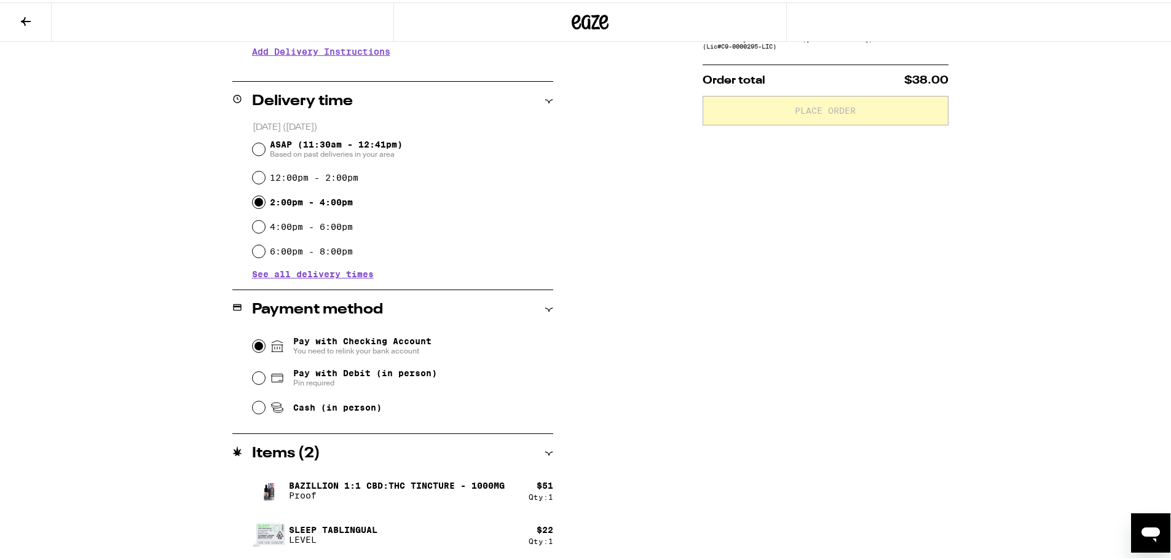
click at [257, 347] on input "Pay with Checking Account You need to relink your bank account" at bounding box center [259, 343] width 12 height 12
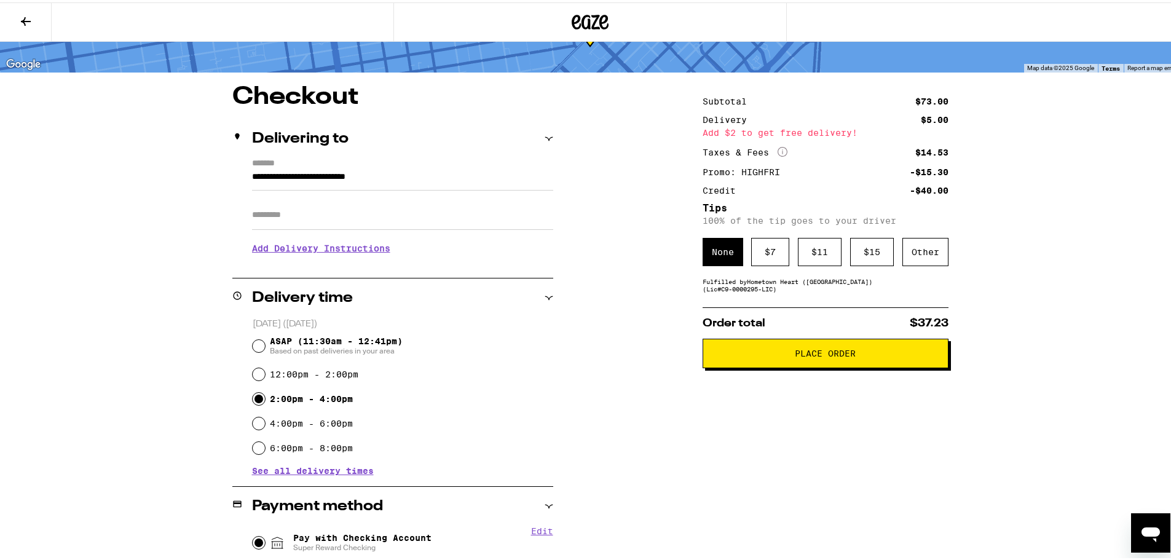
scroll to position [0, 0]
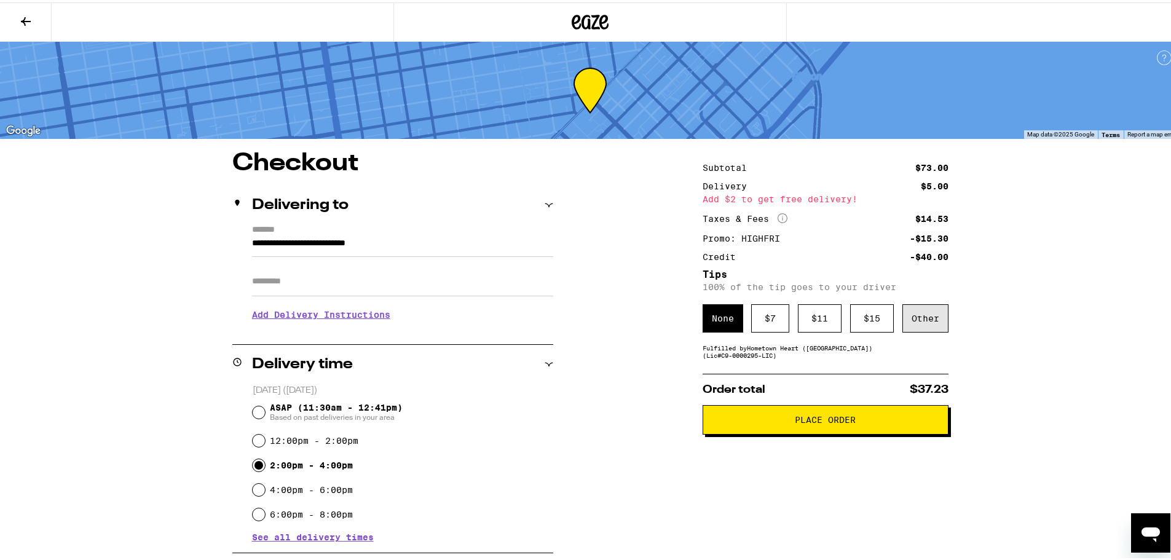
click at [936, 323] on div "Other" at bounding box center [925, 316] width 46 height 28
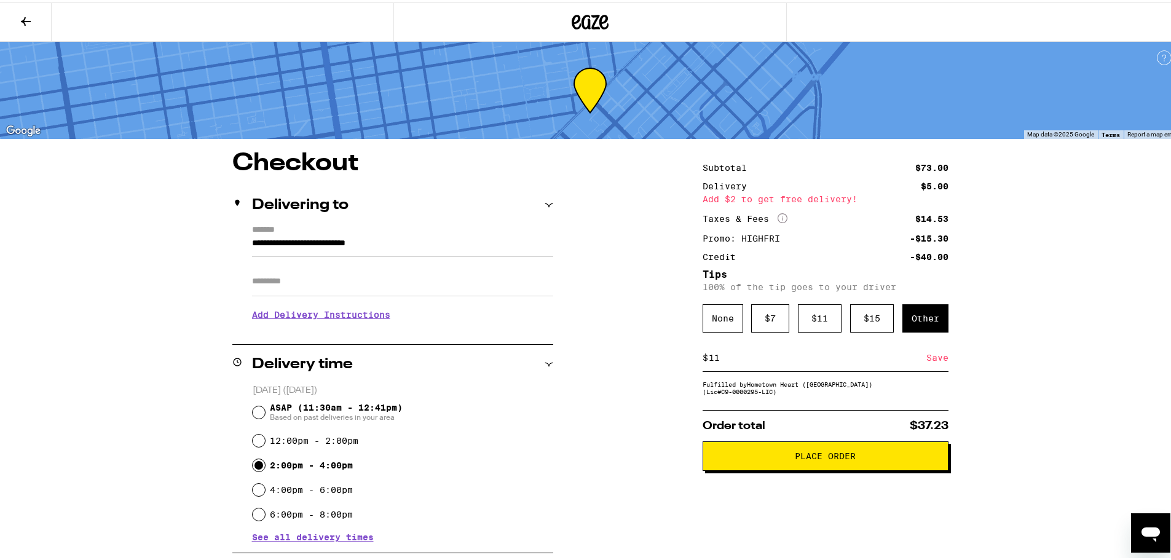
click at [712, 356] on input "11" at bounding box center [817, 355] width 218 height 11
type input "12"
click at [845, 452] on button "Place Order" at bounding box center [825, 453] width 246 height 29
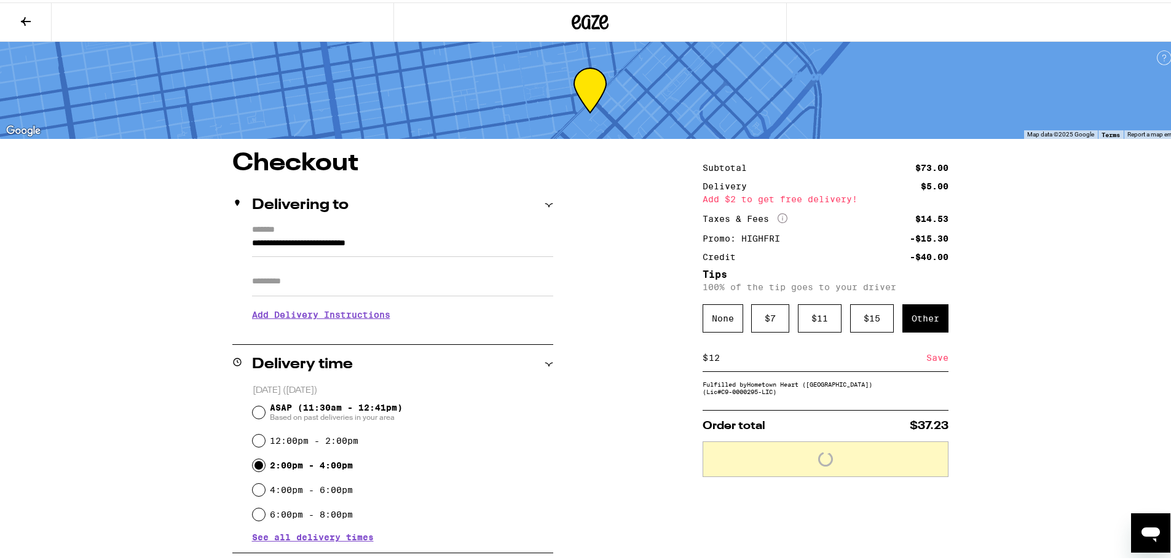
scroll to position [302, 0]
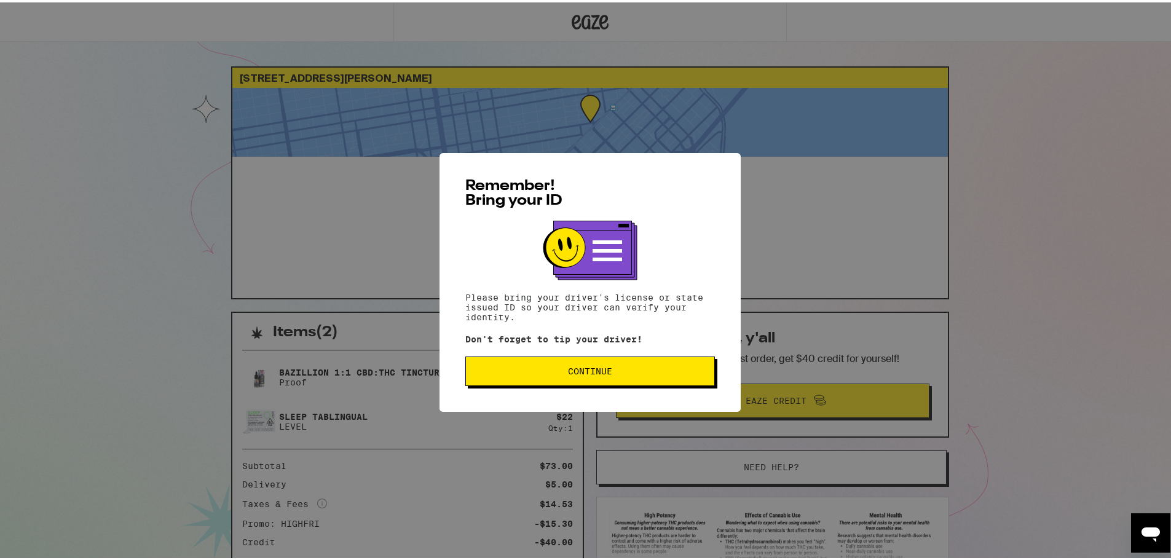
click at [619, 367] on span "Continue" at bounding box center [590, 368] width 229 height 9
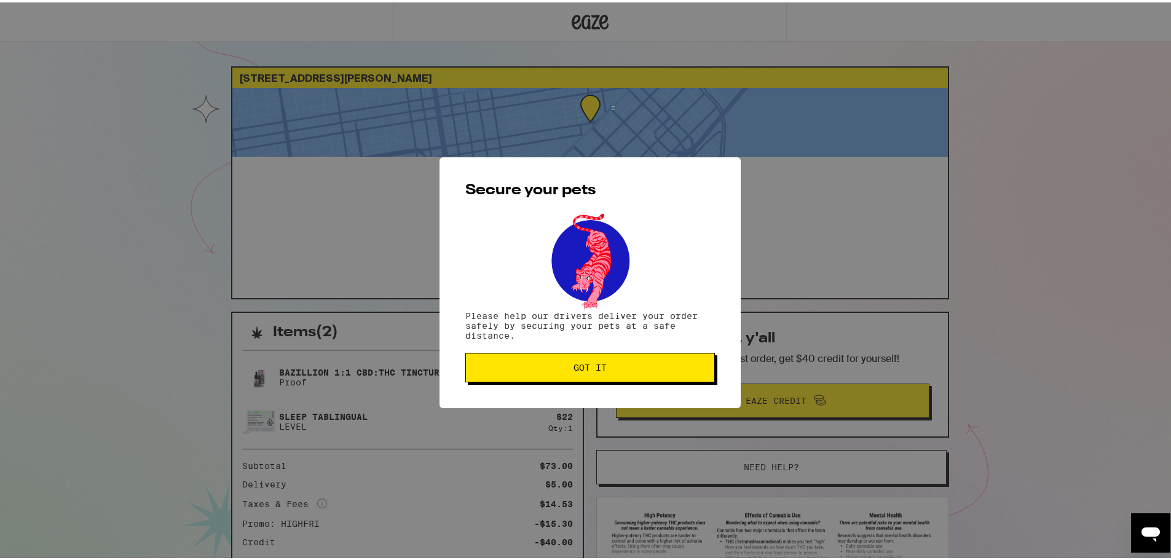
click at [624, 378] on button "Got it" at bounding box center [589, 364] width 249 height 29
